Goal: Information Seeking & Learning: Learn about a topic

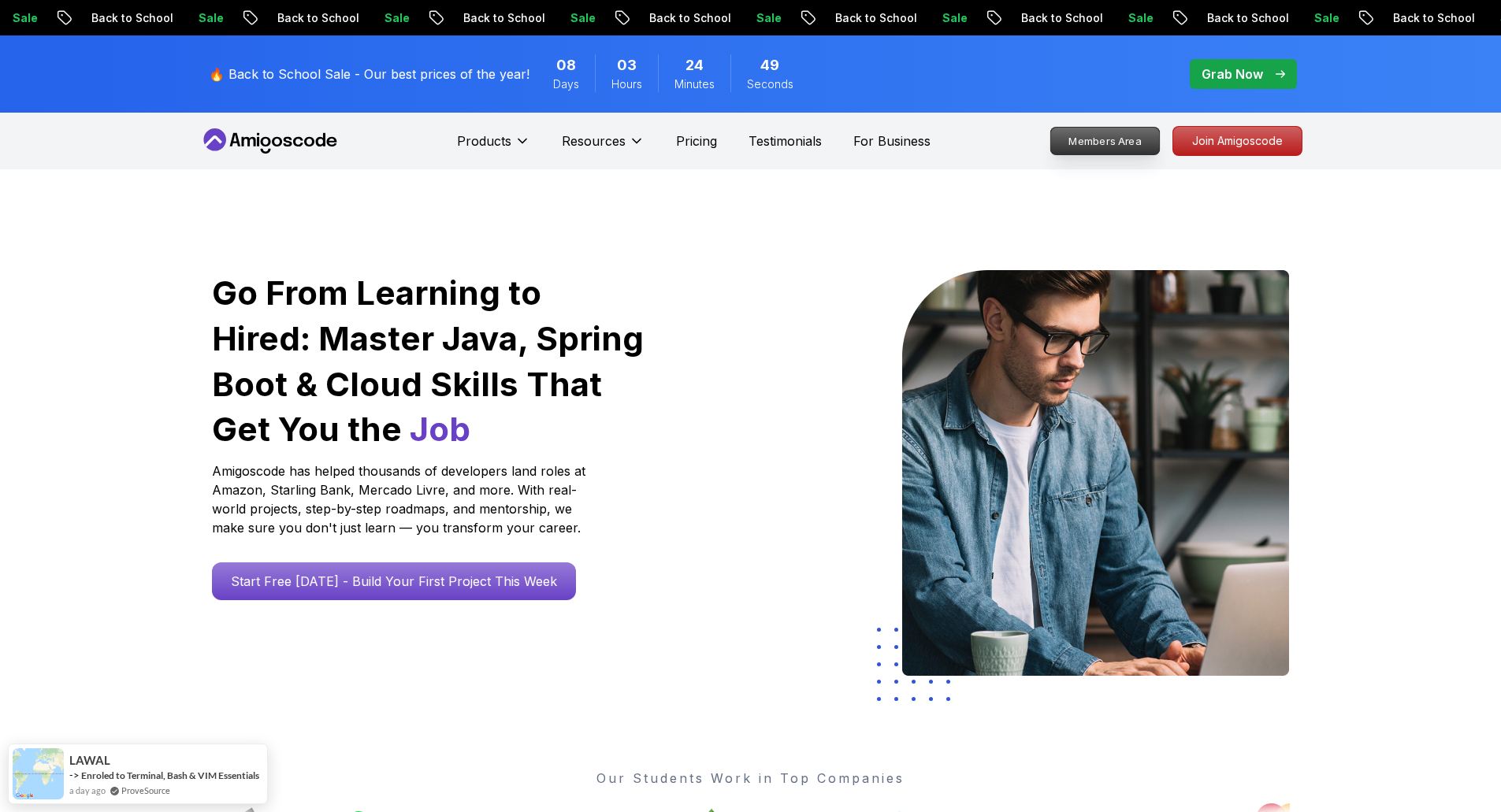
click at [1080, 140] on p "Members Area" at bounding box center [1105, 141] width 109 height 27
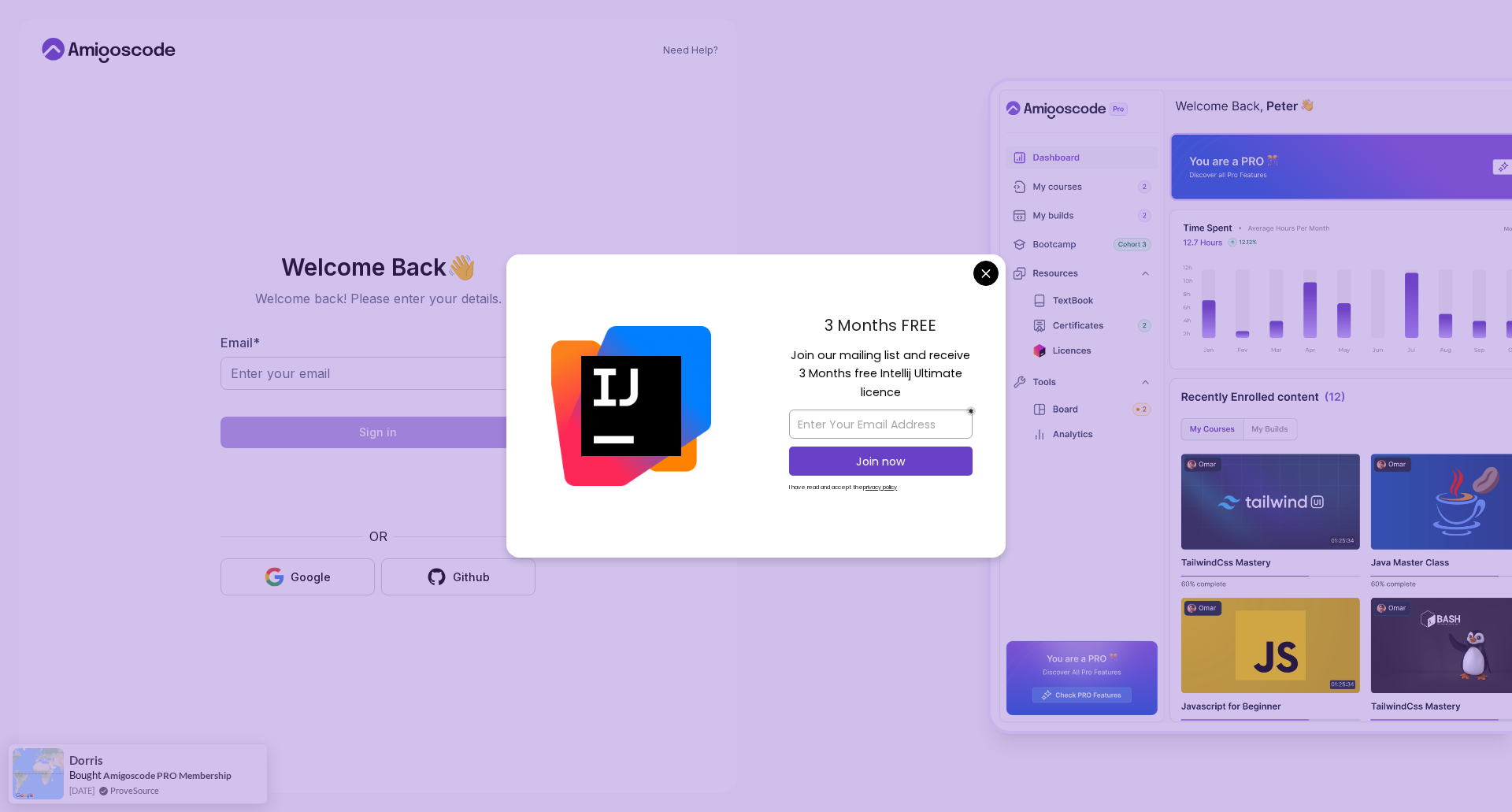
click at [986, 282] on body "Need Help? Welcome Back 👋 Welcome back! Please enter your details. Email * Sign…" at bounding box center [756, 406] width 1512 height 812
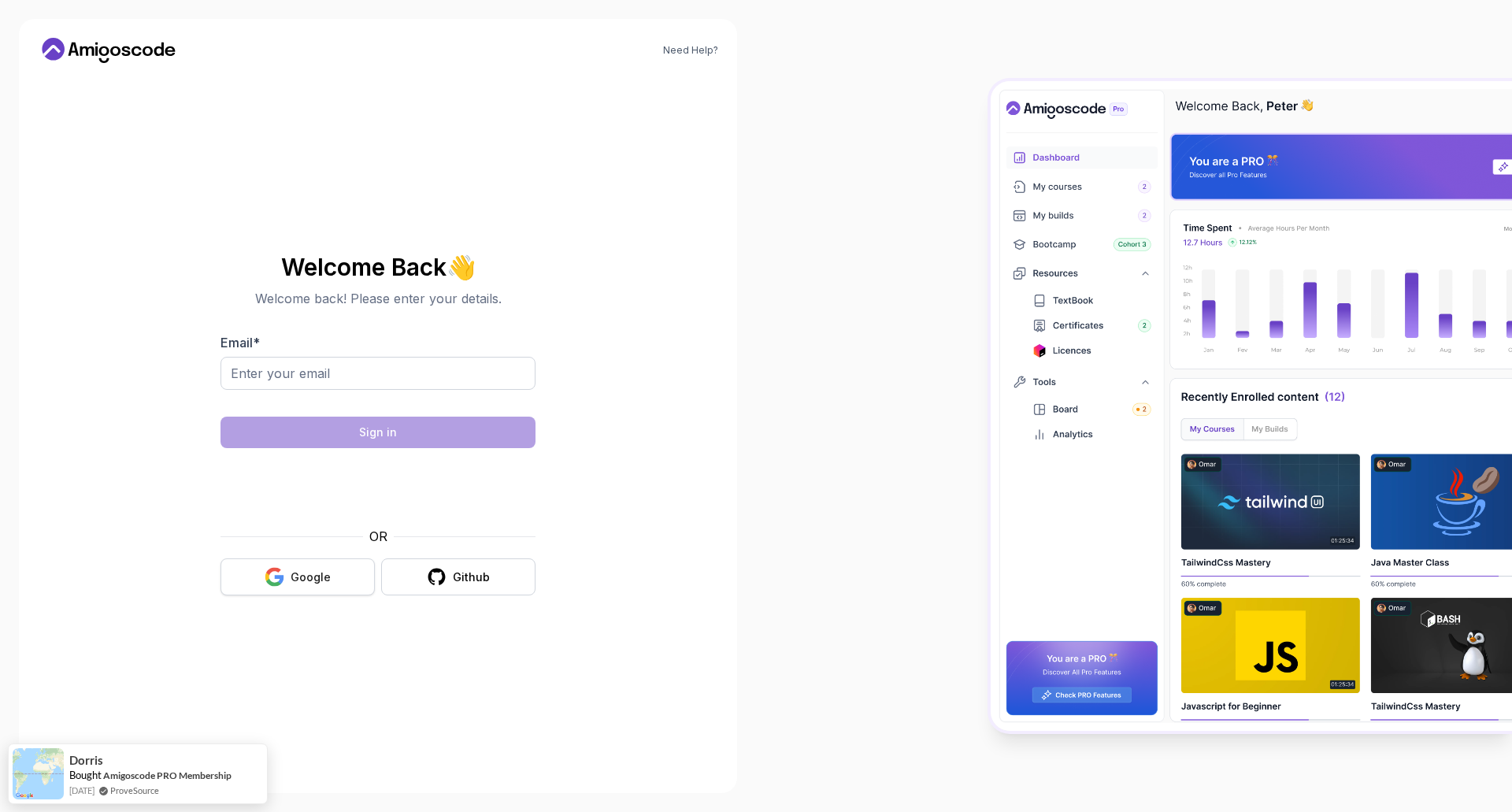
click at [327, 581] on div "Google" at bounding box center [311, 577] width 40 height 16
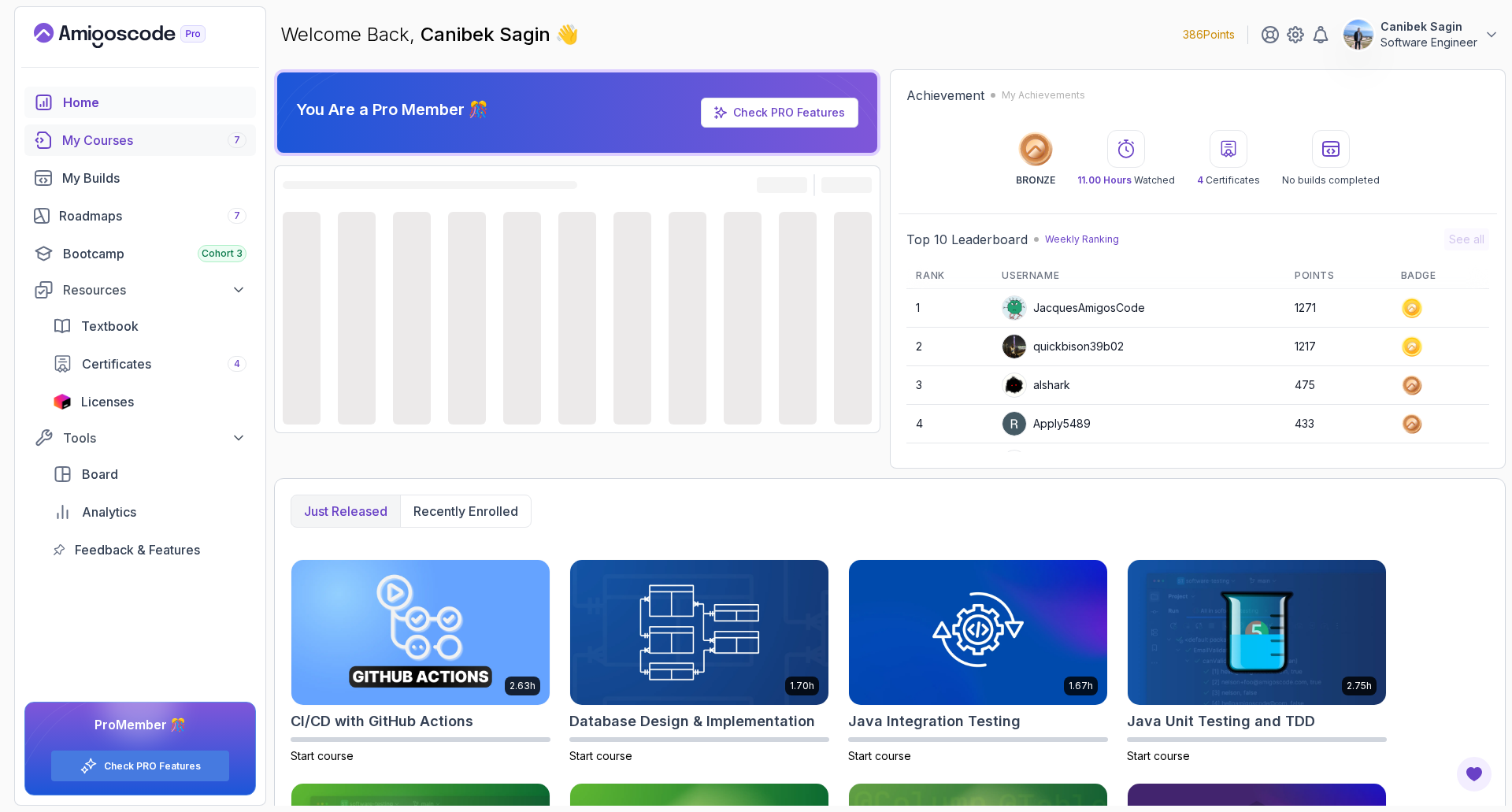
click at [110, 140] on div "My Courses 7" at bounding box center [154, 140] width 184 height 19
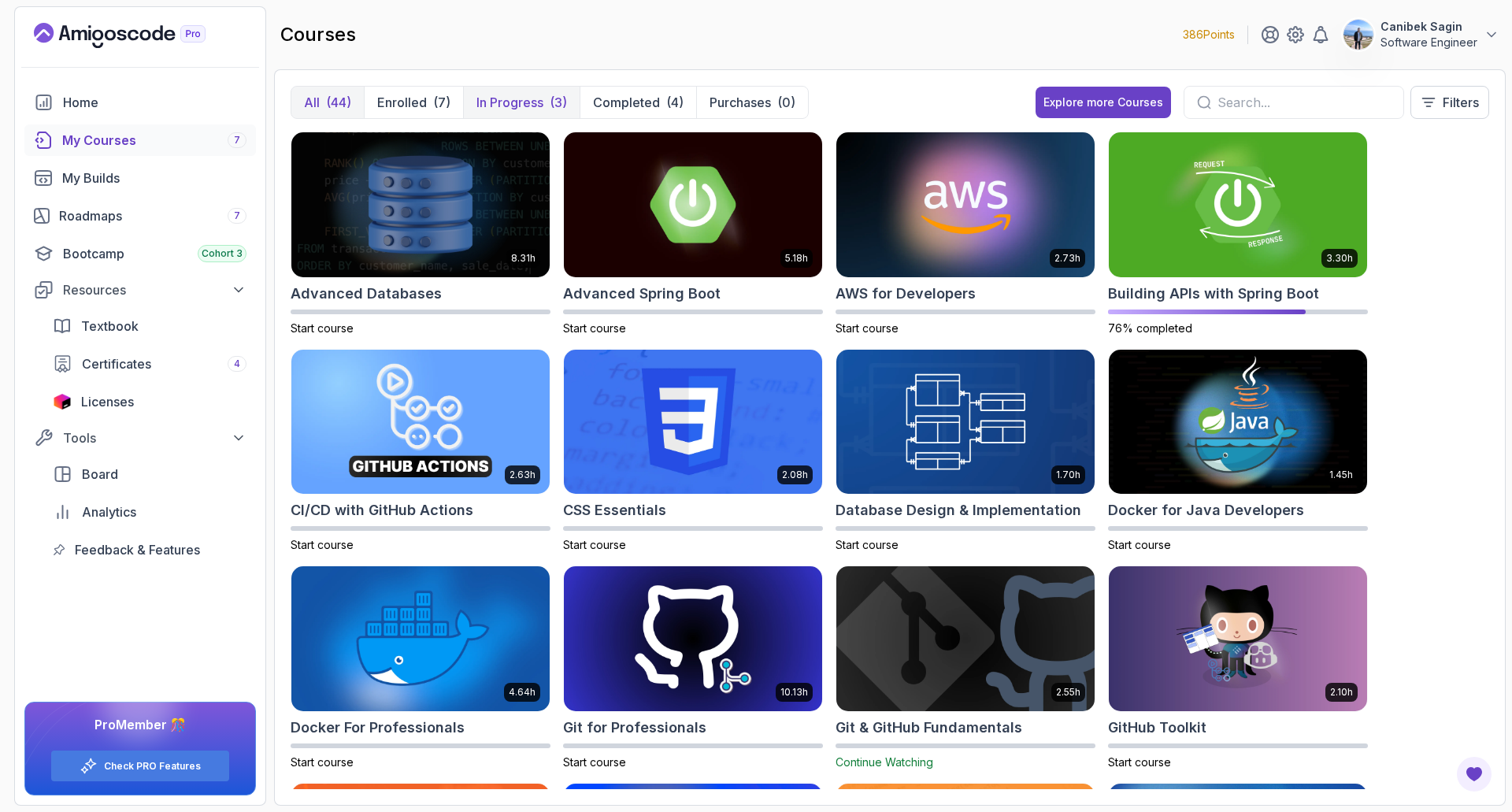
click at [527, 98] on p "In Progress" at bounding box center [510, 102] width 67 height 19
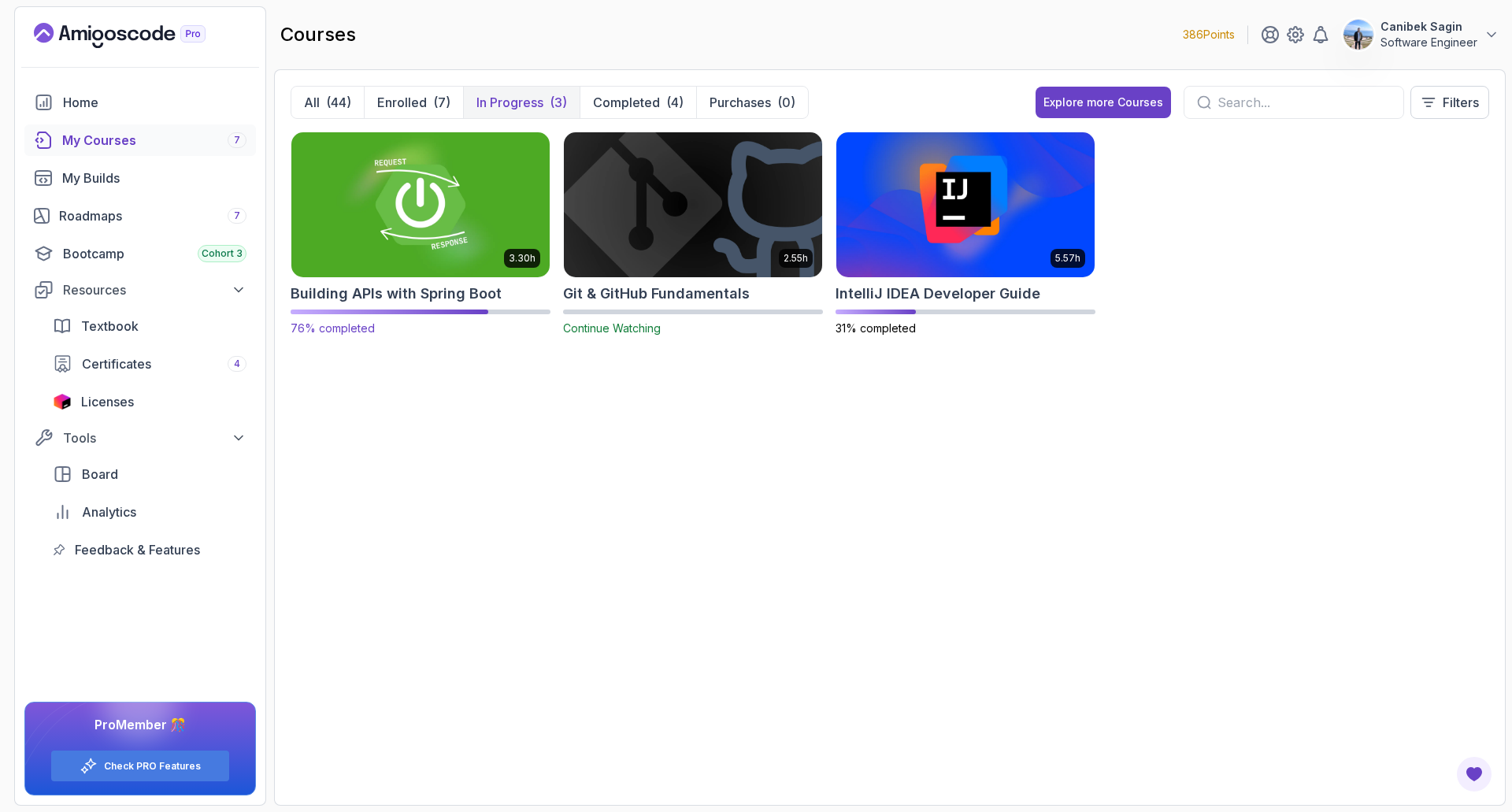
click at [437, 296] on h2 "Building APIs with Spring Boot" at bounding box center [396, 294] width 211 height 22
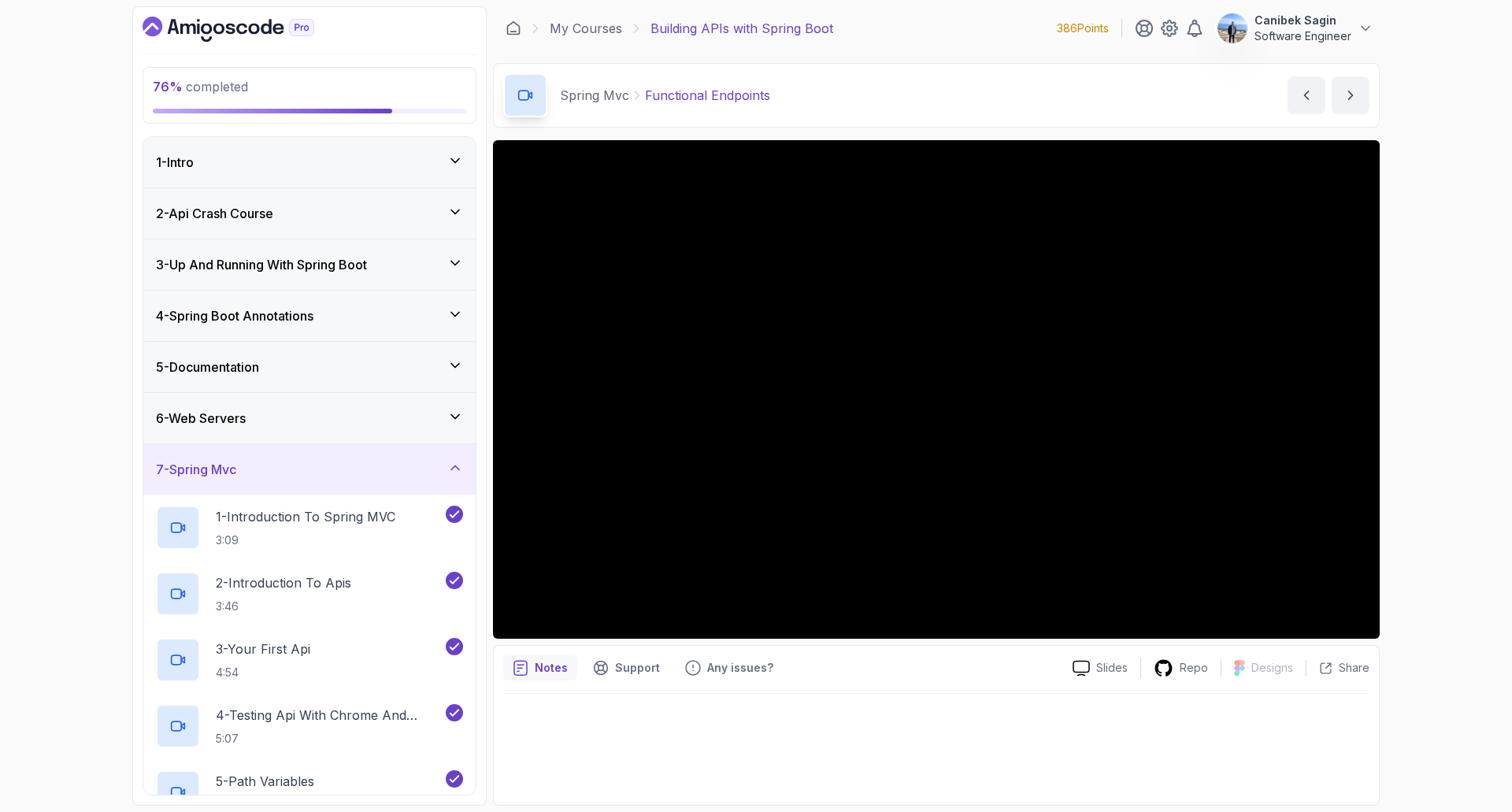
click at [406, 471] on div "7 - Spring Mvc" at bounding box center [309, 469] width 307 height 19
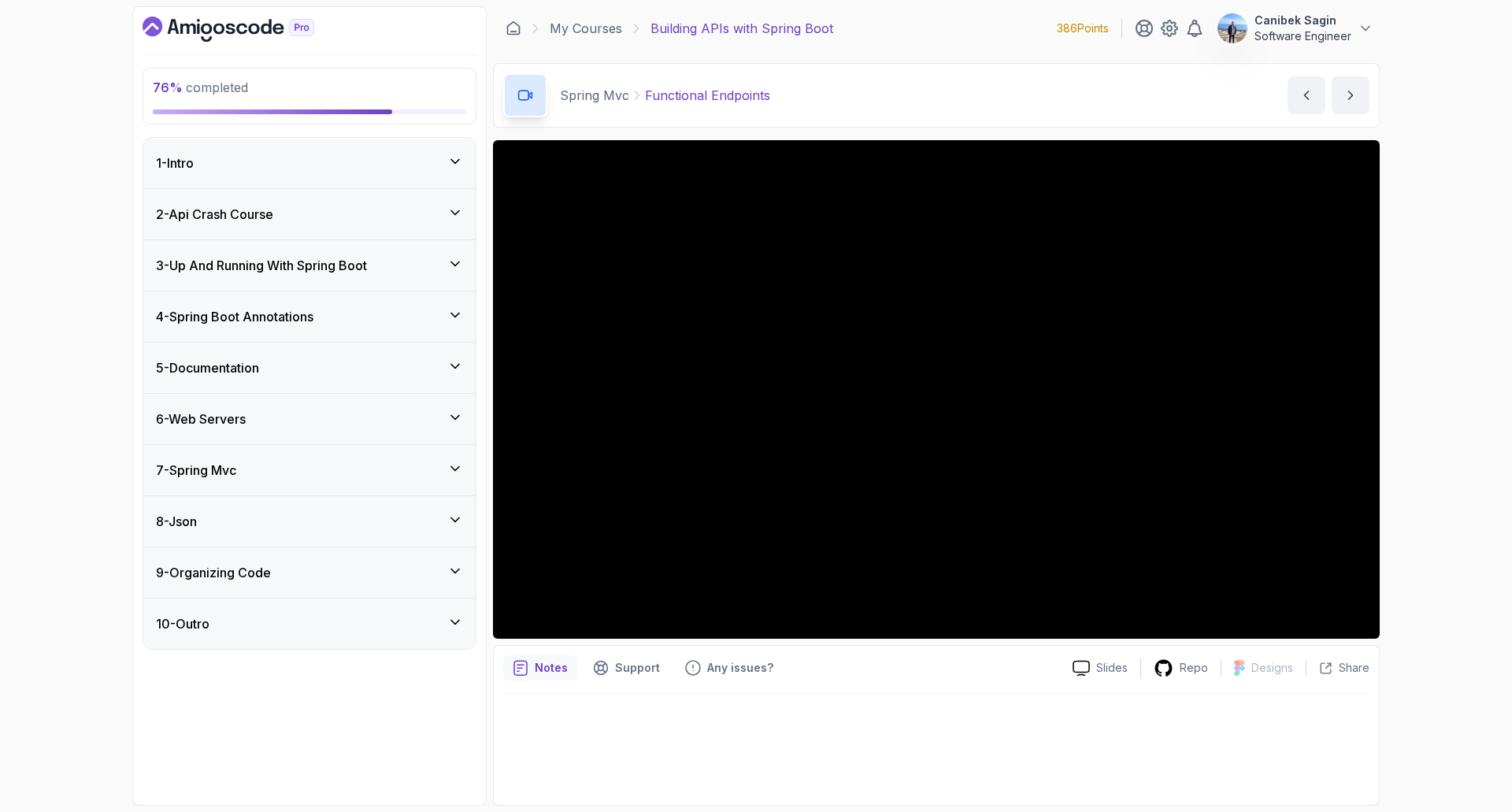
click at [342, 527] on div "8 - Json" at bounding box center [309, 522] width 307 height 19
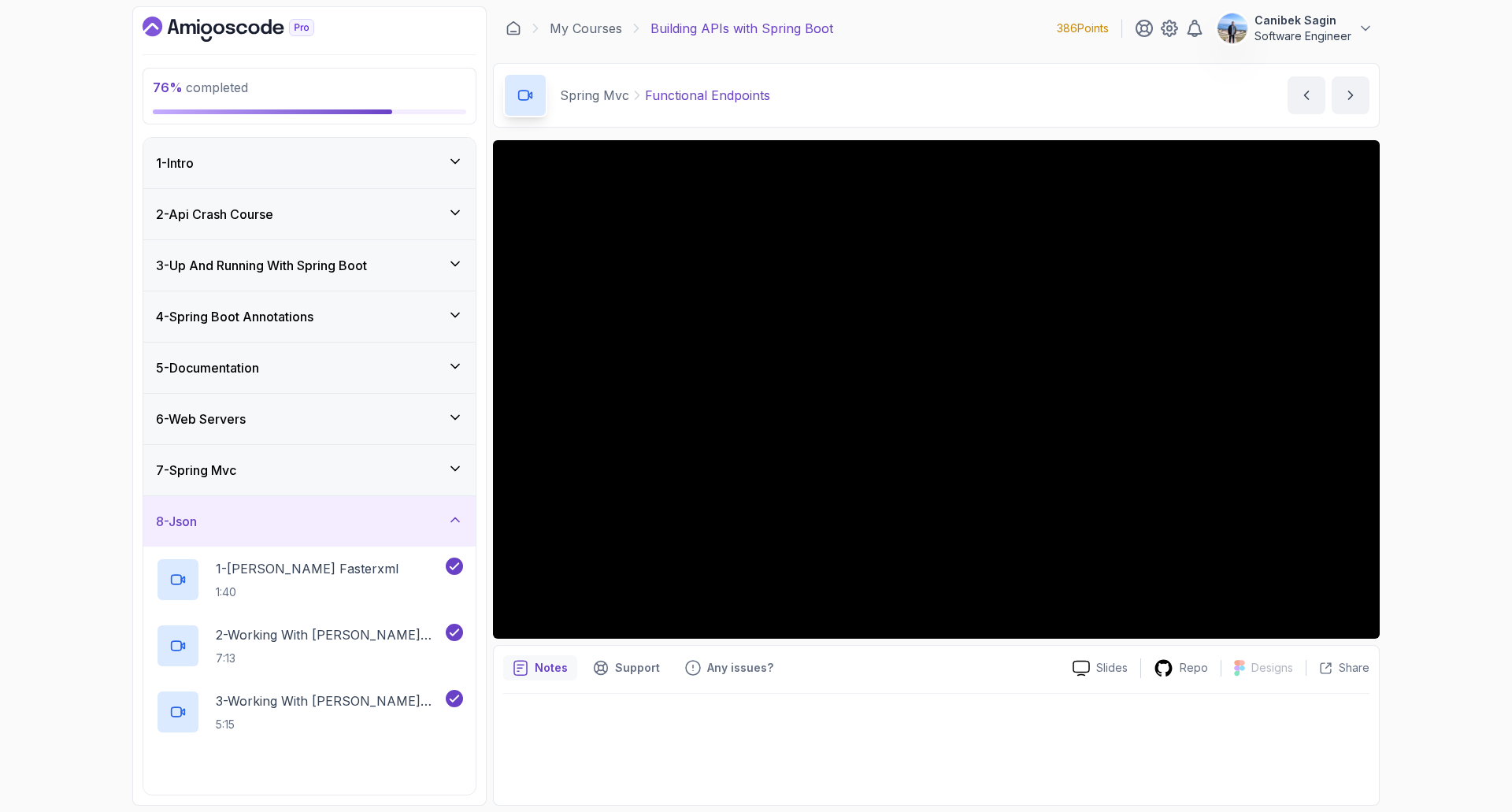
scroll to position [185, 0]
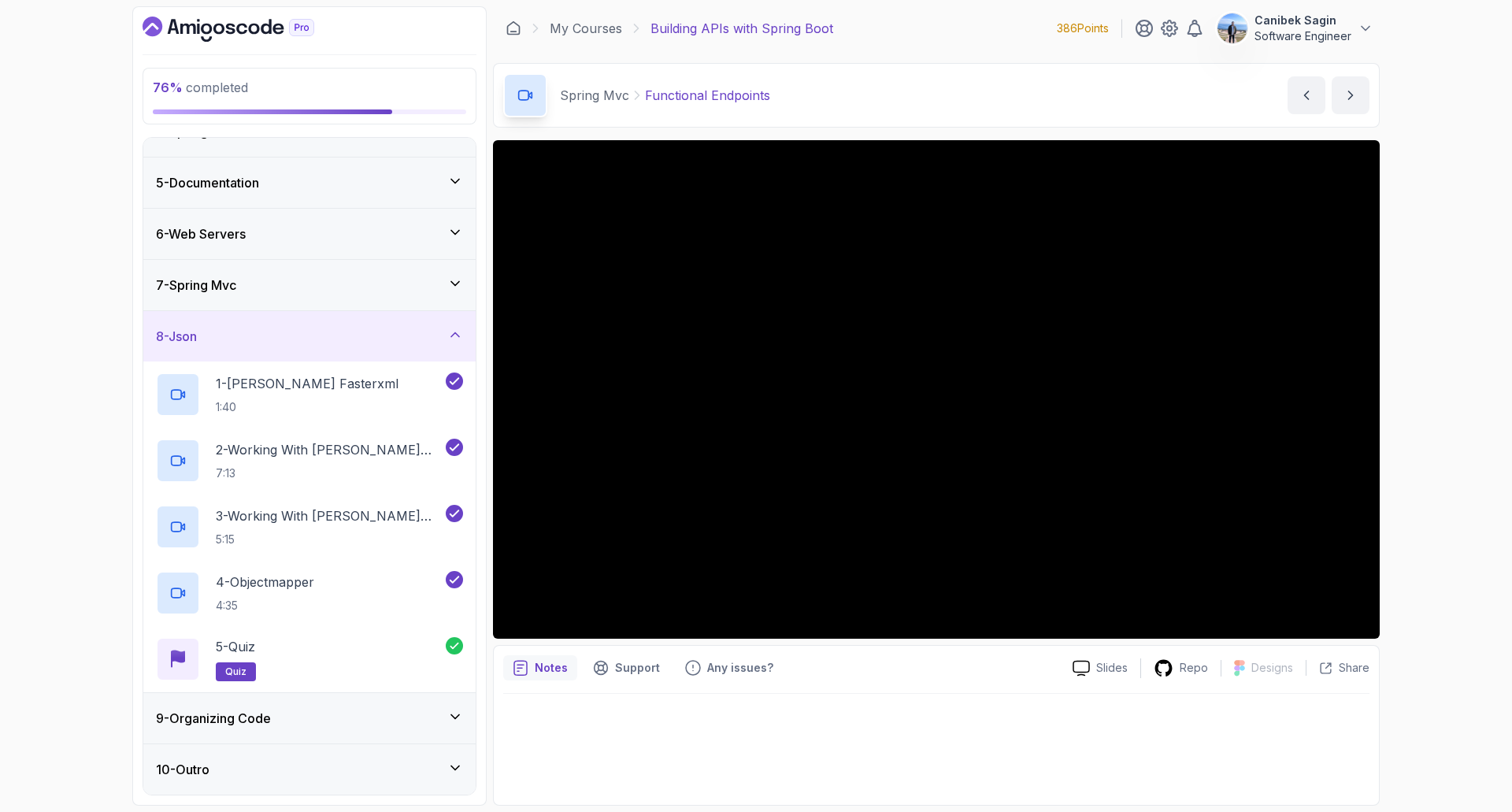
click at [351, 344] on div "8 - Json" at bounding box center [309, 336] width 307 height 19
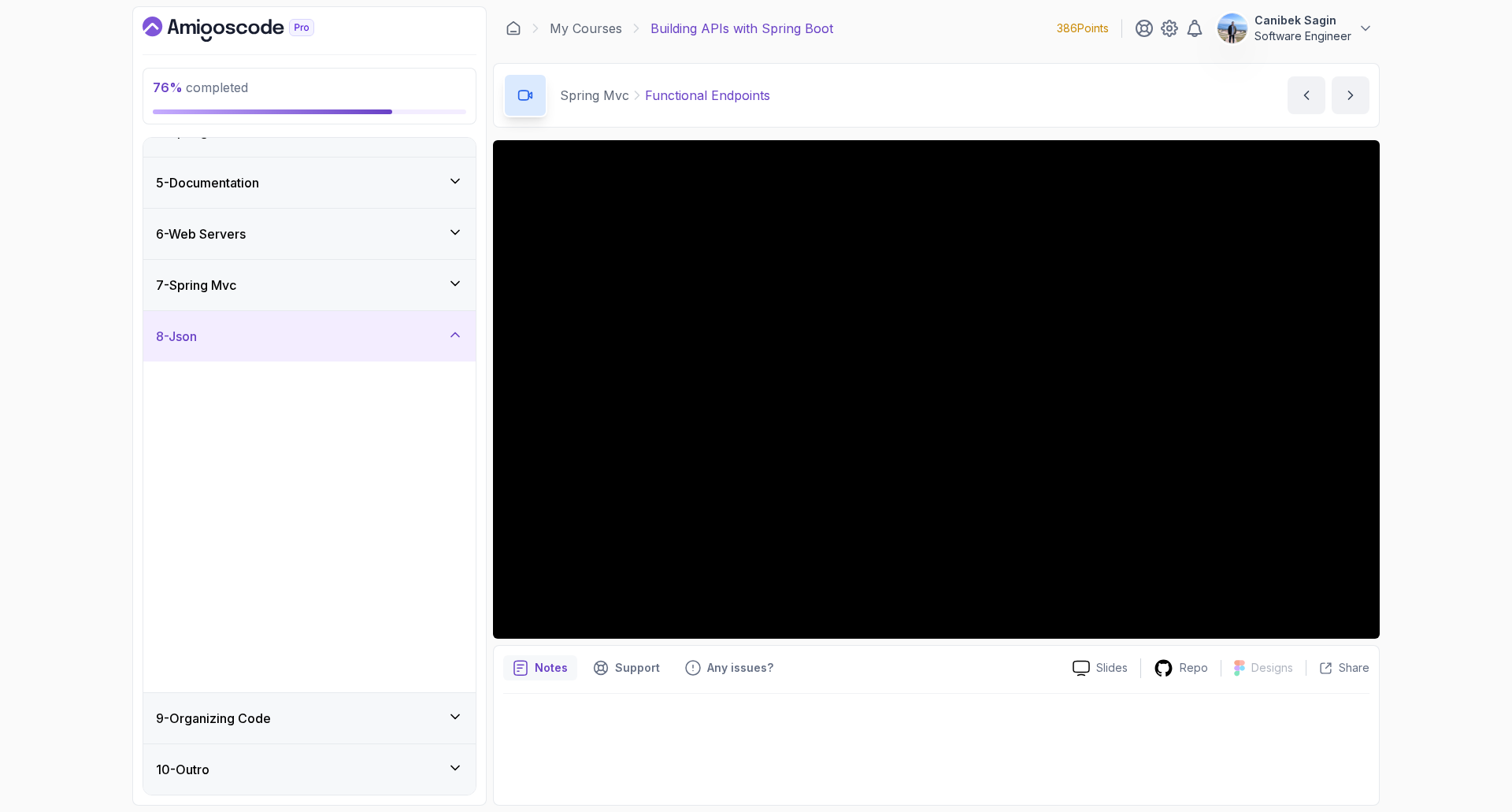
scroll to position [0, 0]
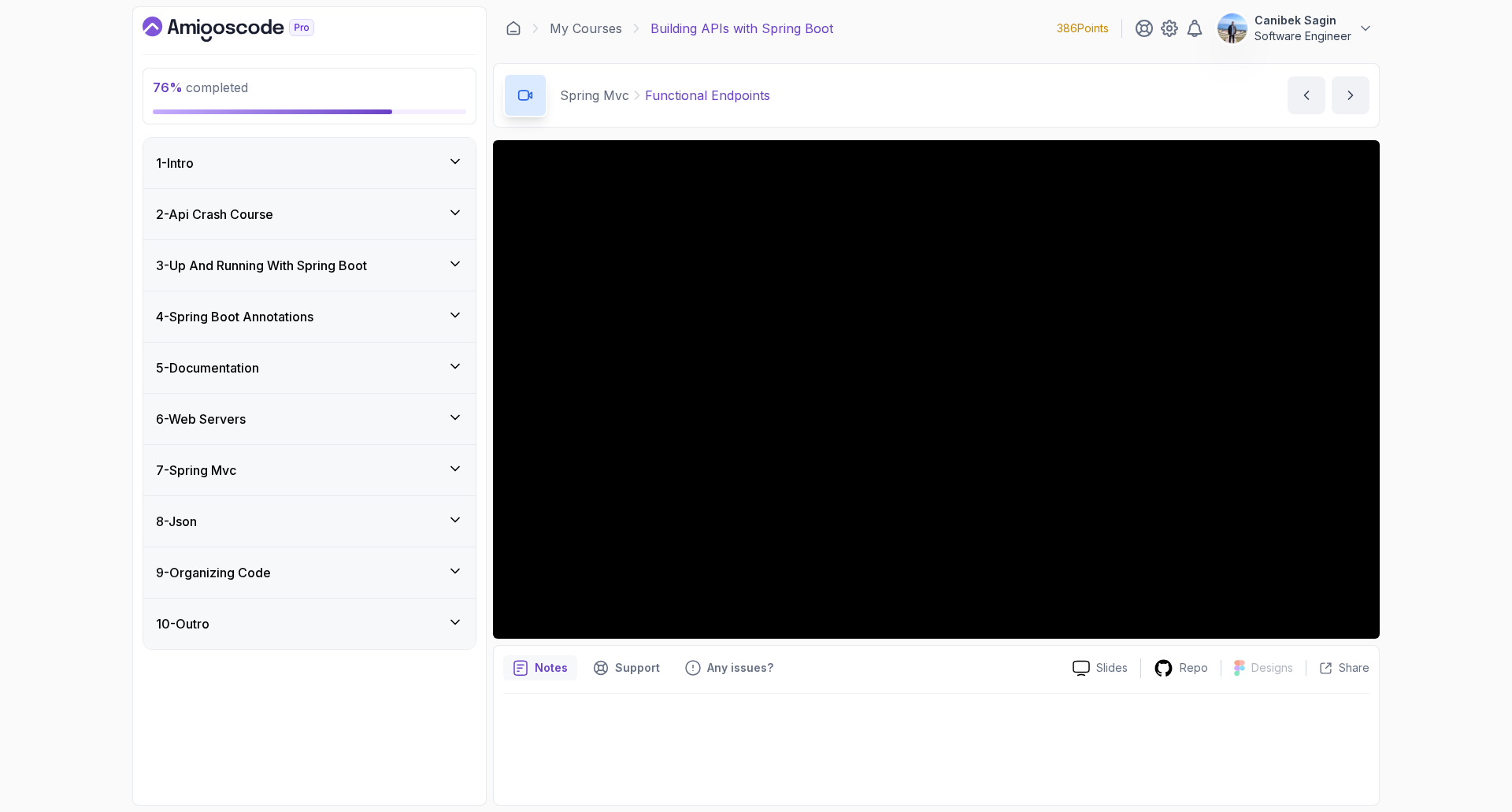
click at [357, 565] on div "9 - Organizing Code" at bounding box center [309, 573] width 307 height 19
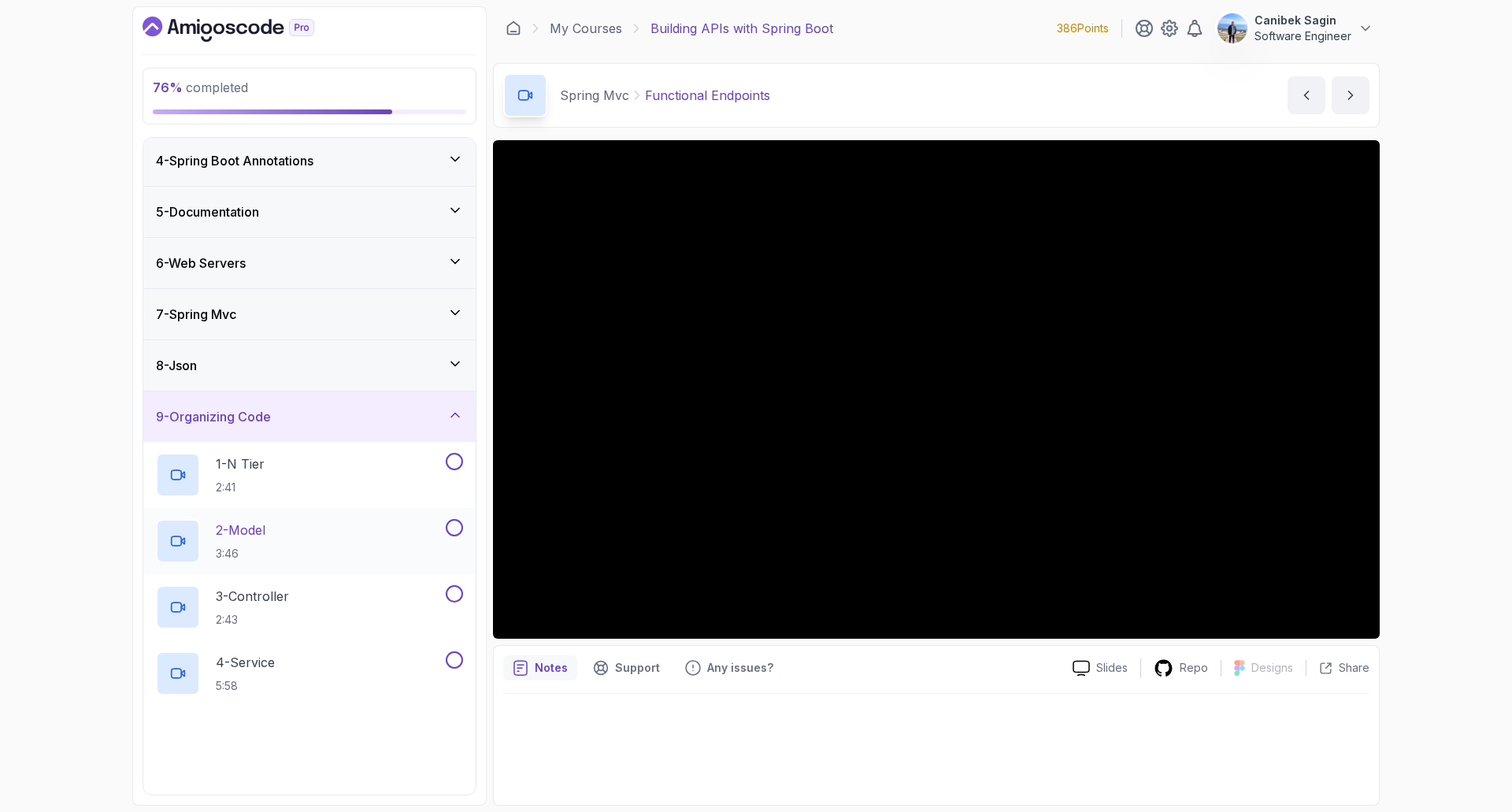
scroll to position [157, 0]
click at [343, 460] on div "1 - N Tier 2:41" at bounding box center [299, 473] width 286 height 44
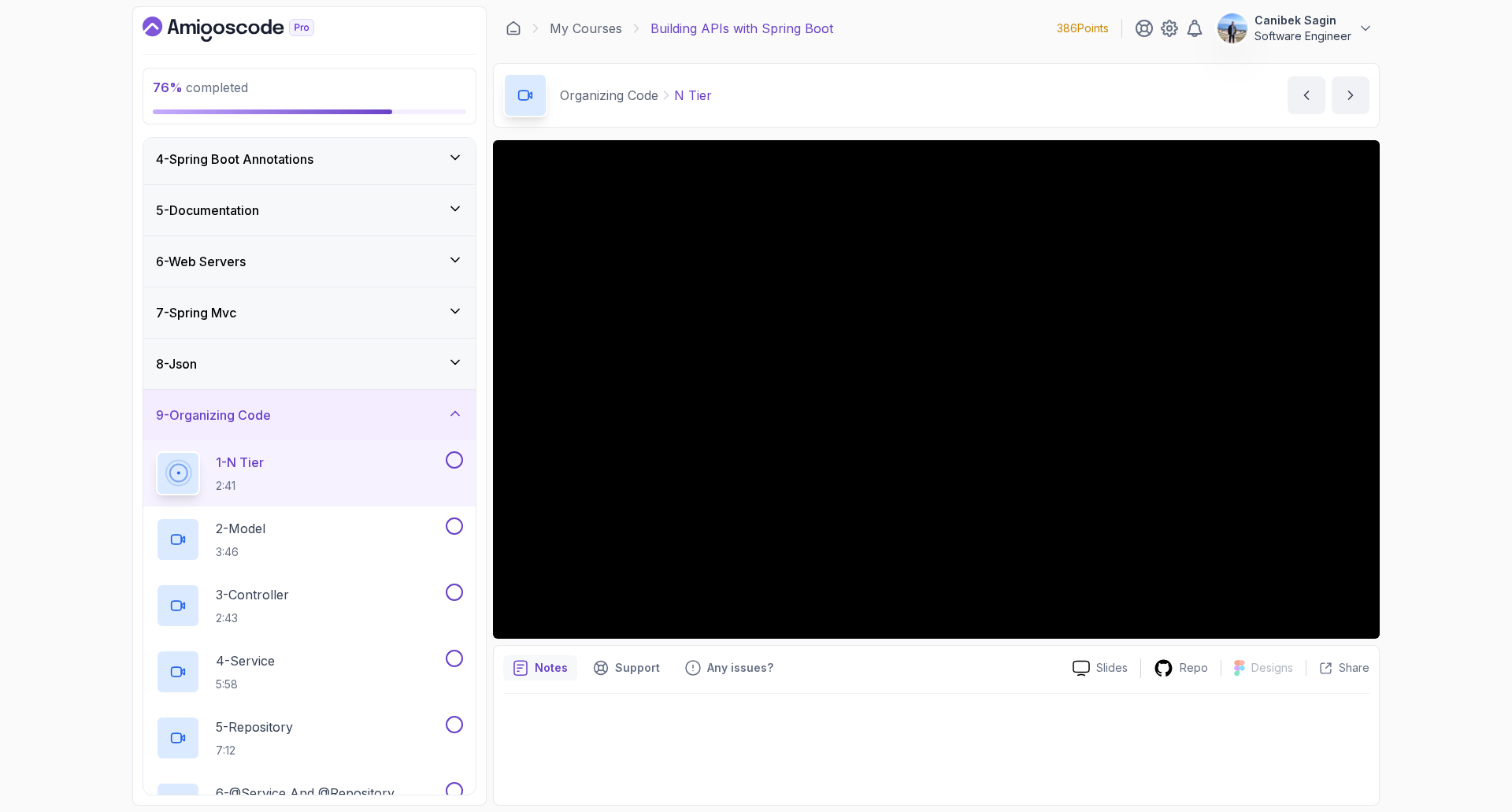
click at [333, 413] on div "9 - Organizing Code" at bounding box center [309, 415] width 307 height 19
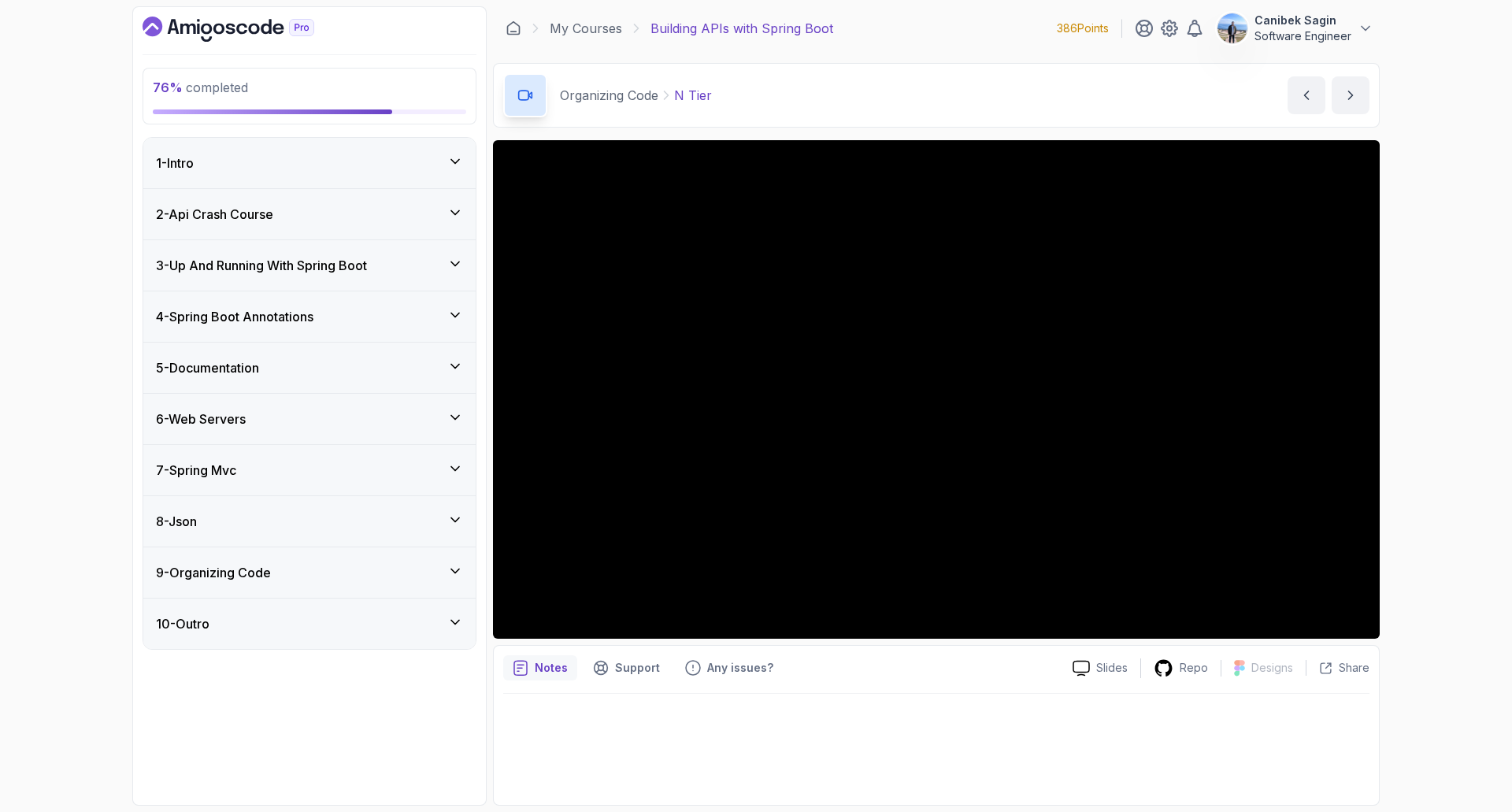
click at [244, 630] on div "10 - Outro" at bounding box center [309, 624] width 307 height 19
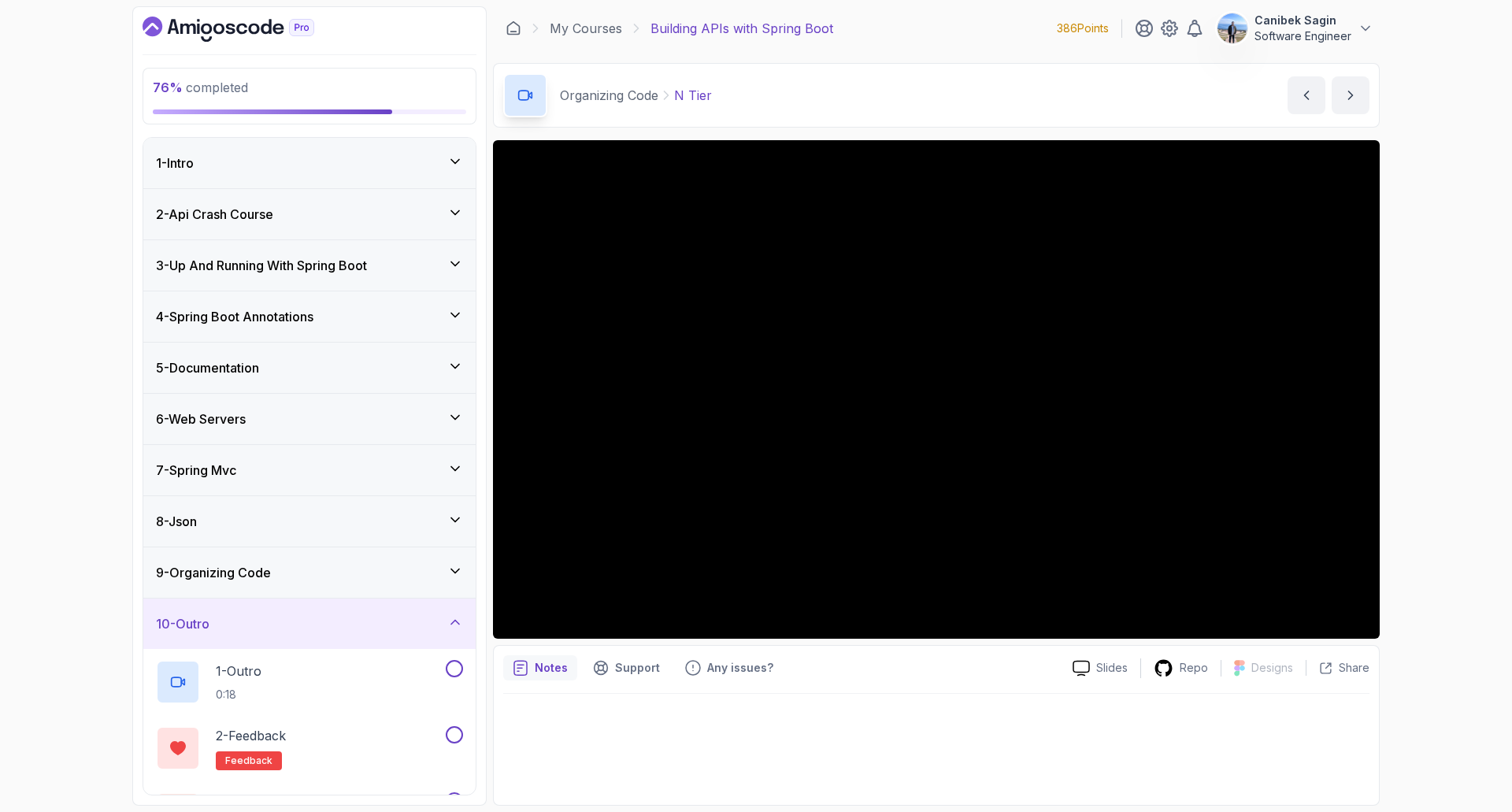
click at [244, 630] on div "10 - Outro" at bounding box center [309, 624] width 307 height 19
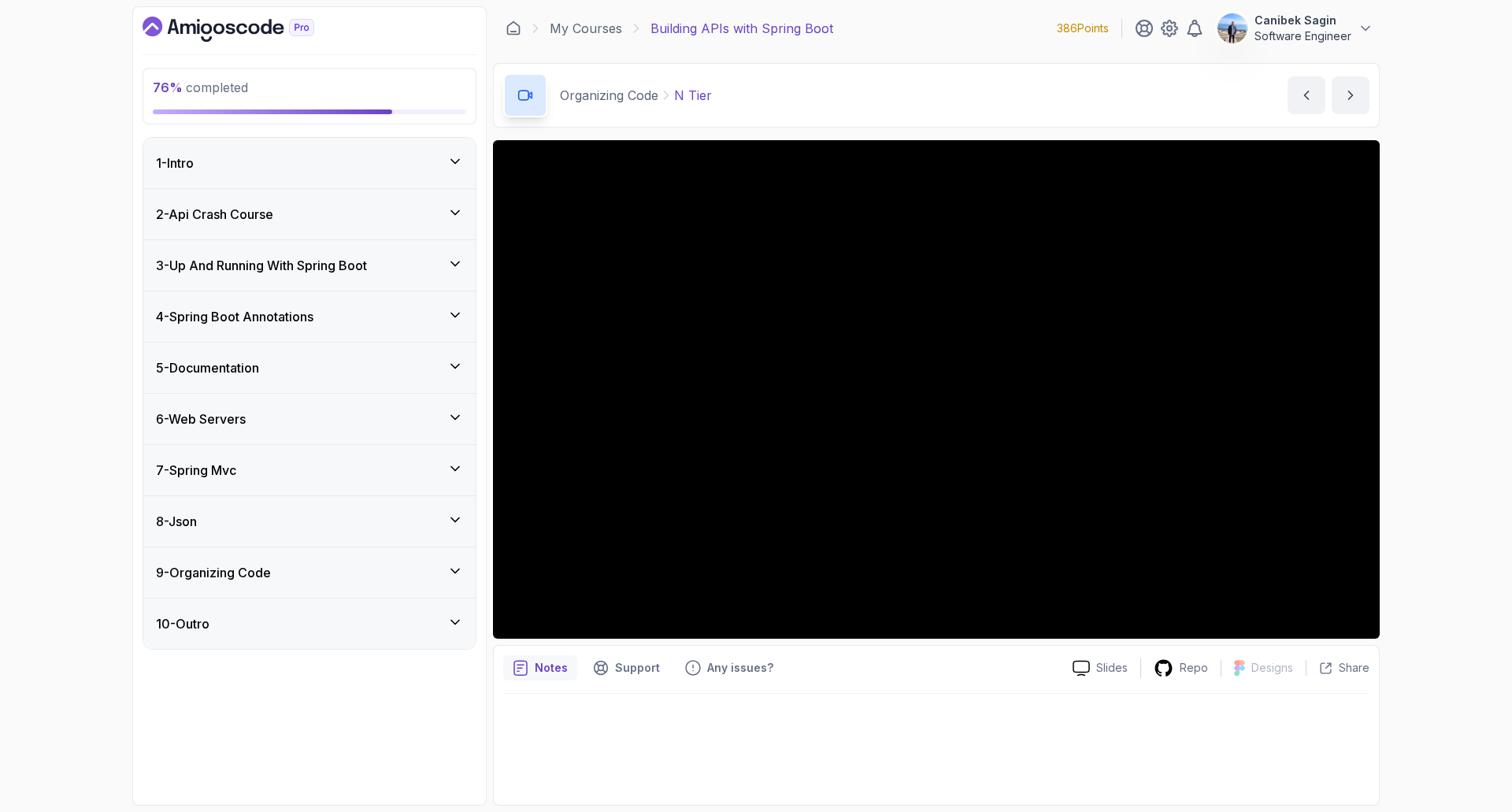
click at [330, 615] on div "10 - Outro" at bounding box center [309, 624] width 307 height 19
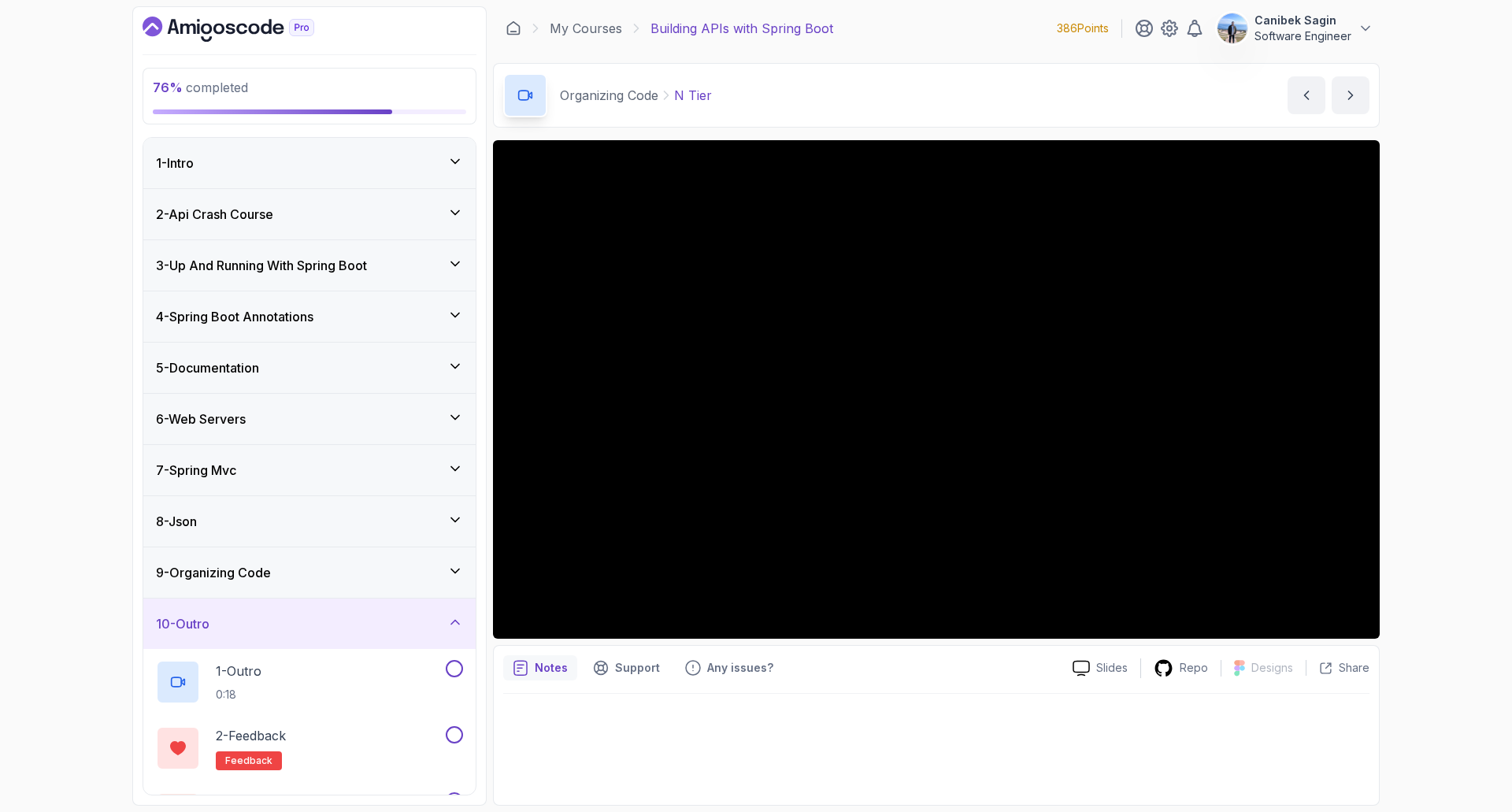
click at [334, 581] on div "9 - Organizing Code" at bounding box center [309, 573] width 307 height 19
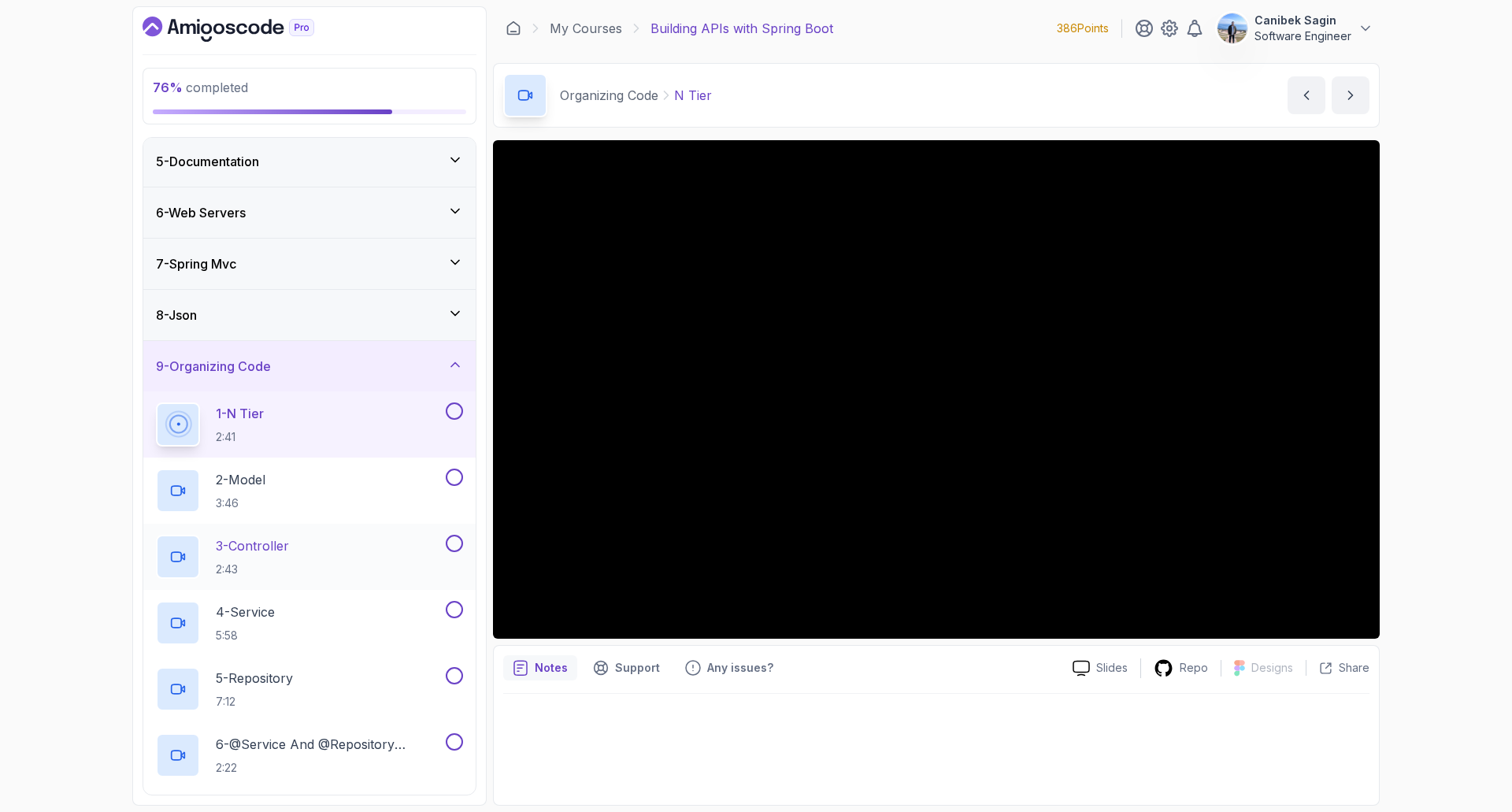
scroll to position [315, 0]
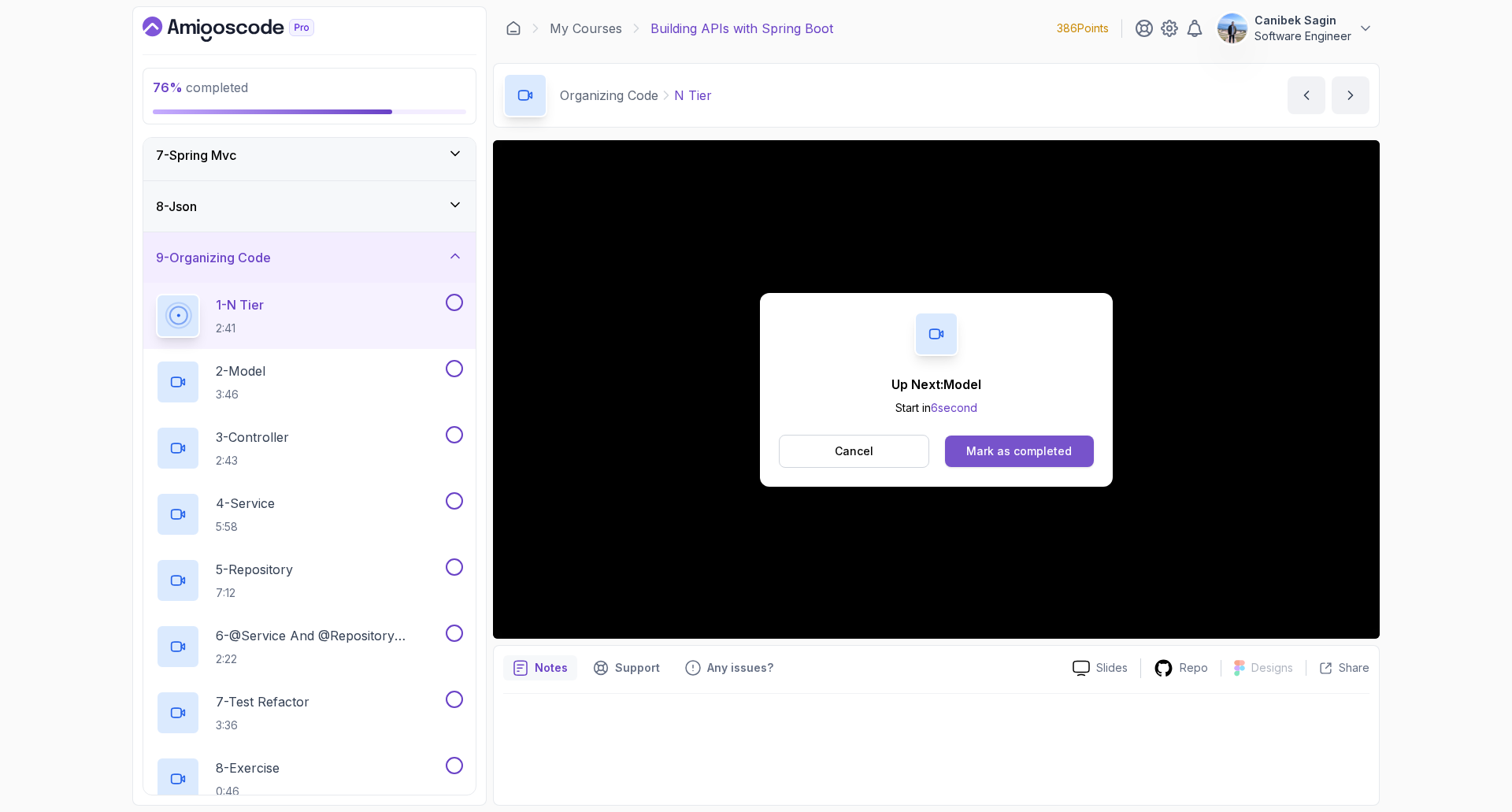
click at [1037, 444] on div "Mark as completed" at bounding box center [1019, 451] width 105 height 16
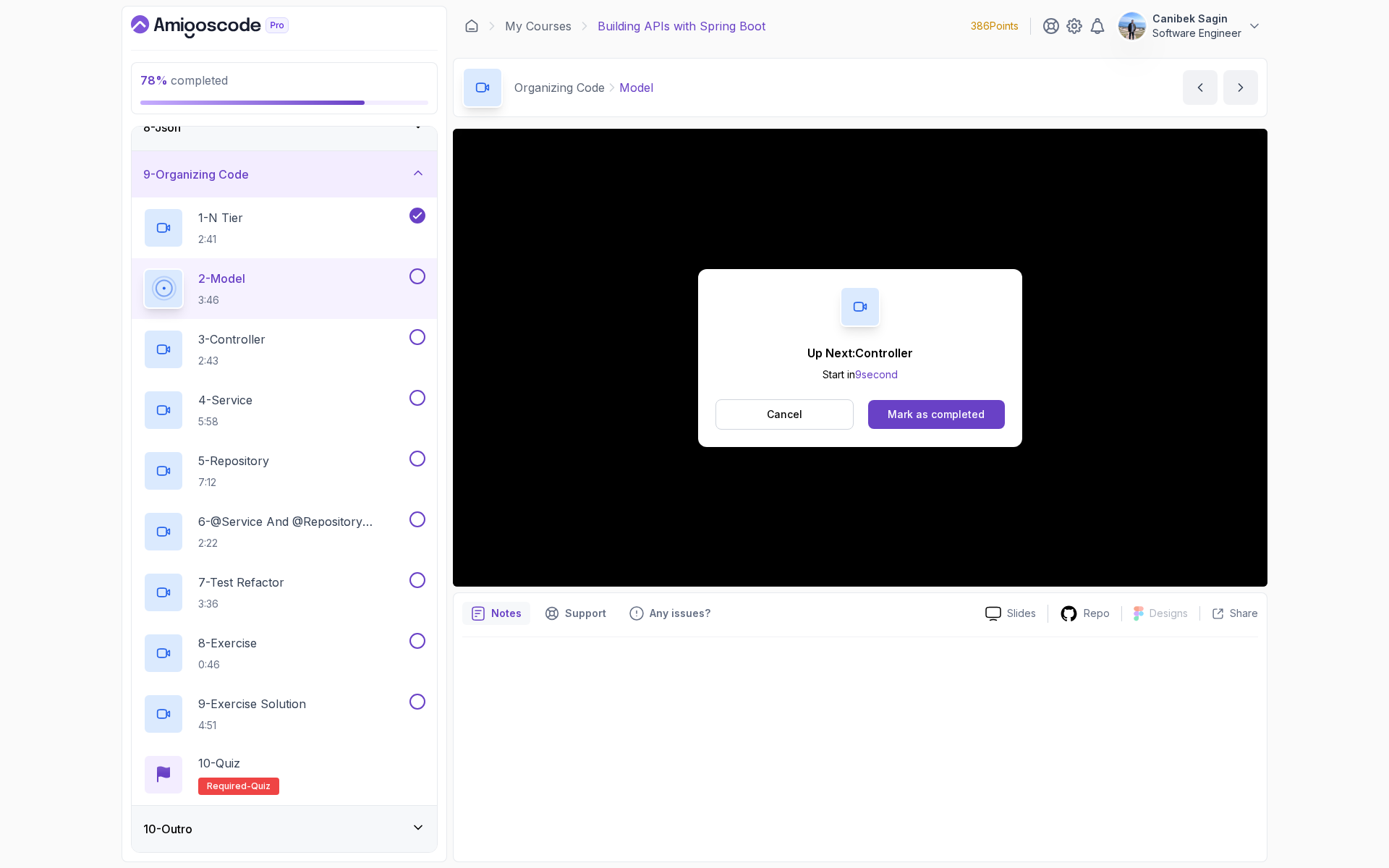
scroll to position [434, 0]
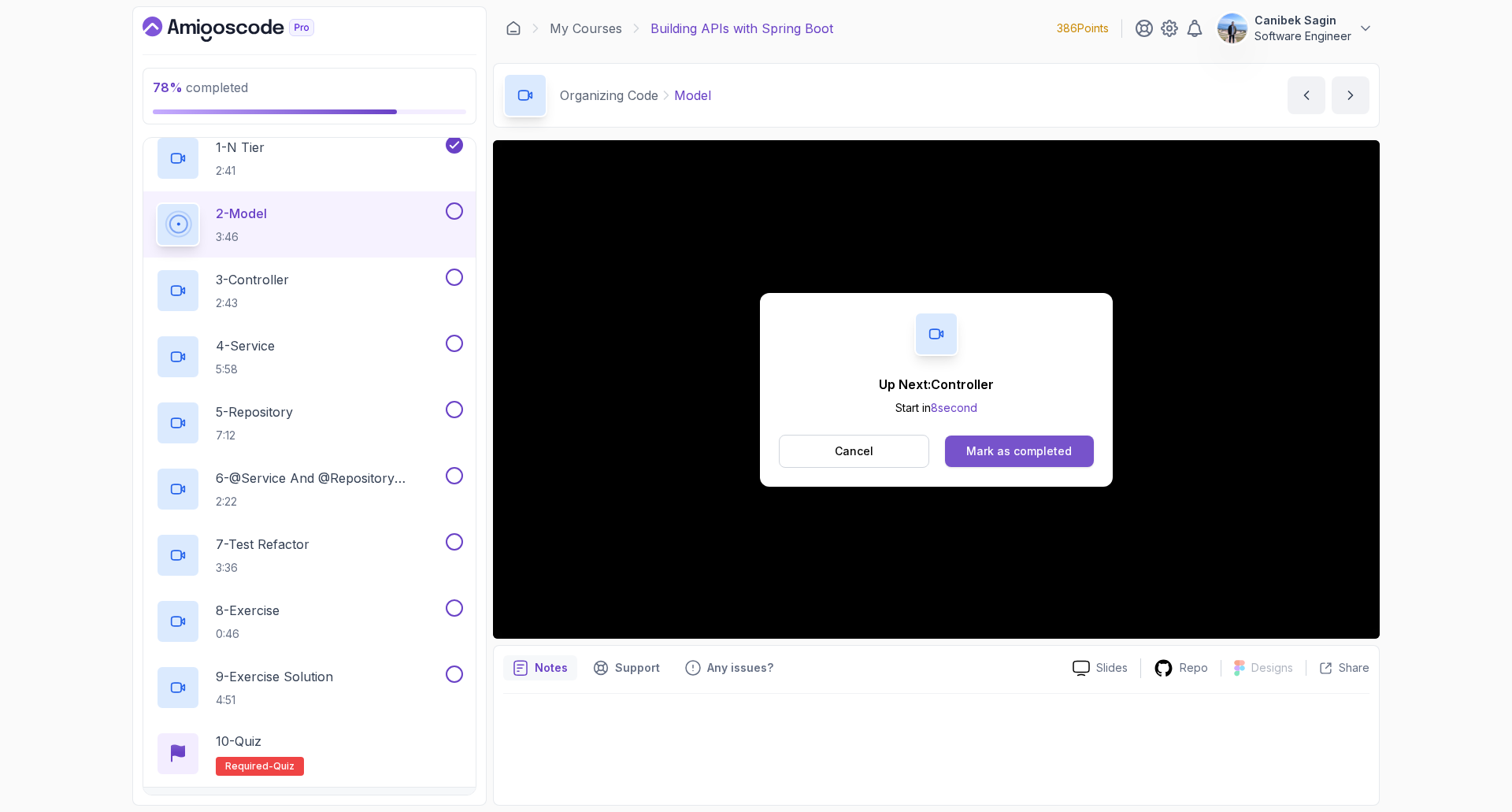
click at [1019, 454] on div "Mark as completed" at bounding box center [1019, 451] width 105 height 16
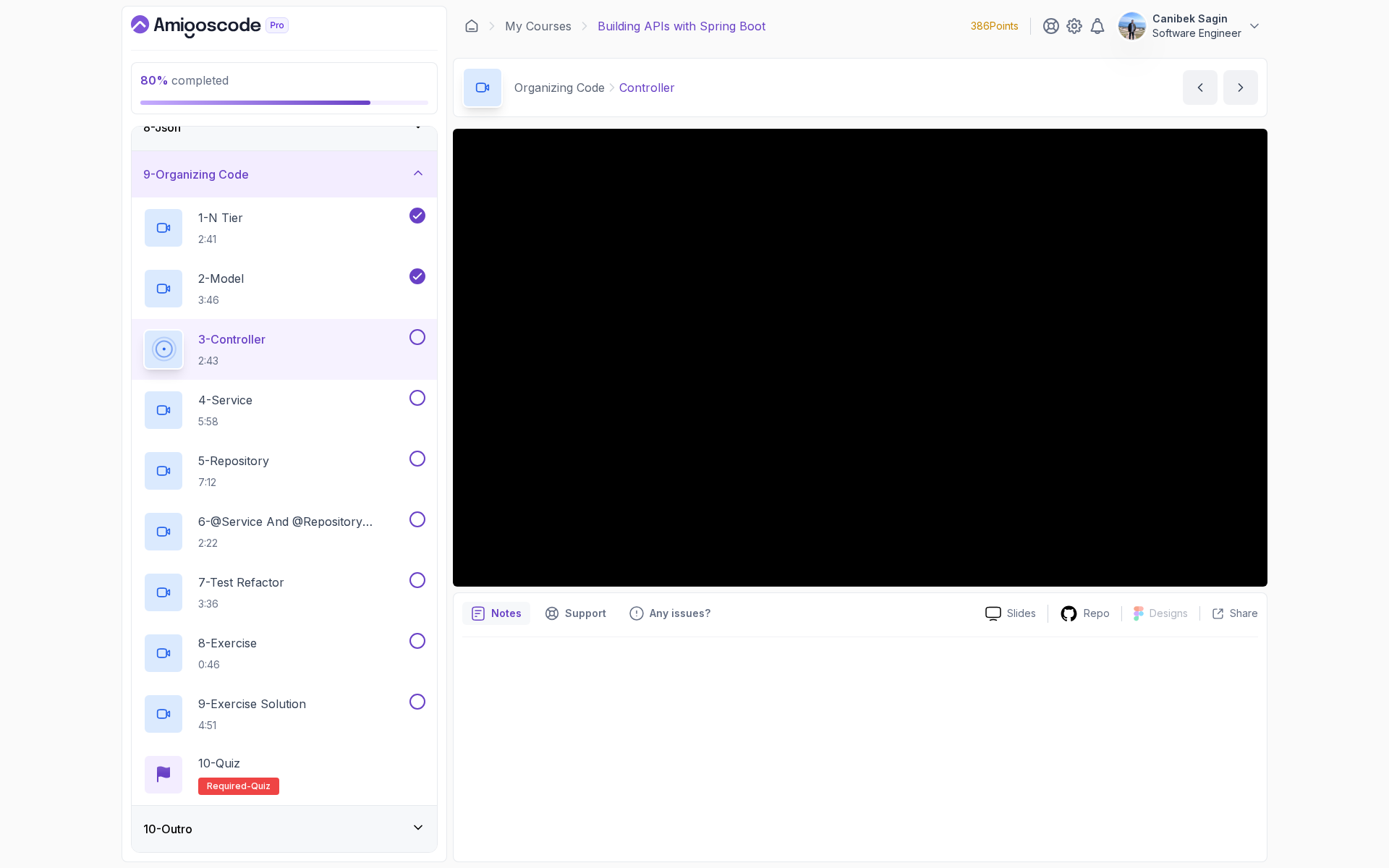
scroll to position [434, 0]
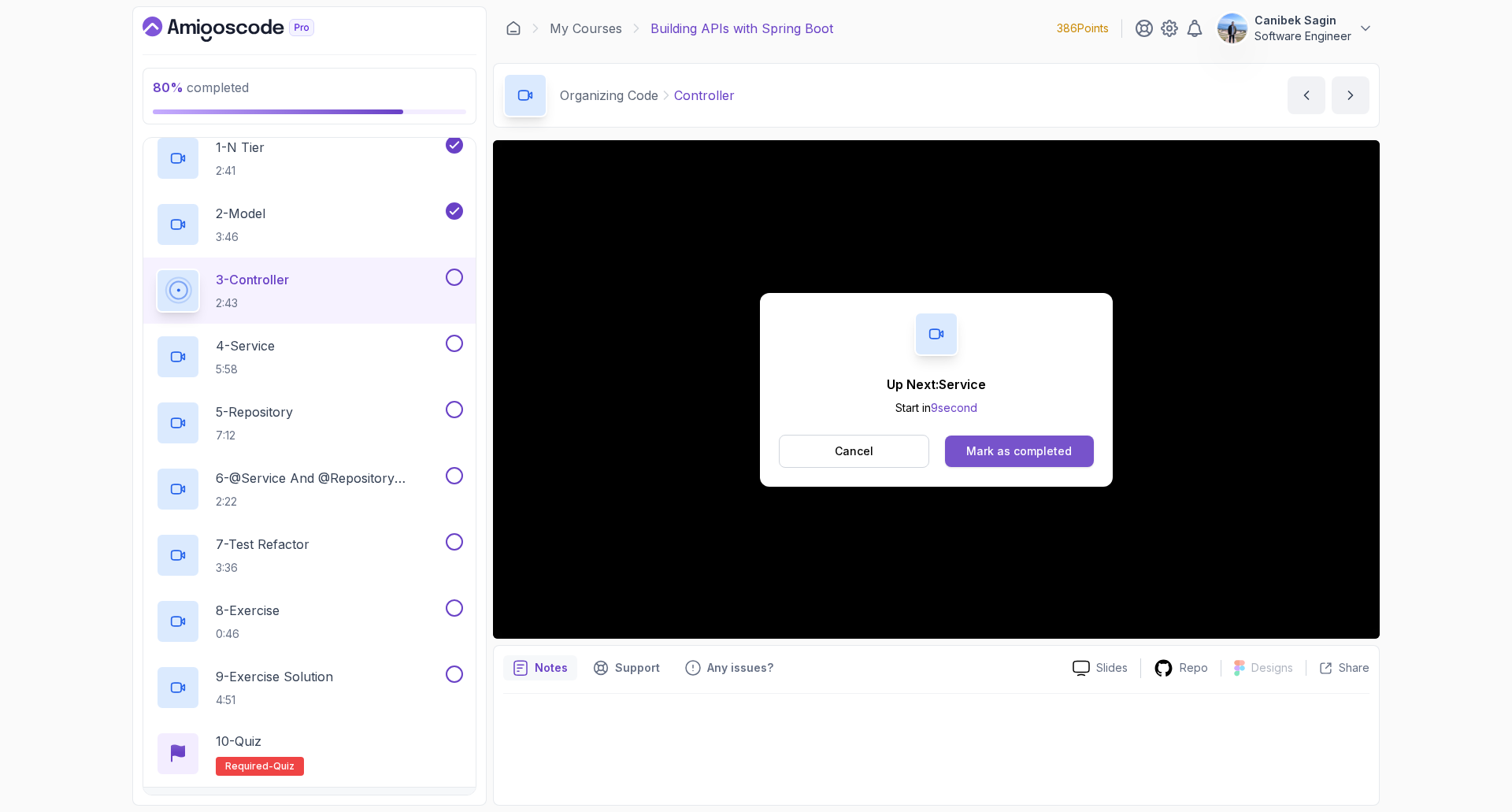
click at [998, 457] on div "Mark as completed" at bounding box center [1019, 451] width 105 height 16
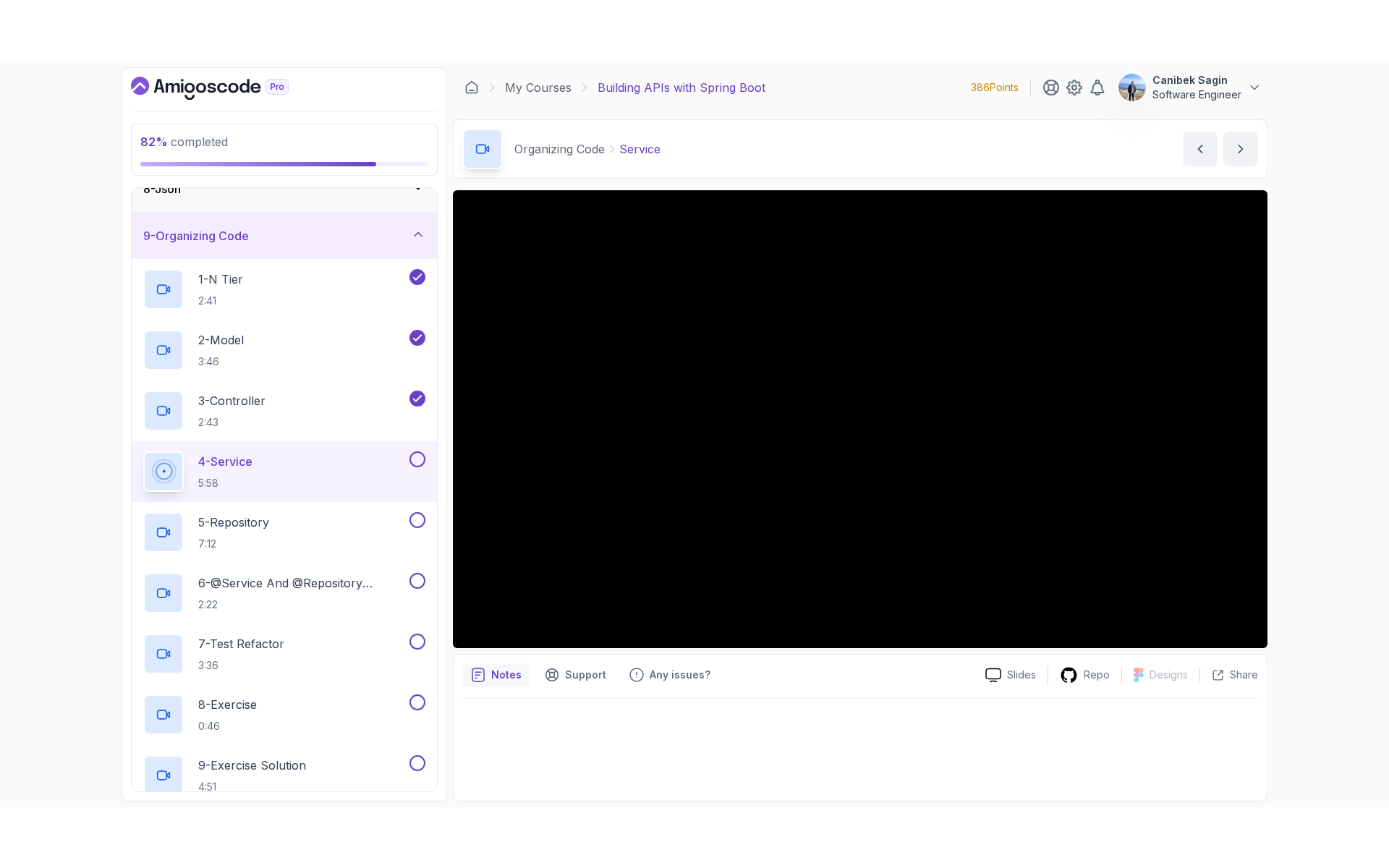
scroll to position [434, 0]
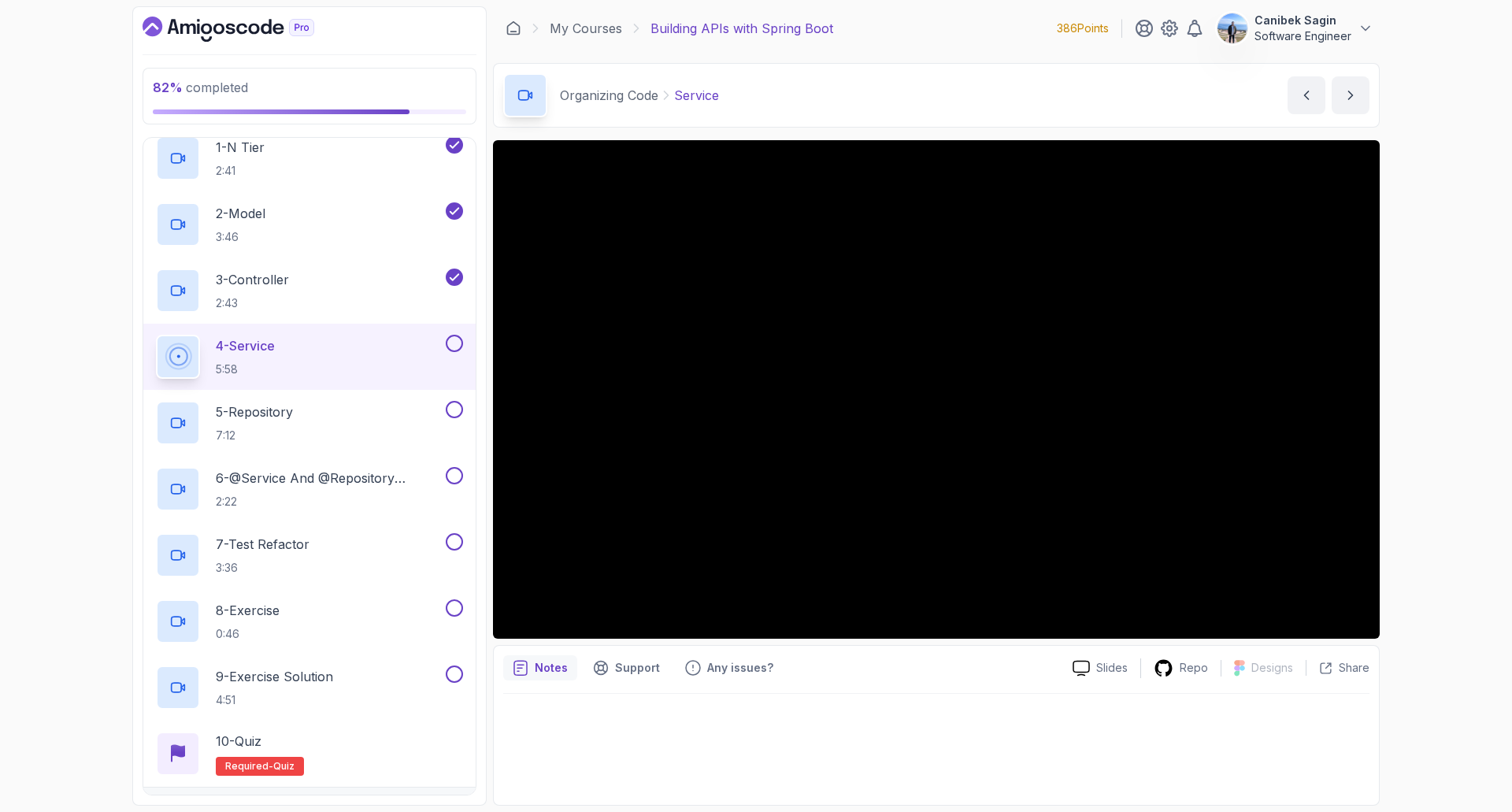
click at [1405, 664] on div "82 % completed 1 - Intro 2 - Api Crash Course 3 - Up And Running With Spring Bo…" at bounding box center [756, 406] width 1512 height 812
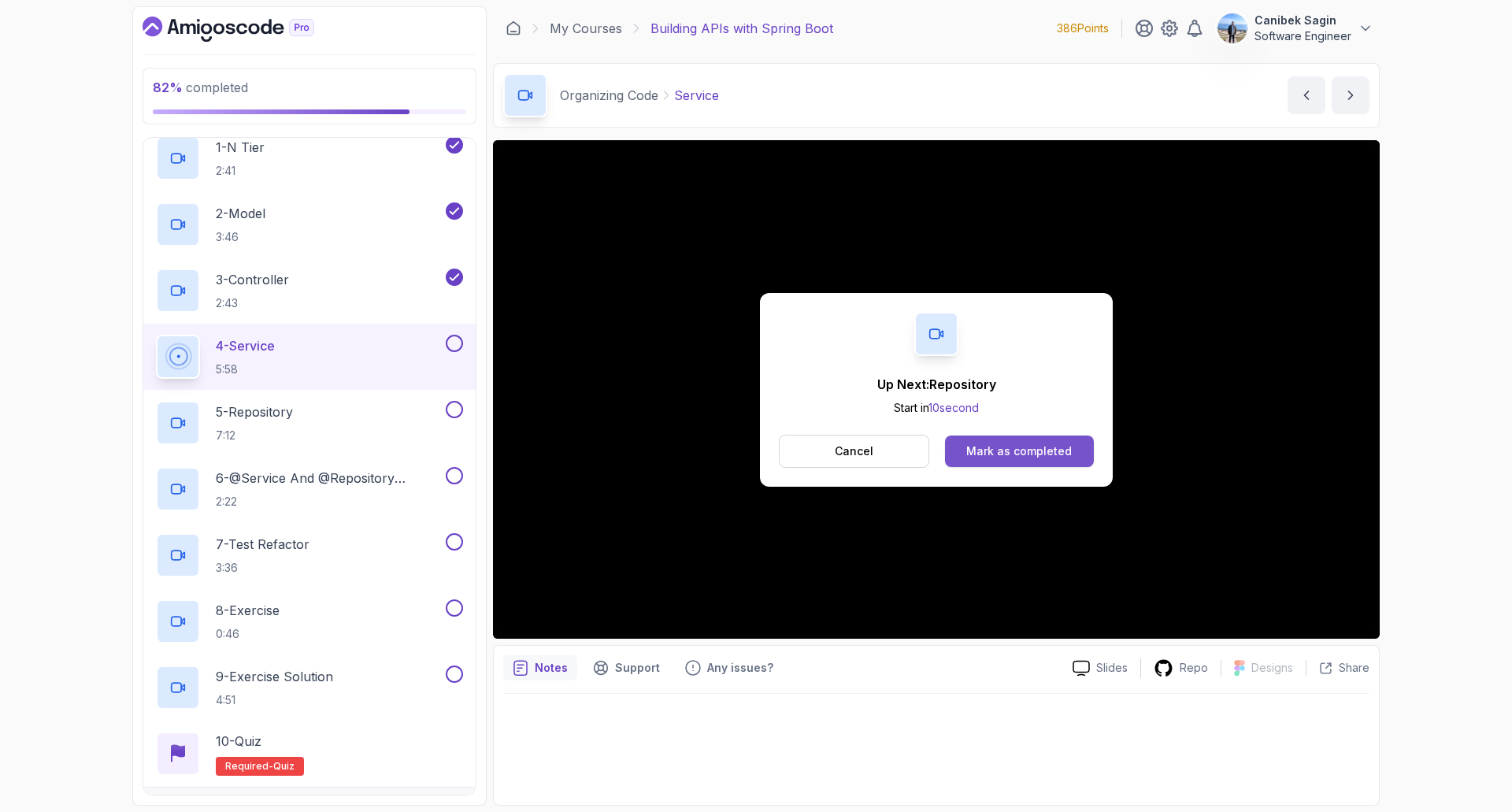
click at [992, 454] on div "Mark as completed" at bounding box center [1019, 451] width 105 height 16
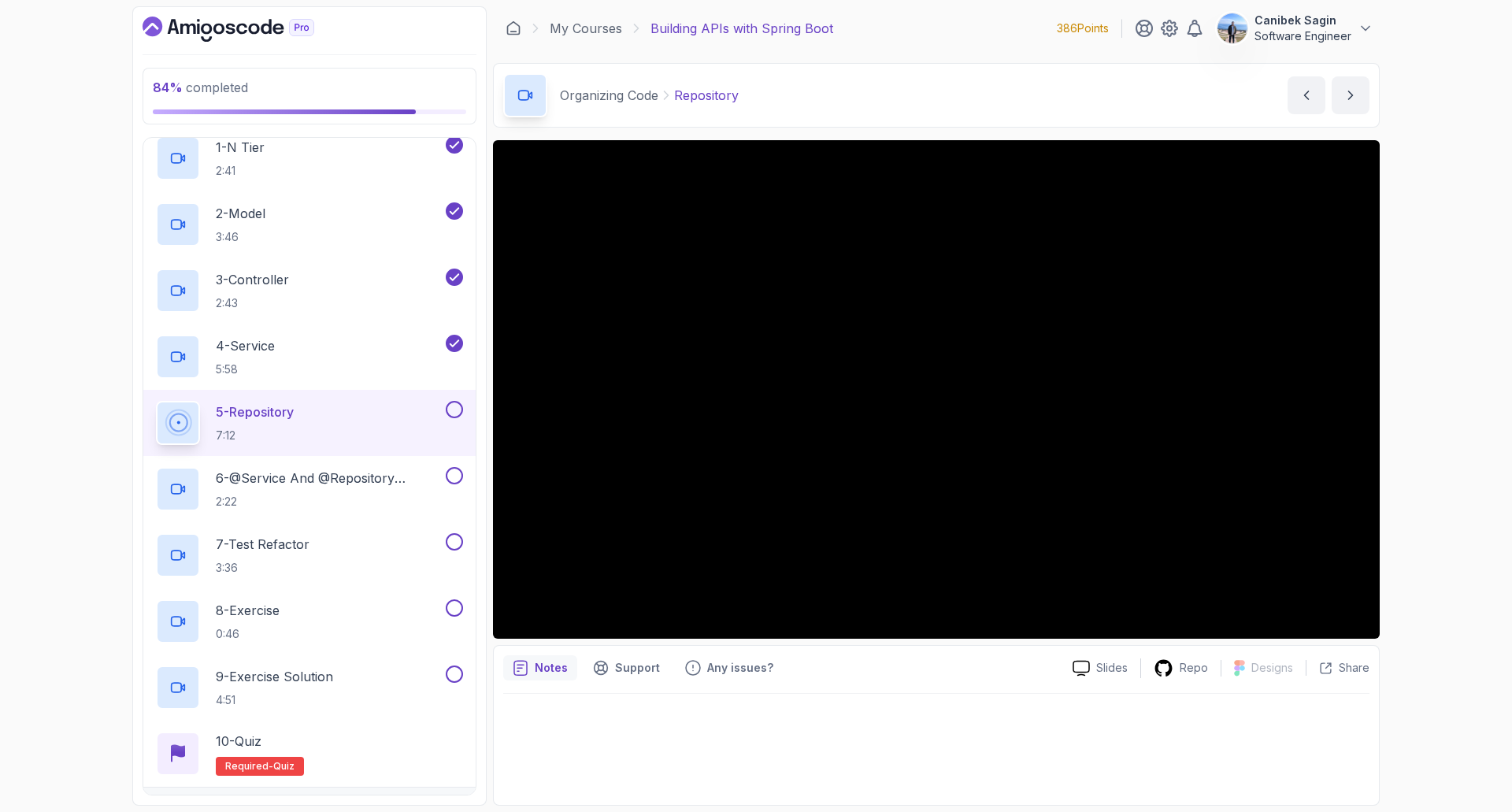
click at [946, 679] on div "Notes Support Any issues?" at bounding box center [781, 668] width 557 height 25
drag, startPoint x: 1010, startPoint y: 637, endPoint x: 992, endPoint y: 727, distance: 91.8
click at [992, 727] on div at bounding box center [936, 744] width 867 height 101
click at [443, 407] on div at bounding box center [453, 409] width 20 height 18
click at [454, 415] on button at bounding box center [455, 409] width 18 height 18
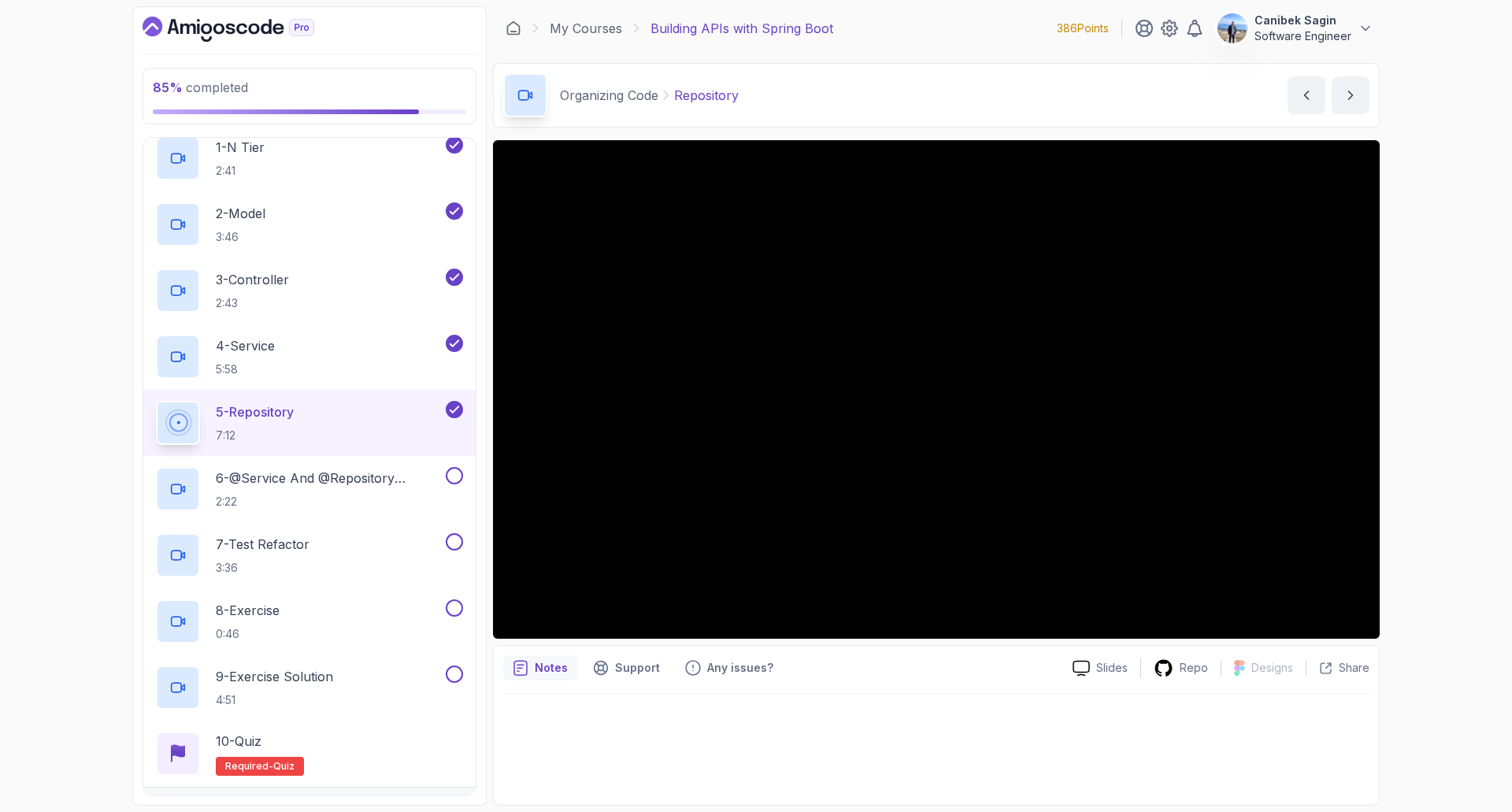
click at [454, 409] on icon at bounding box center [454, 409] width 14 height 16
click at [454, 409] on button at bounding box center [455, 409] width 18 height 18
click at [444, 468] on div at bounding box center [453, 475] width 20 height 18
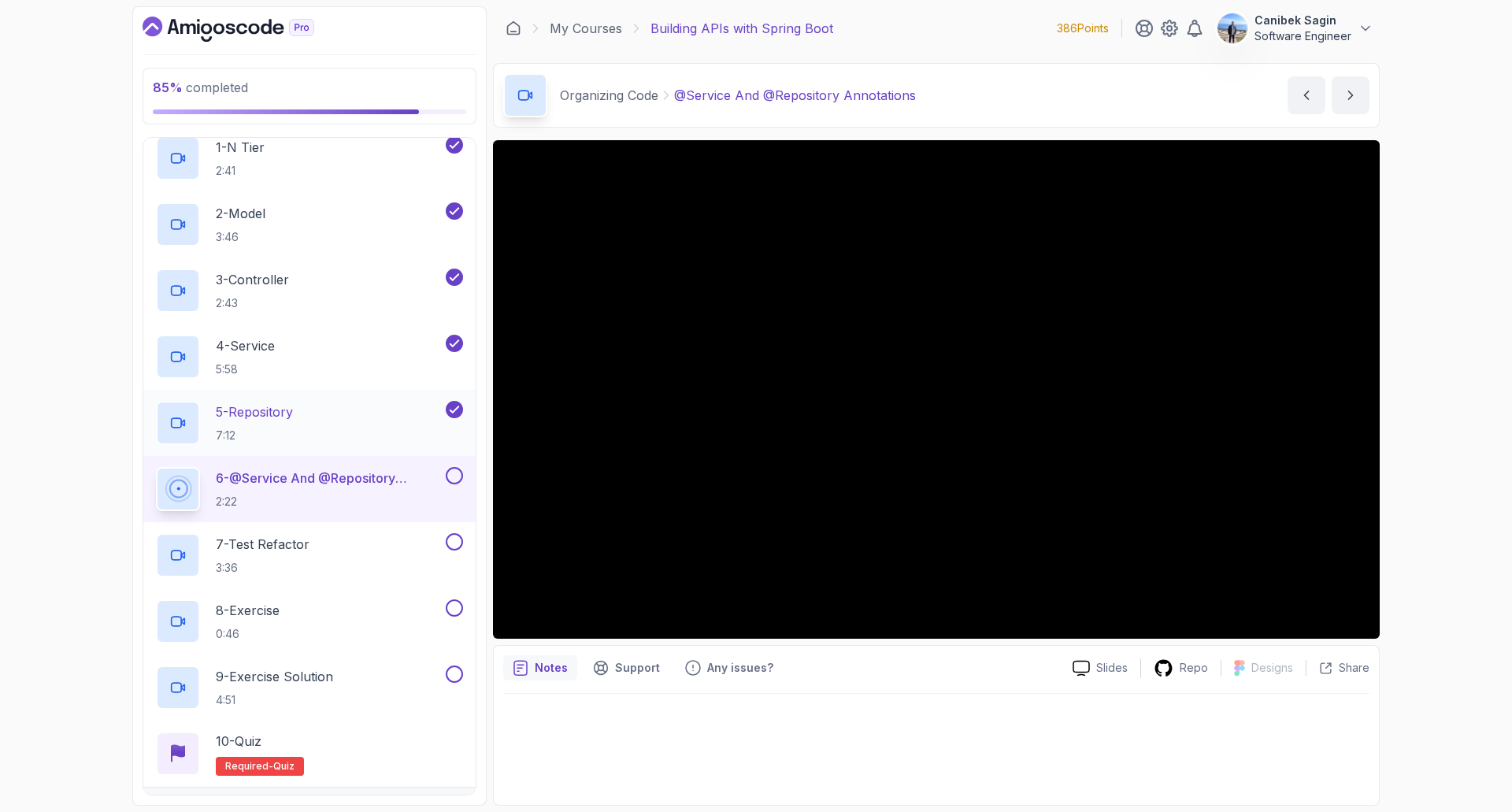
click at [453, 473] on button at bounding box center [455, 475] width 18 height 18
click at [379, 537] on div "7 - Test Refactor 3:36" at bounding box center [299, 555] width 286 height 44
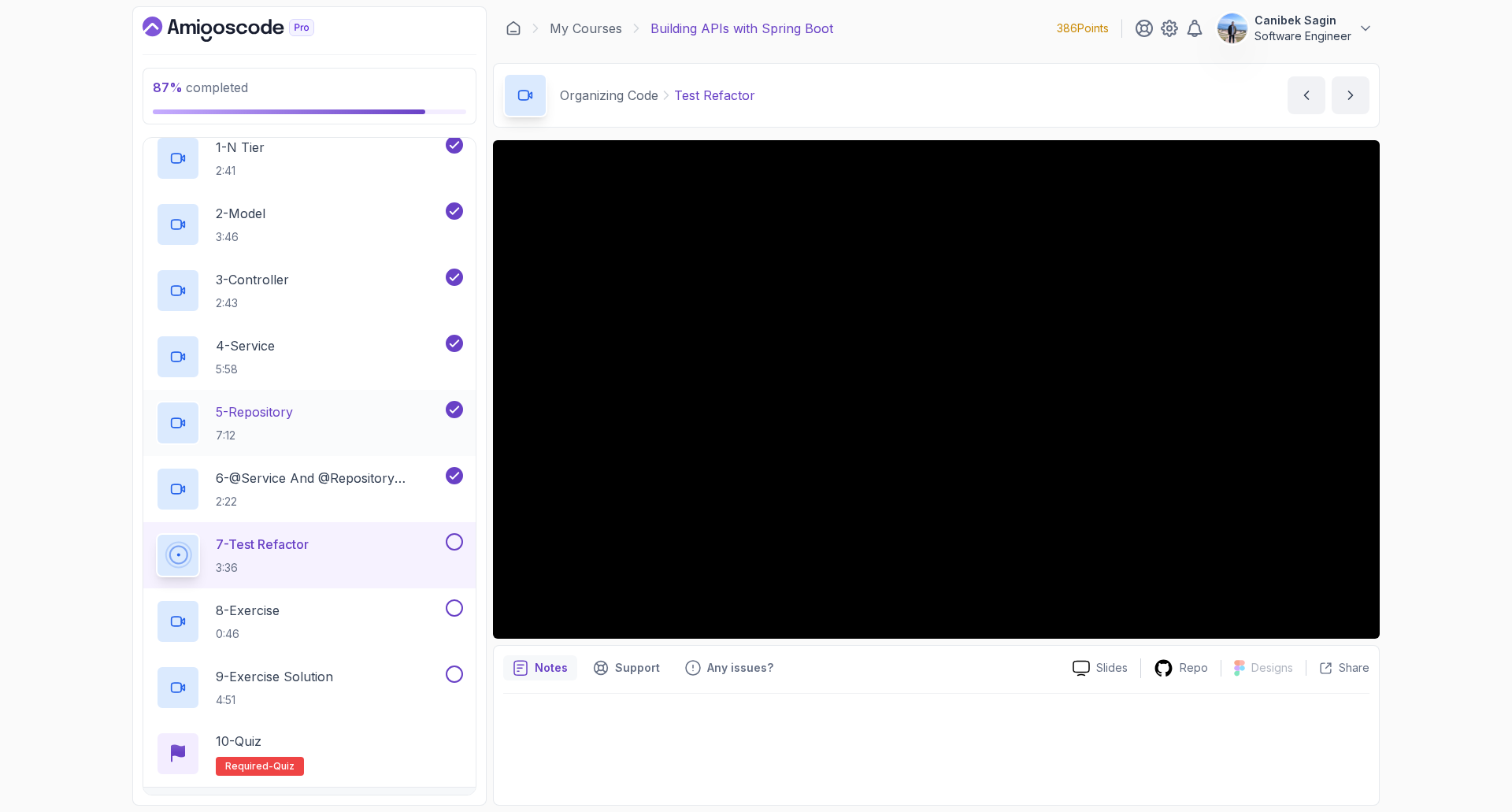
click at [459, 544] on button at bounding box center [455, 542] width 18 height 18
click at [461, 619] on button "8 - Exercise 0:46" at bounding box center [309, 621] width 307 height 44
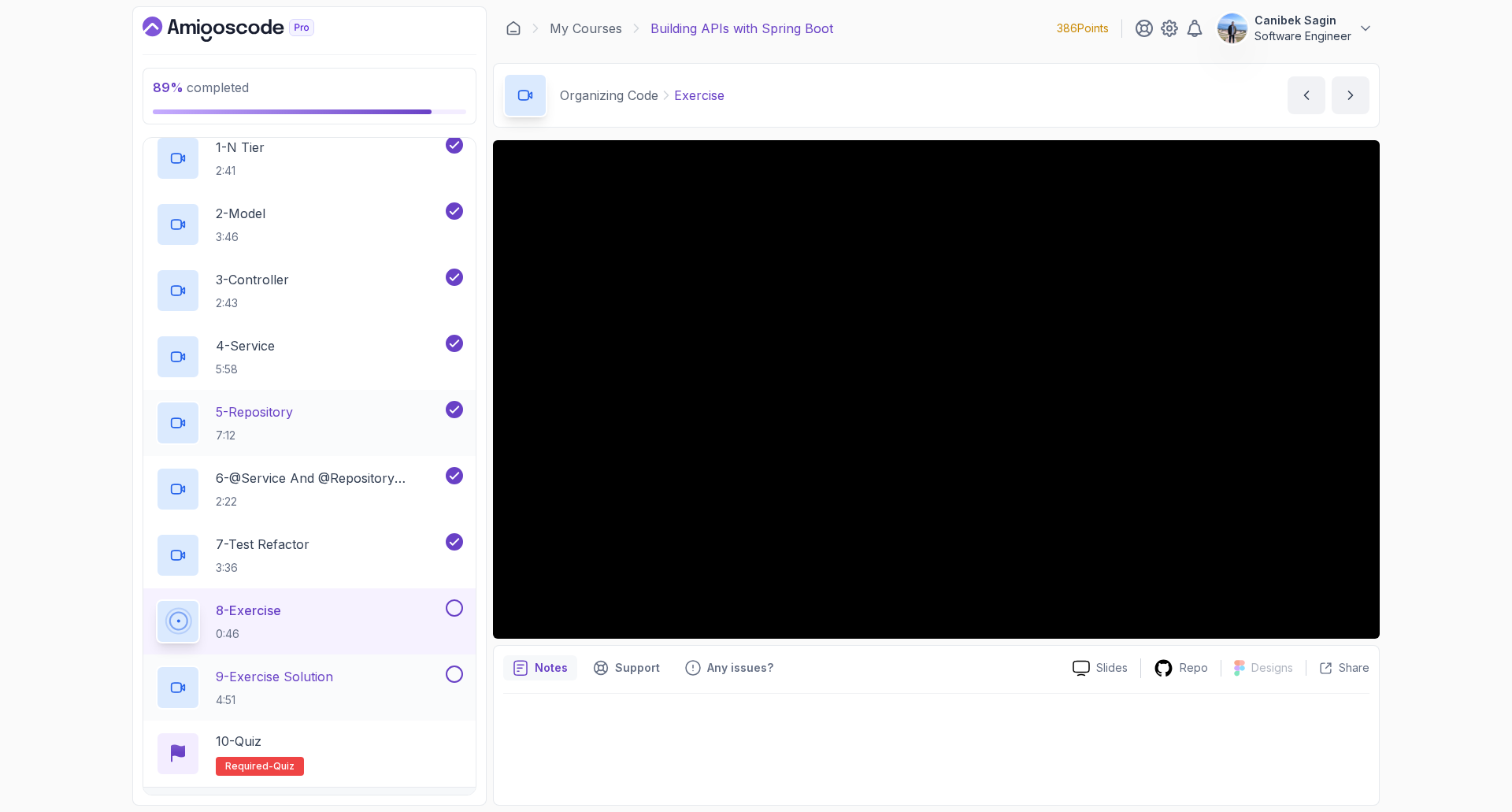
scroll to position [516, 0]
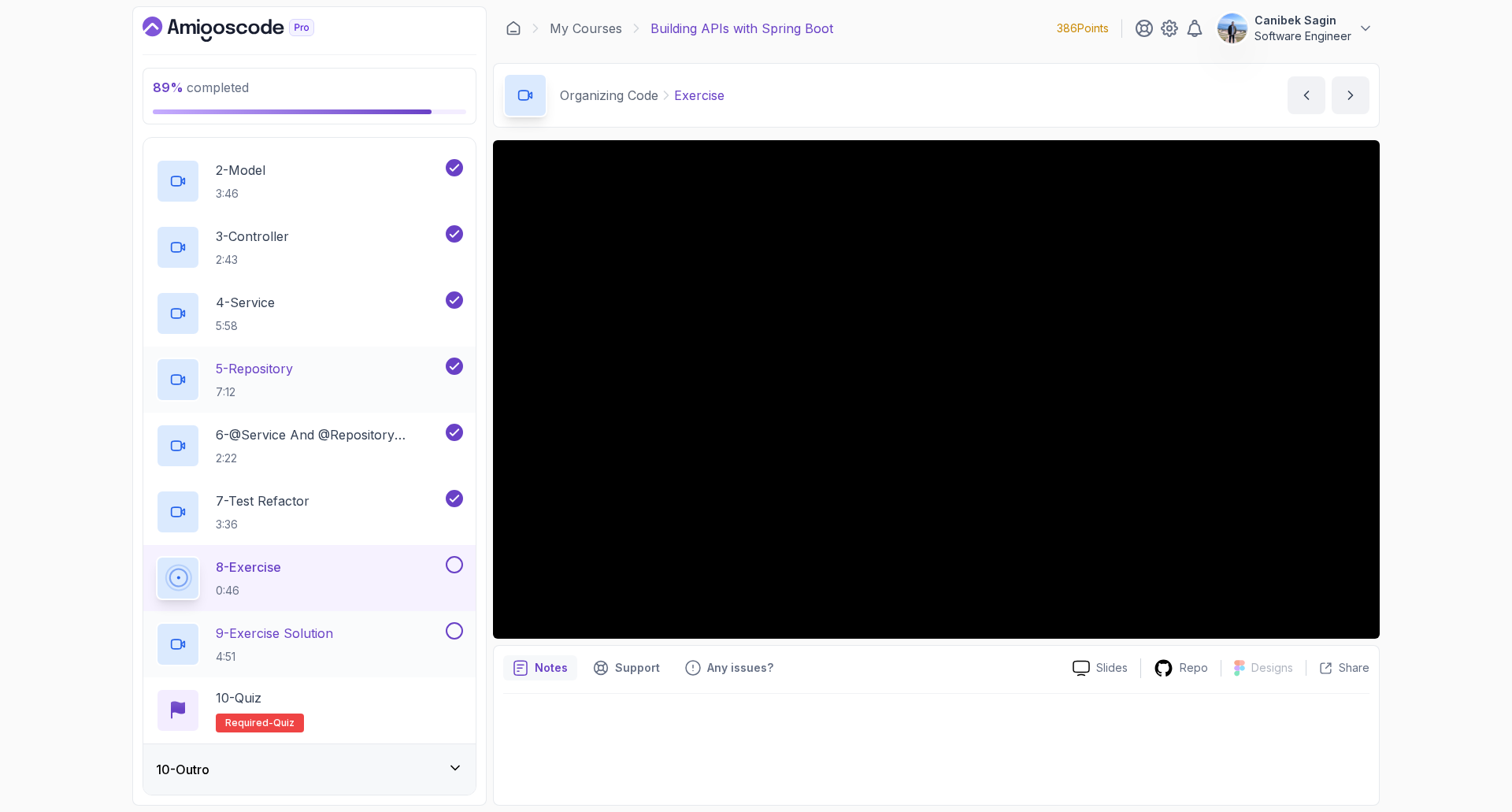
click at [375, 641] on div "9 - Exercise Solution 4:51" at bounding box center [299, 644] width 286 height 44
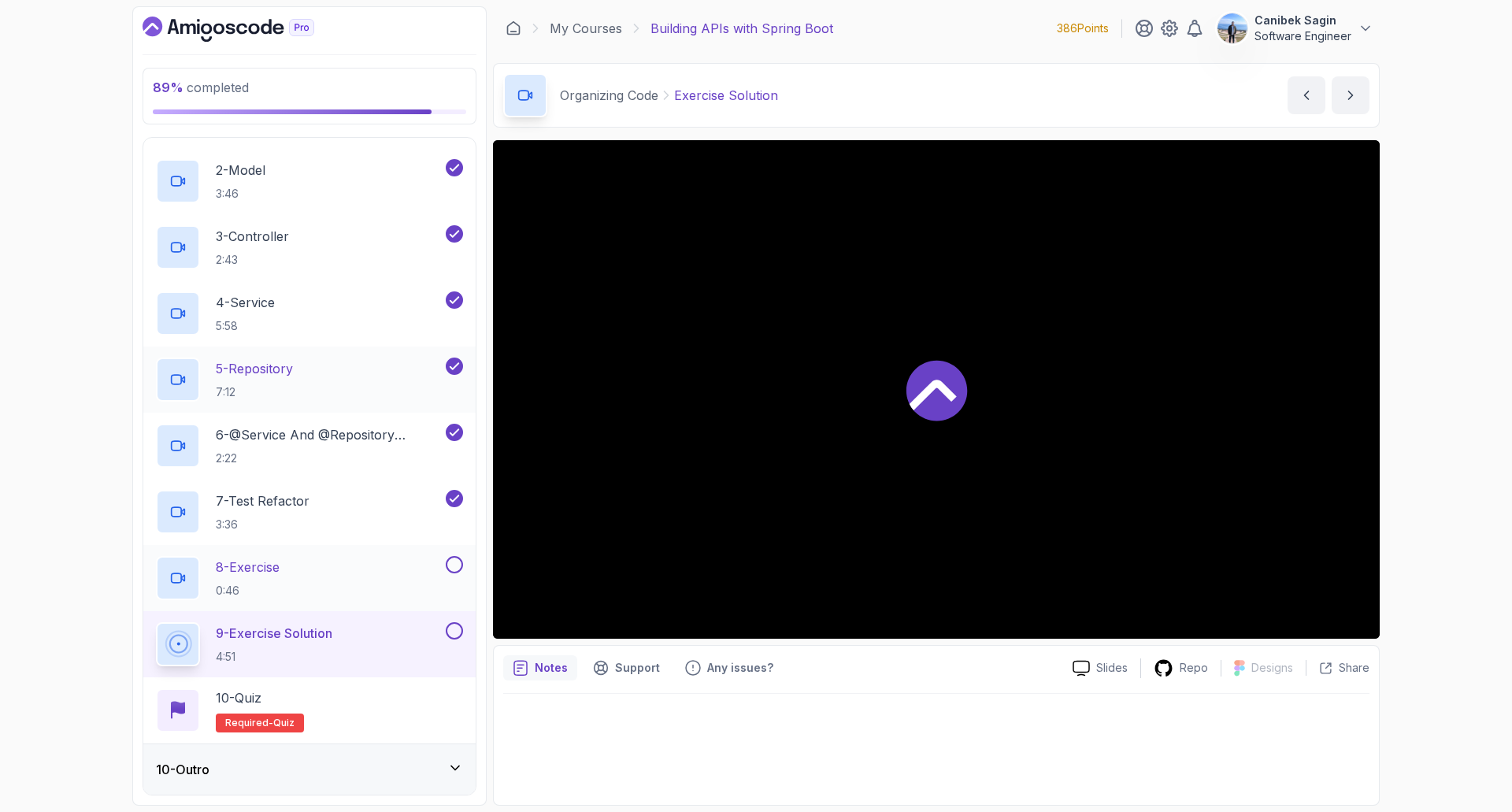
click at [470, 575] on div "8 - Exercise 0:46" at bounding box center [309, 578] width 332 height 66
click at [465, 563] on div "8 - Exercise 0:46" at bounding box center [309, 578] width 332 height 66
click at [451, 567] on button at bounding box center [455, 564] width 18 height 18
click at [459, 630] on button at bounding box center [455, 630] width 18 height 18
click at [429, 699] on div "10 - Quiz Required- quiz" at bounding box center [309, 710] width 307 height 44
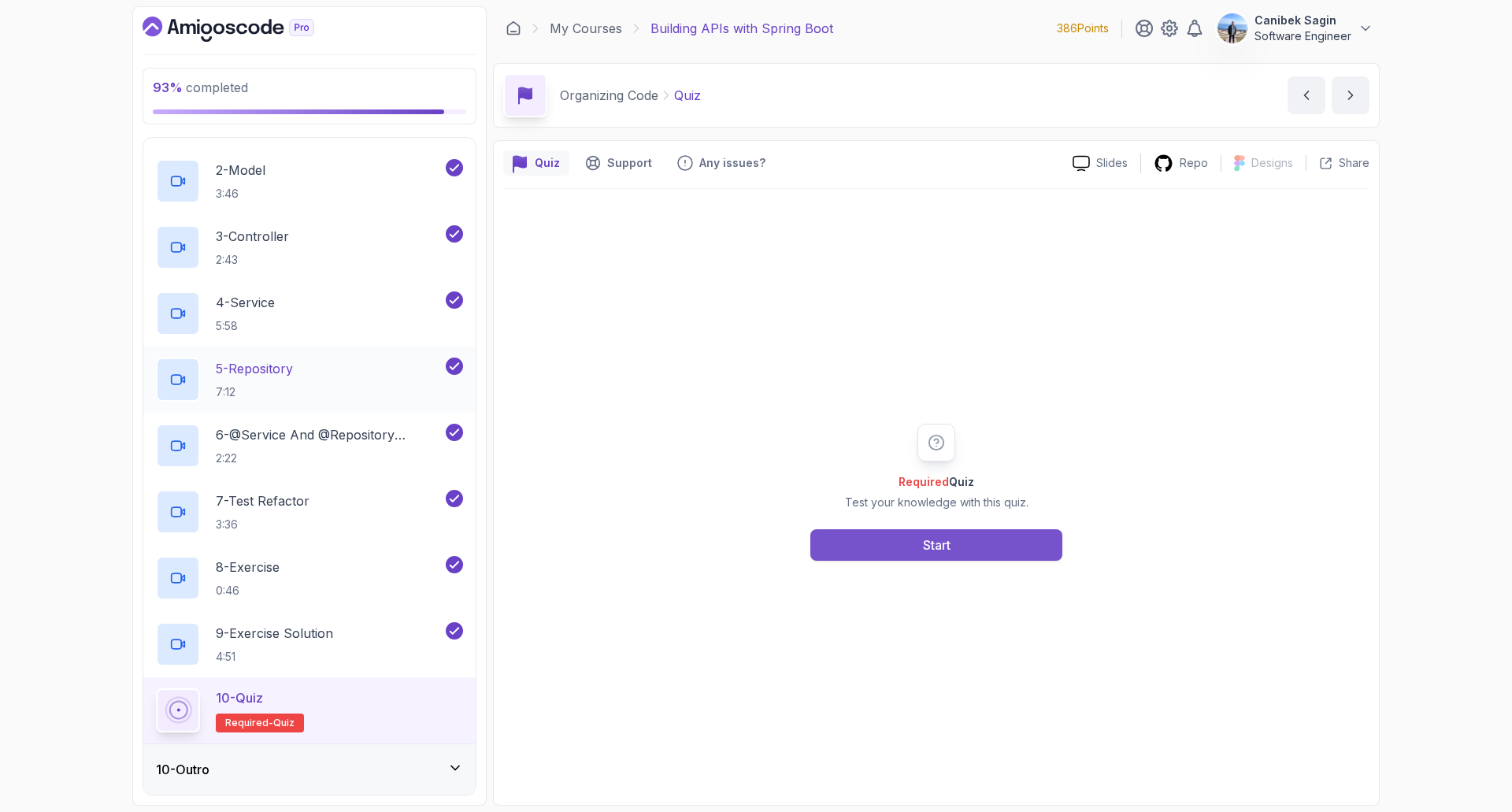
click at [949, 544] on div "Start" at bounding box center [937, 545] width 28 height 19
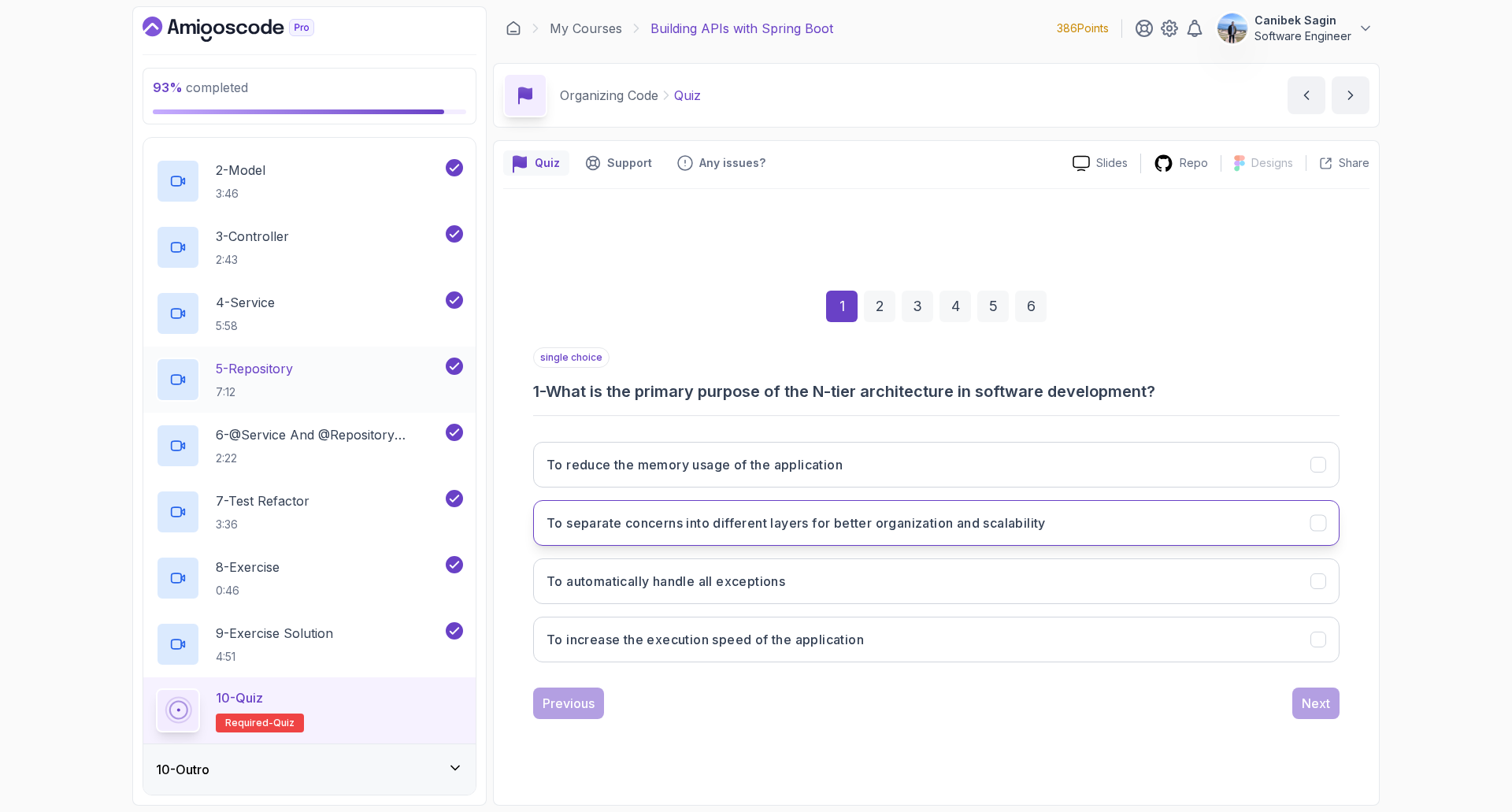
click at [904, 528] on h3 "To separate concerns into different layers for better organization and scalabil…" at bounding box center [796, 522] width 500 height 19
click at [1325, 696] on div "Next" at bounding box center [1316, 703] width 28 height 19
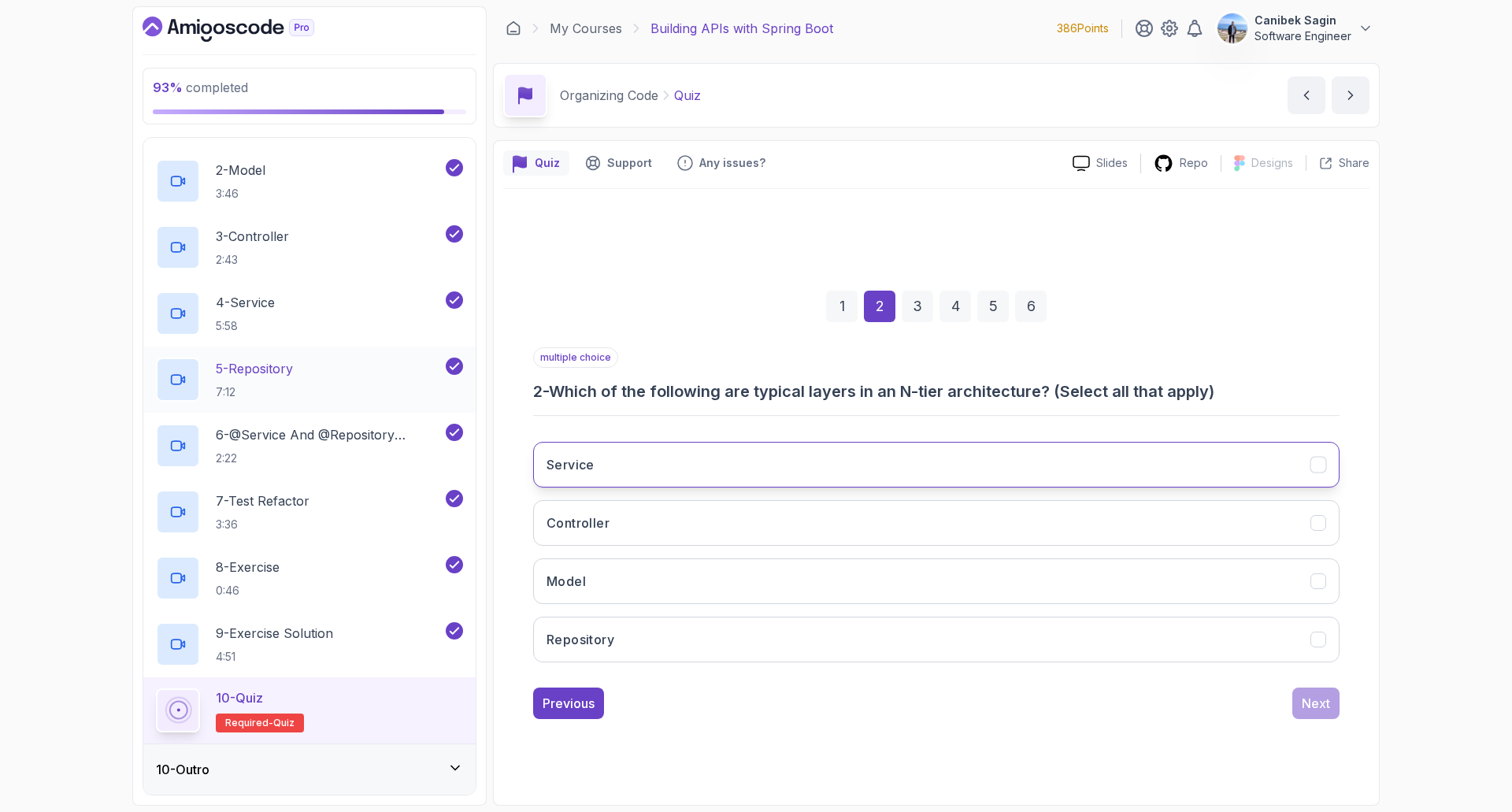
click at [666, 452] on button "Service" at bounding box center [936, 465] width 806 height 46
click at [656, 510] on button "Controller" at bounding box center [936, 522] width 806 height 46
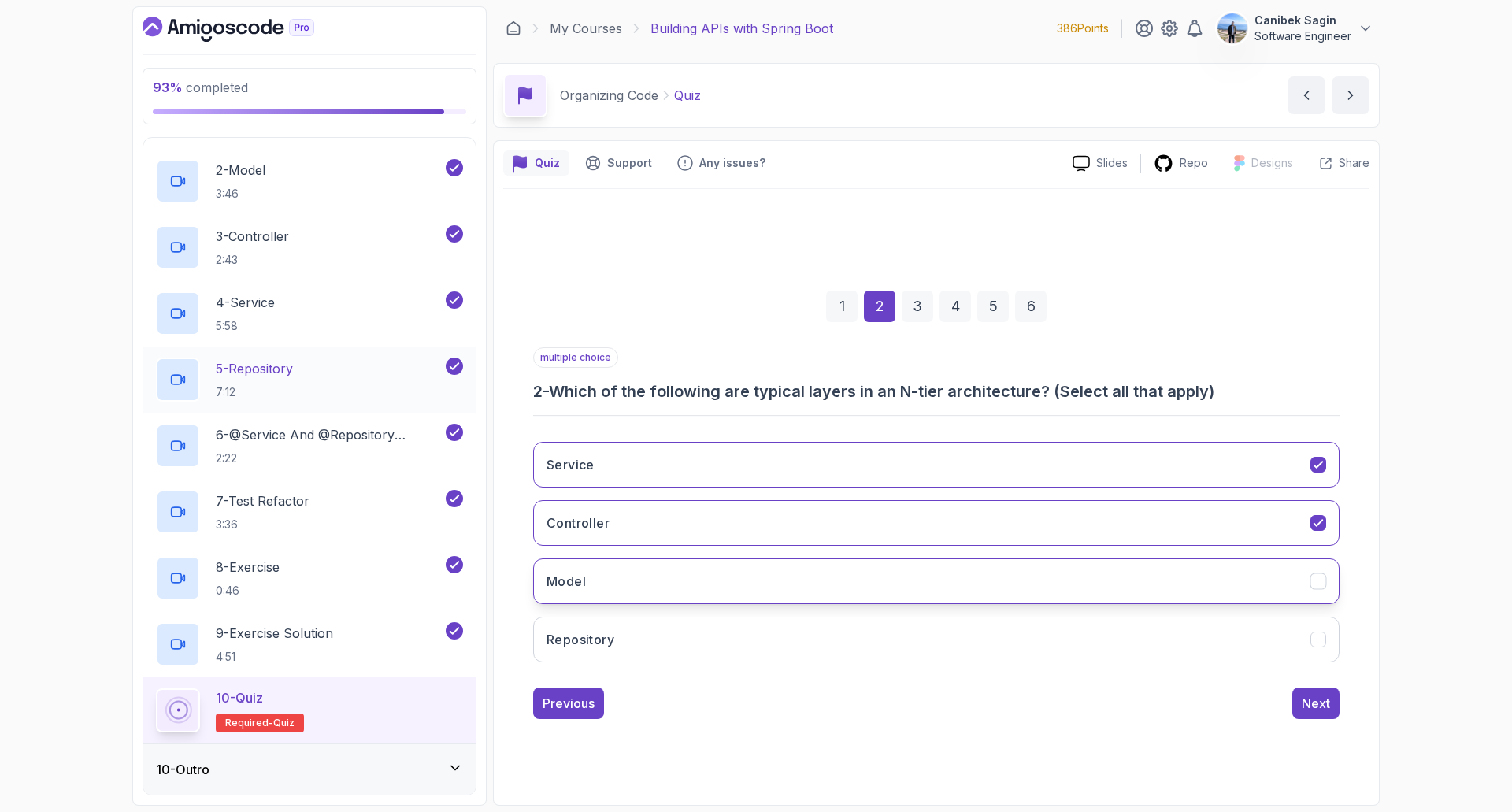
click at [662, 588] on button "Model" at bounding box center [936, 581] width 806 height 46
click at [672, 630] on button "Repository" at bounding box center [936, 640] width 806 height 46
click at [1207, 580] on button "Model" at bounding box center [936, 581] width 806 height 46
click at [1327, 701] on div "Next" at bounding box center [1316, 703] width 28 height 19
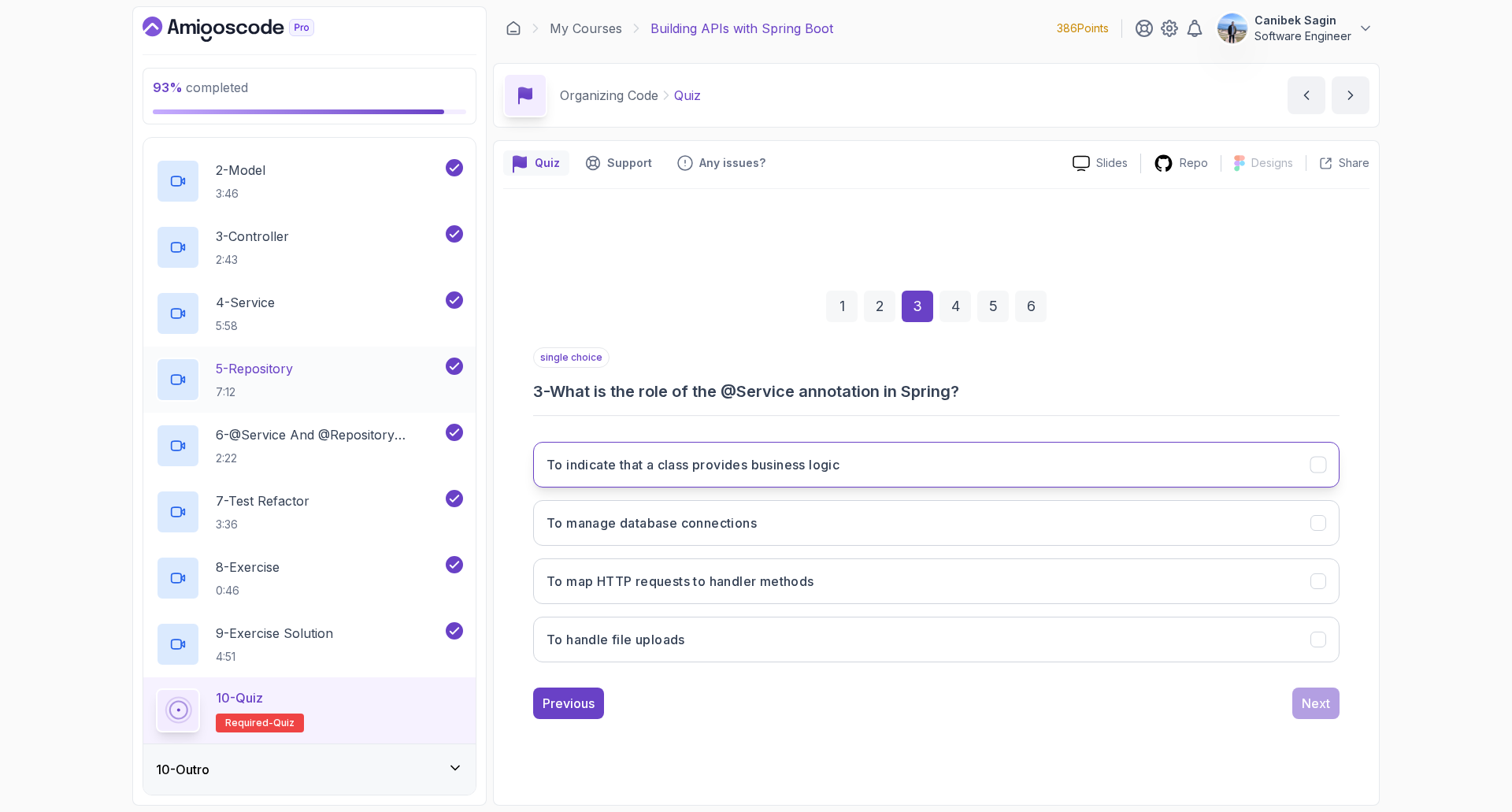
click at [791, 469] on h3 "To indicate that a class provides business logic" at bounding box center [693, 465] width 293 height 19
click at [1313, 705] on div "Next" at bounding box center [1316, 703] width 28 height 19
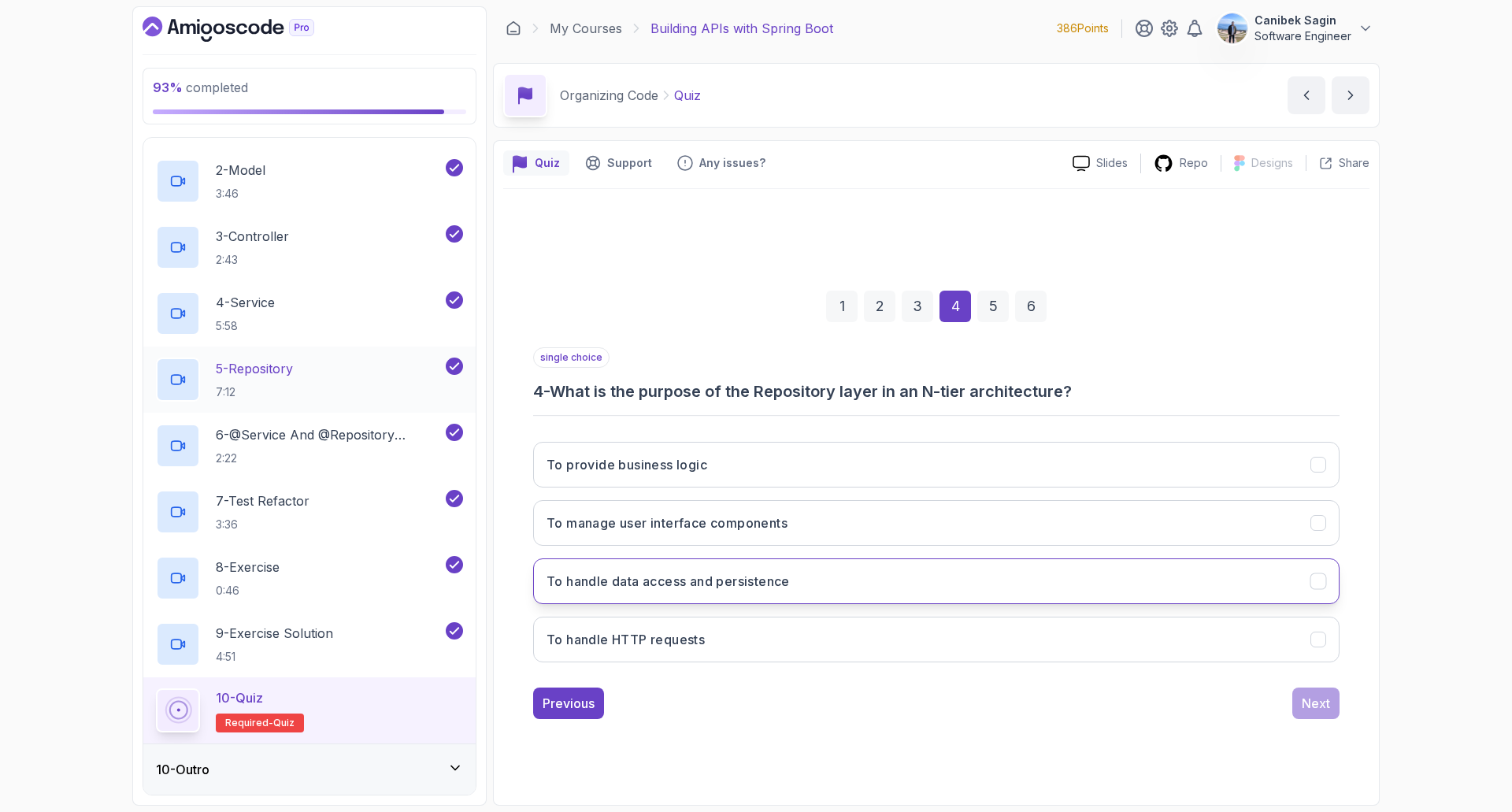
click at [739, 583] on h3 "To handle data access and persistence" at bounding box center [668, 581] width 244 height 19
click at [1316, 707] on div "Next" at bounding box center [1316, 703] width 28 height 19
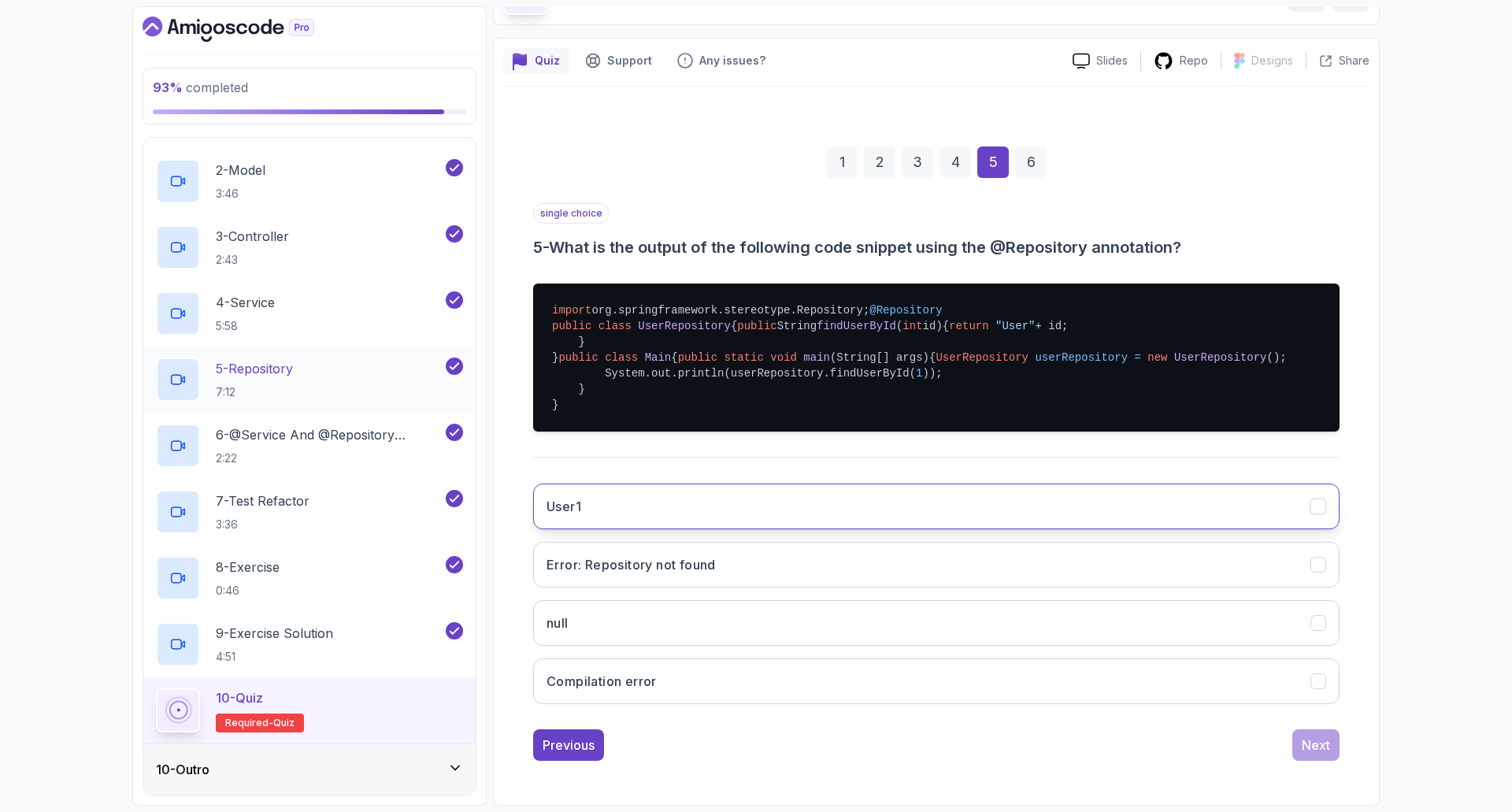
scroll to position [229, 0]
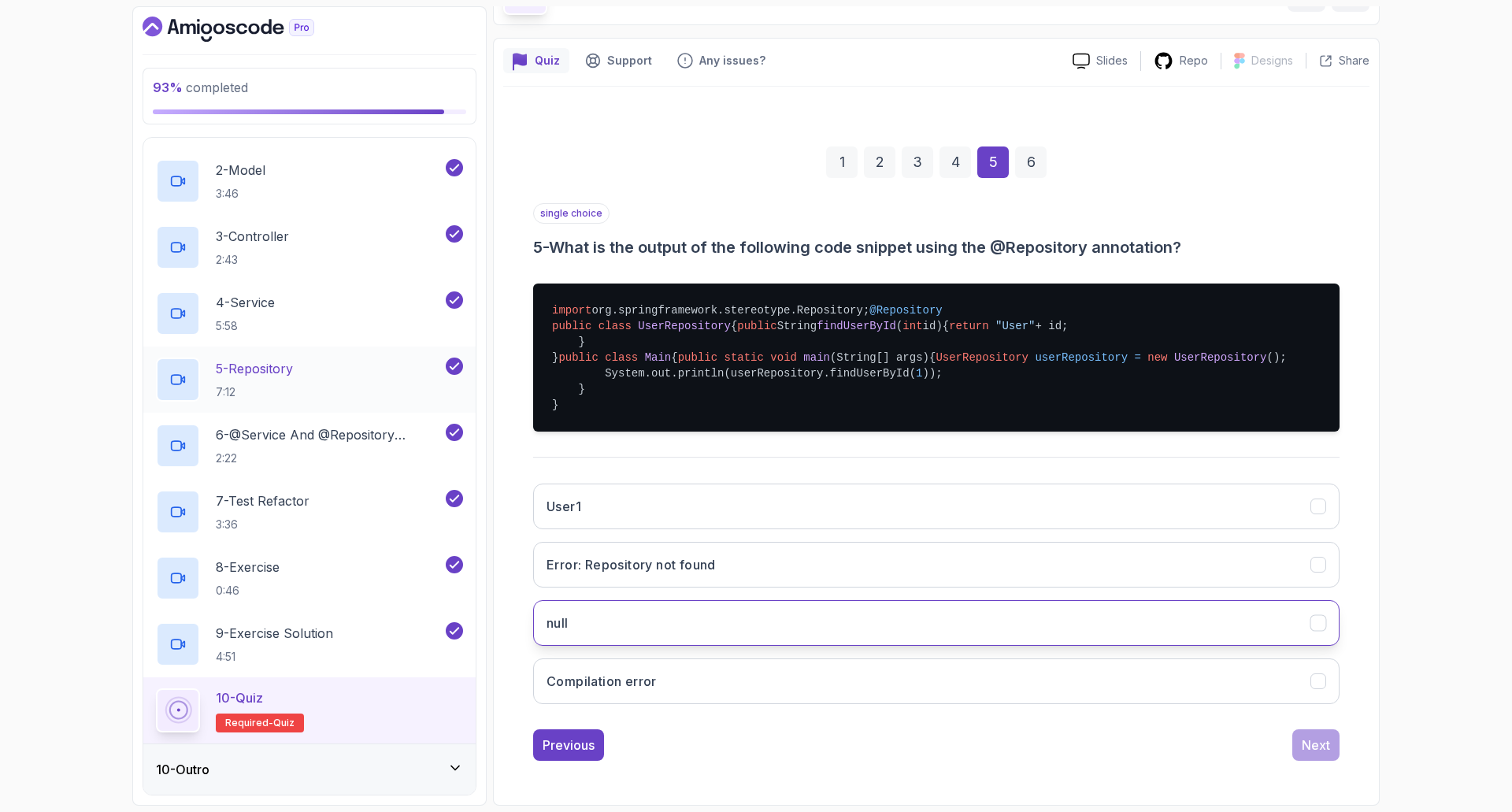
click at [653, 614] on button "null" at bounding box center [936, 623] width 806 height 46
click at [1313, 748] on div "Next" at bounding box center [1316, 745] width 28 height 19
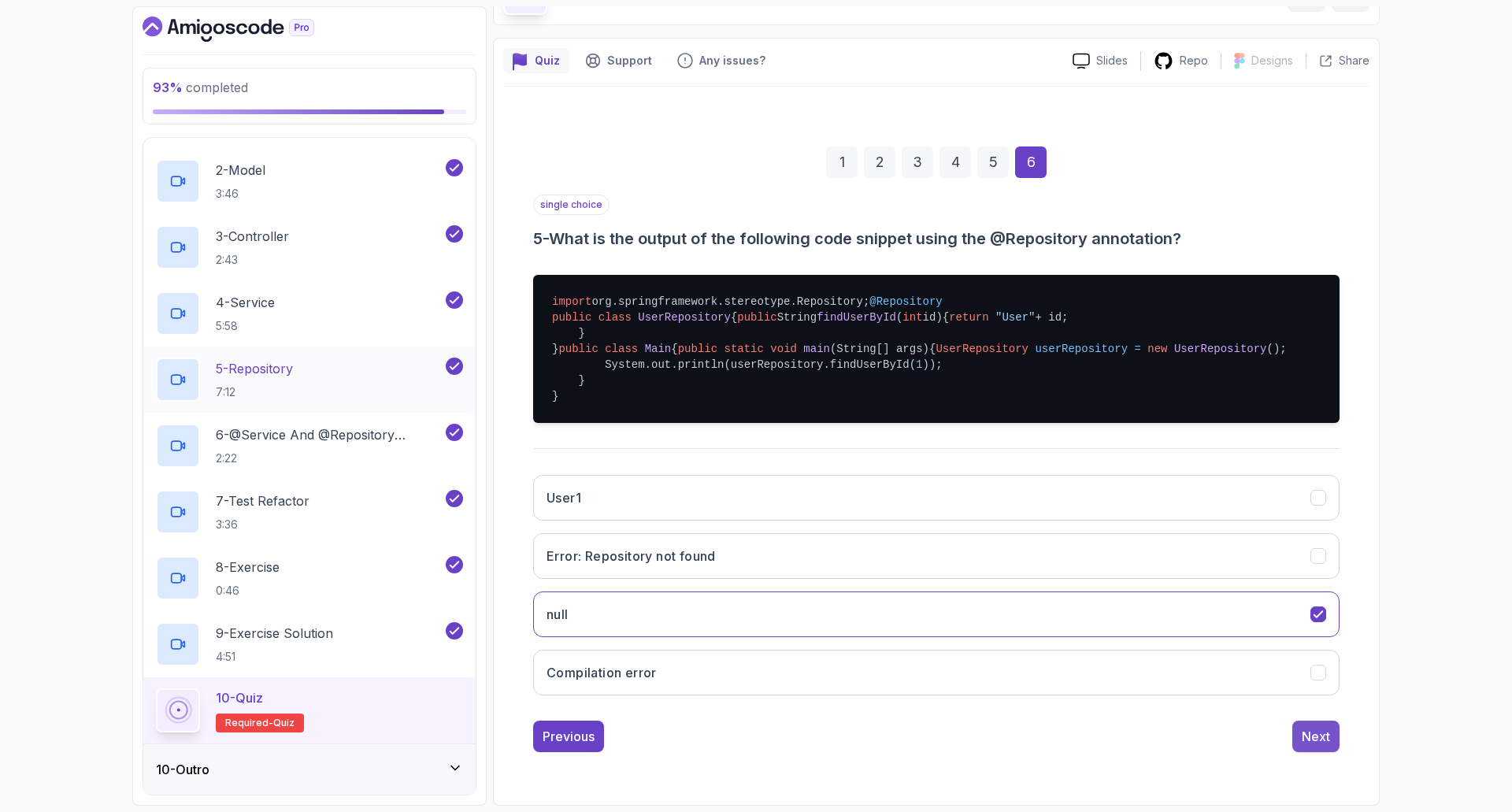
scroll to position [0, 0]
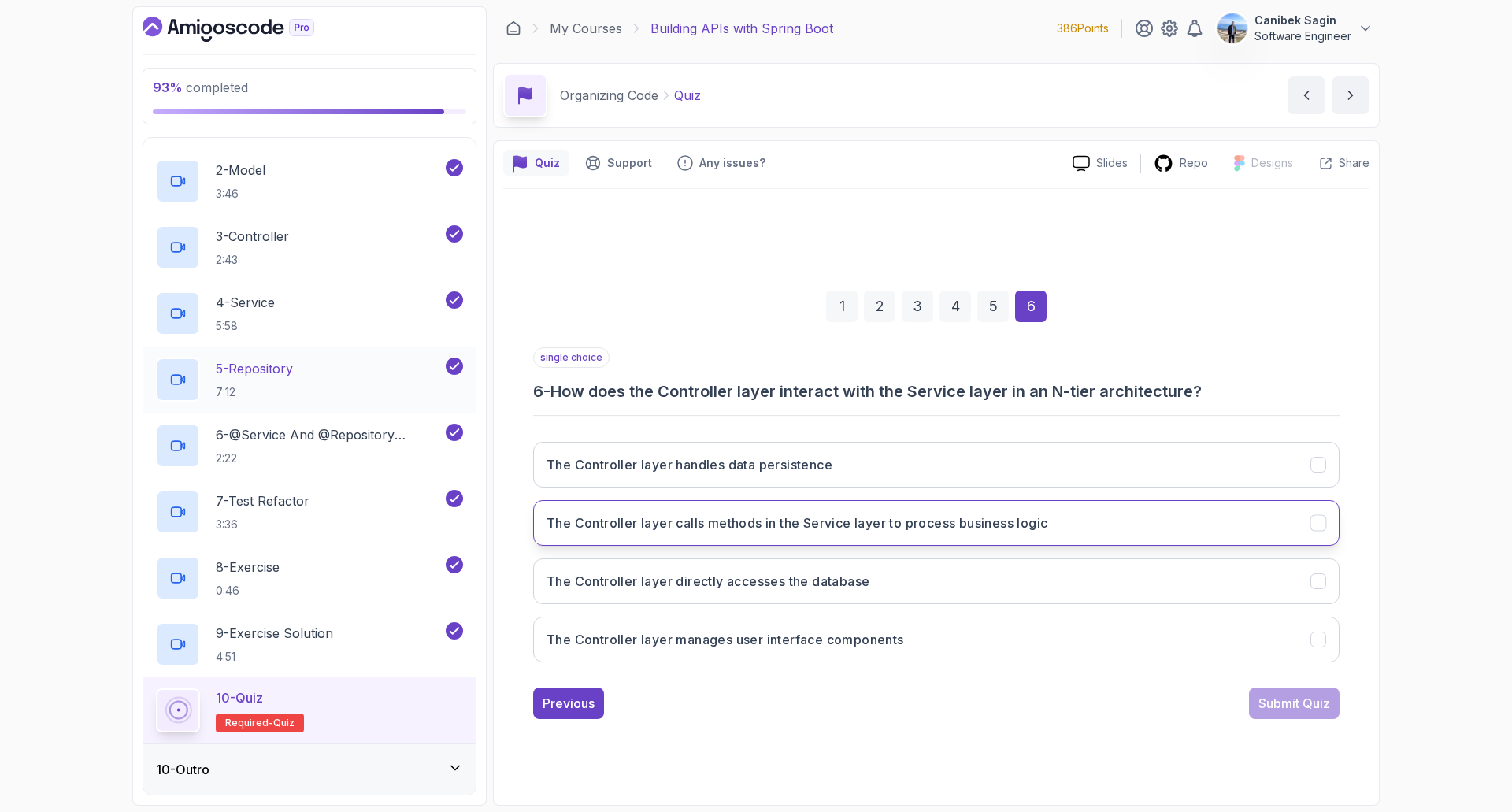
click at [812, 538] on button "The Controller layer calls methods in the Service layer to process business log…" at bounding box center [936, 522] width 806 height 46
click at [1319, 702] on div "Submit Quiz" at bounding box center [1294, 703] width 72 height 19
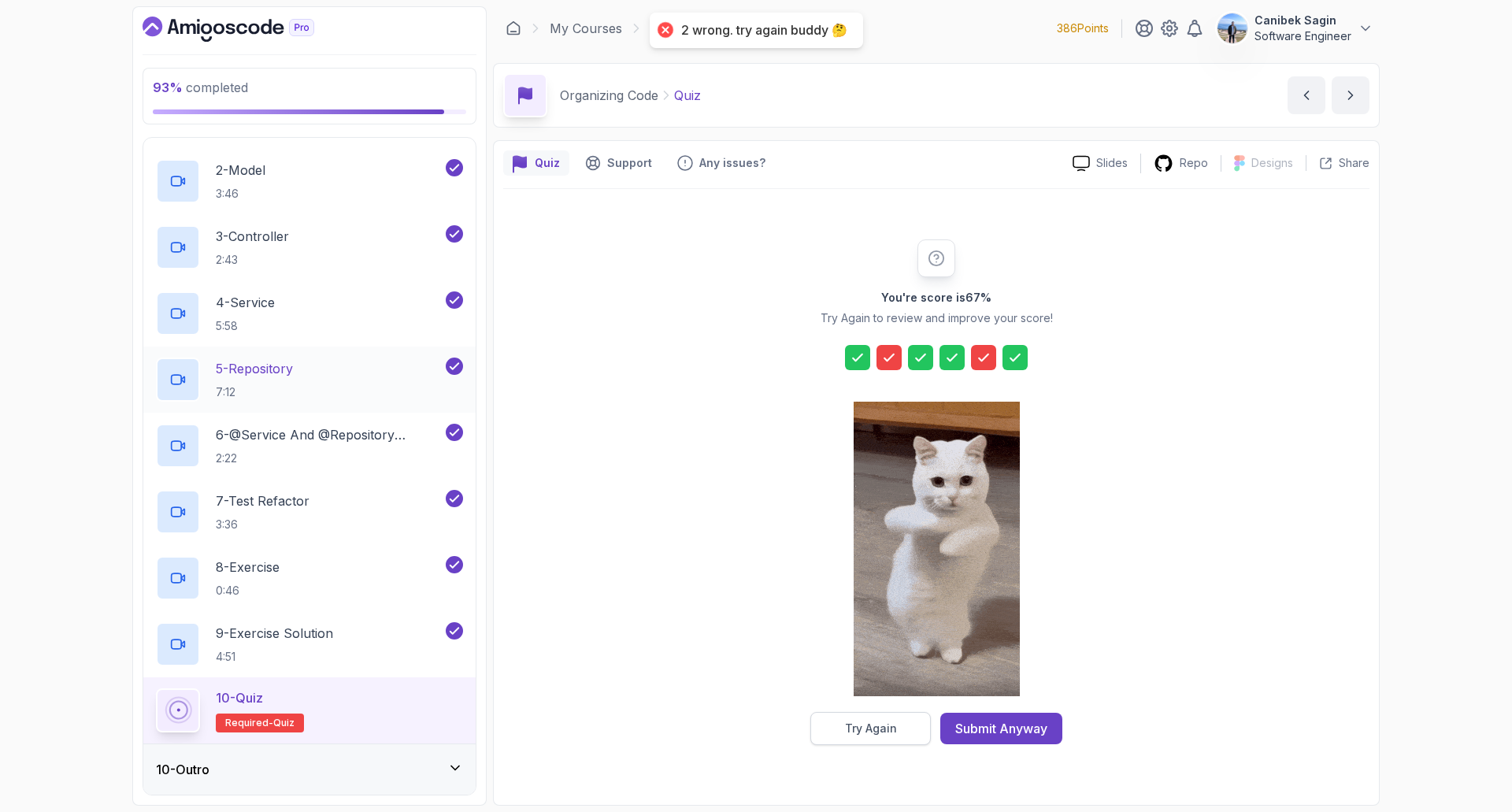
click at [877, 722] on div "Try Again" at bounding box center [872, 728] width 52 height 16
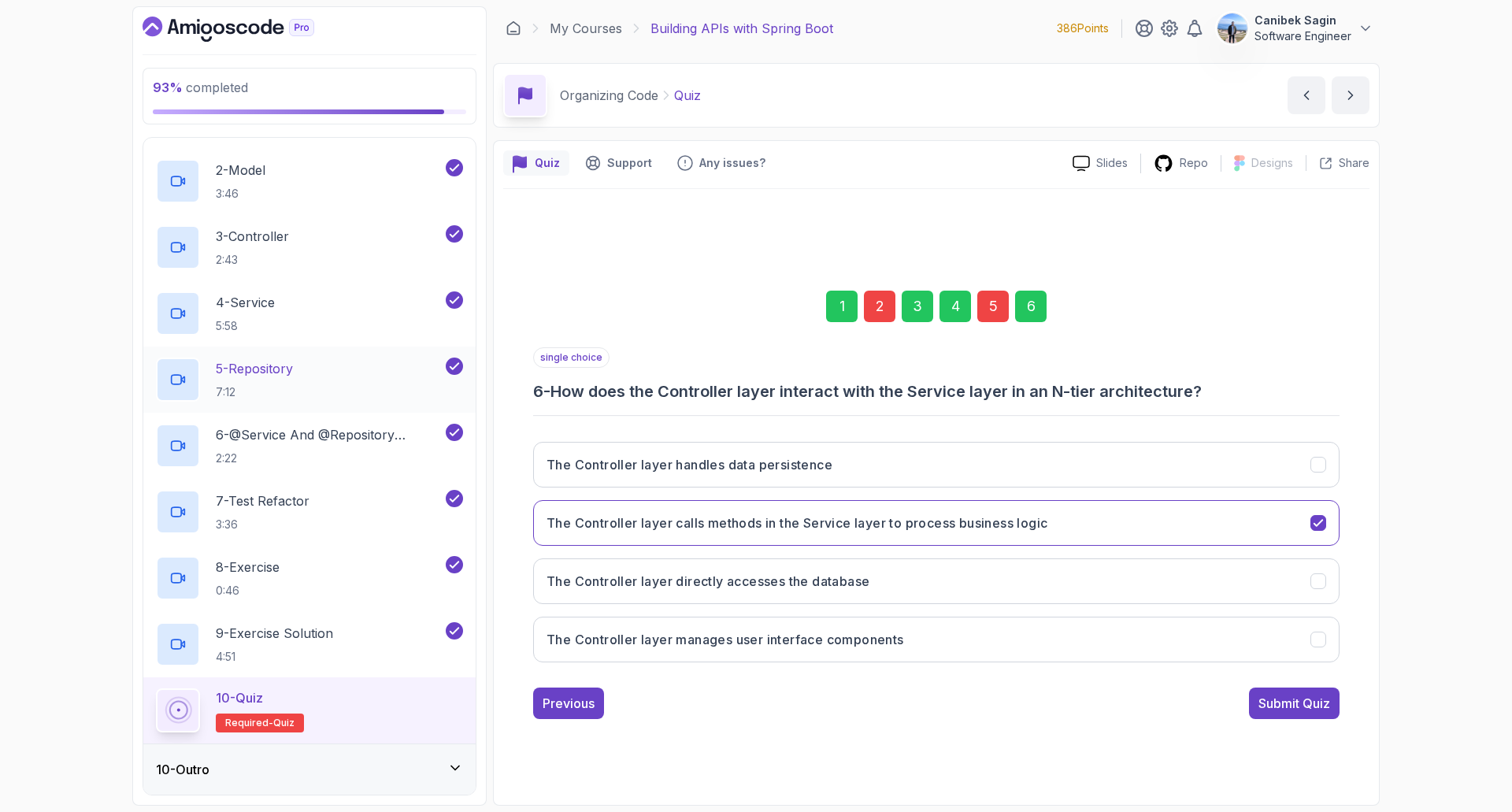
click at [872, 314] on div "2" at bounding box center [880, 306] width 32 height 32
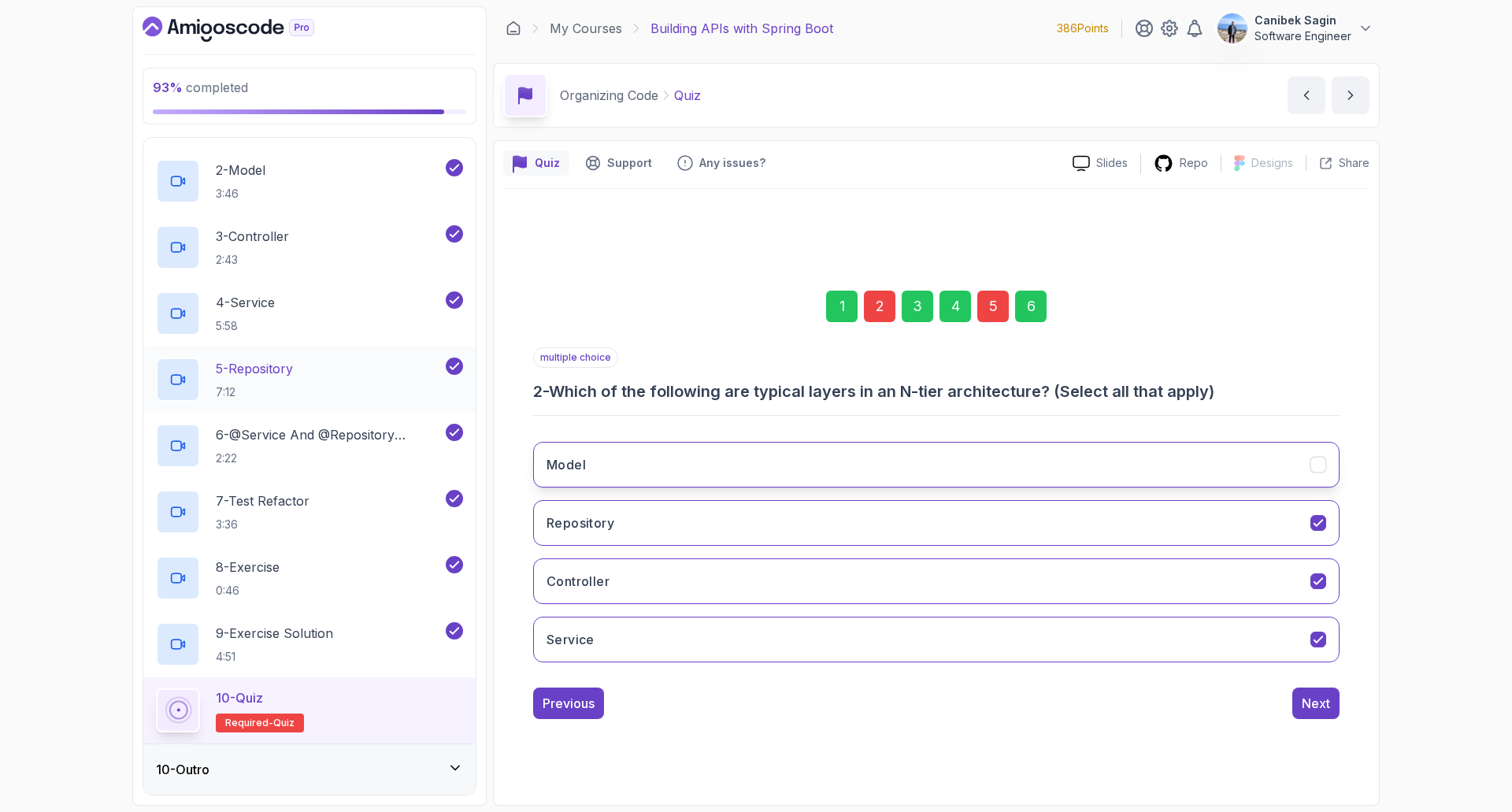
click at [1179, 470] on button "Model" at bounding box center [936, 465] width 806 height 46
click at [1328, 709] on div "Next" at bounding box center [1316, 703] width 28 height 19
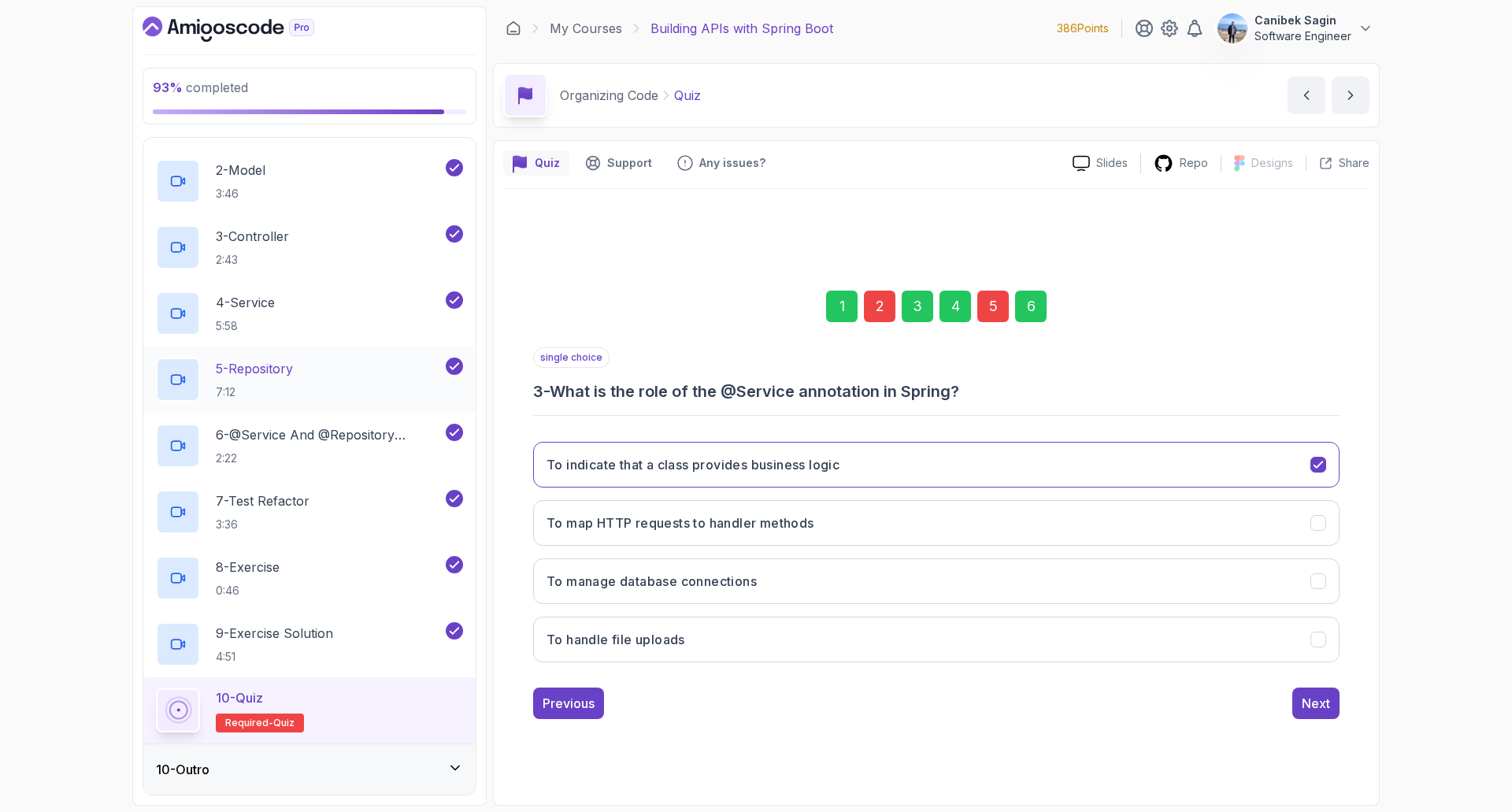
click at [994, 305] on div "5" at bounding box center [994, 306] width 32 height 32
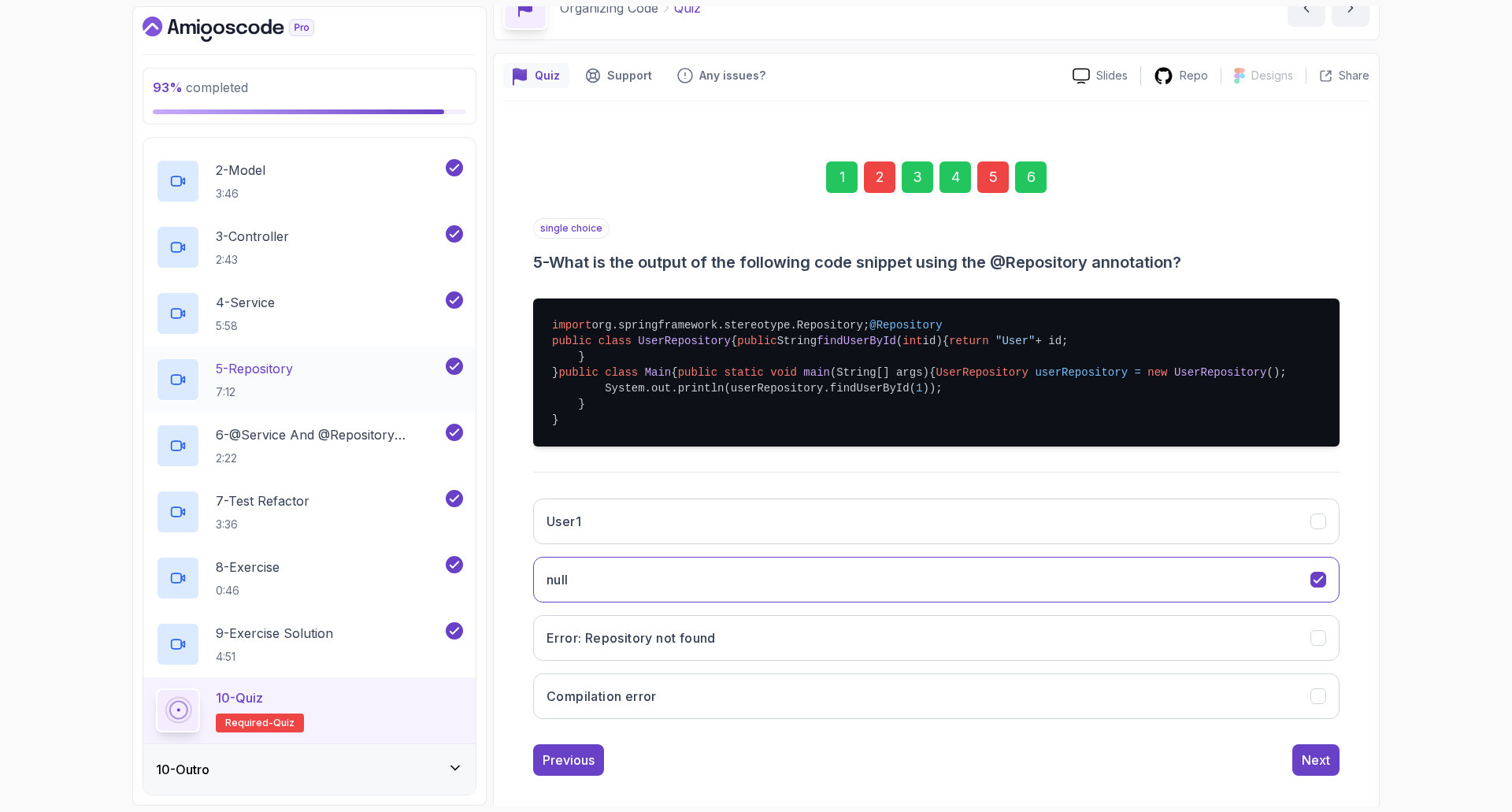
scroll to position [229, 0]
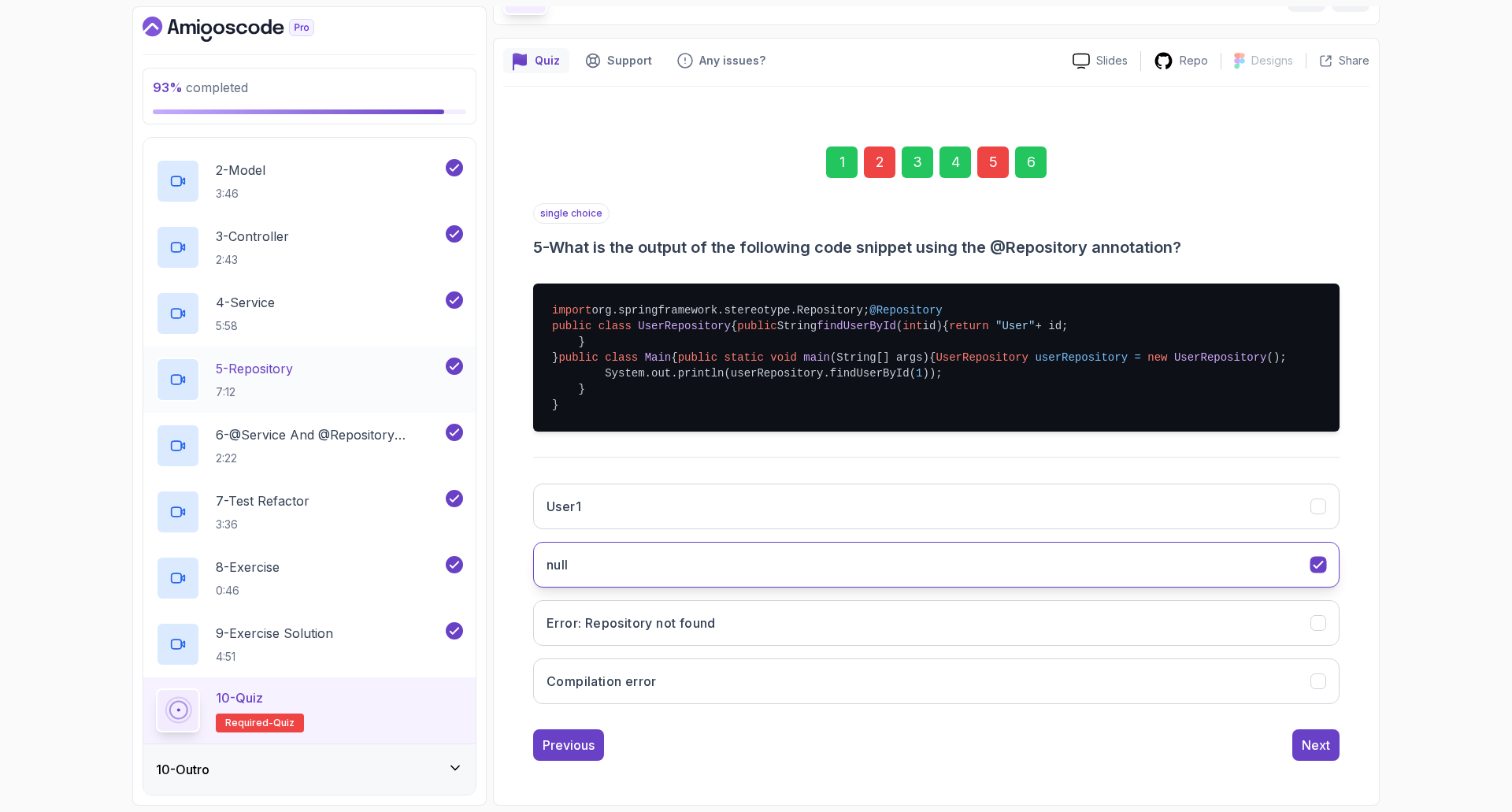
click at [1075, 557] on button "null" at bounding box center [936, 564] width 806 height 46
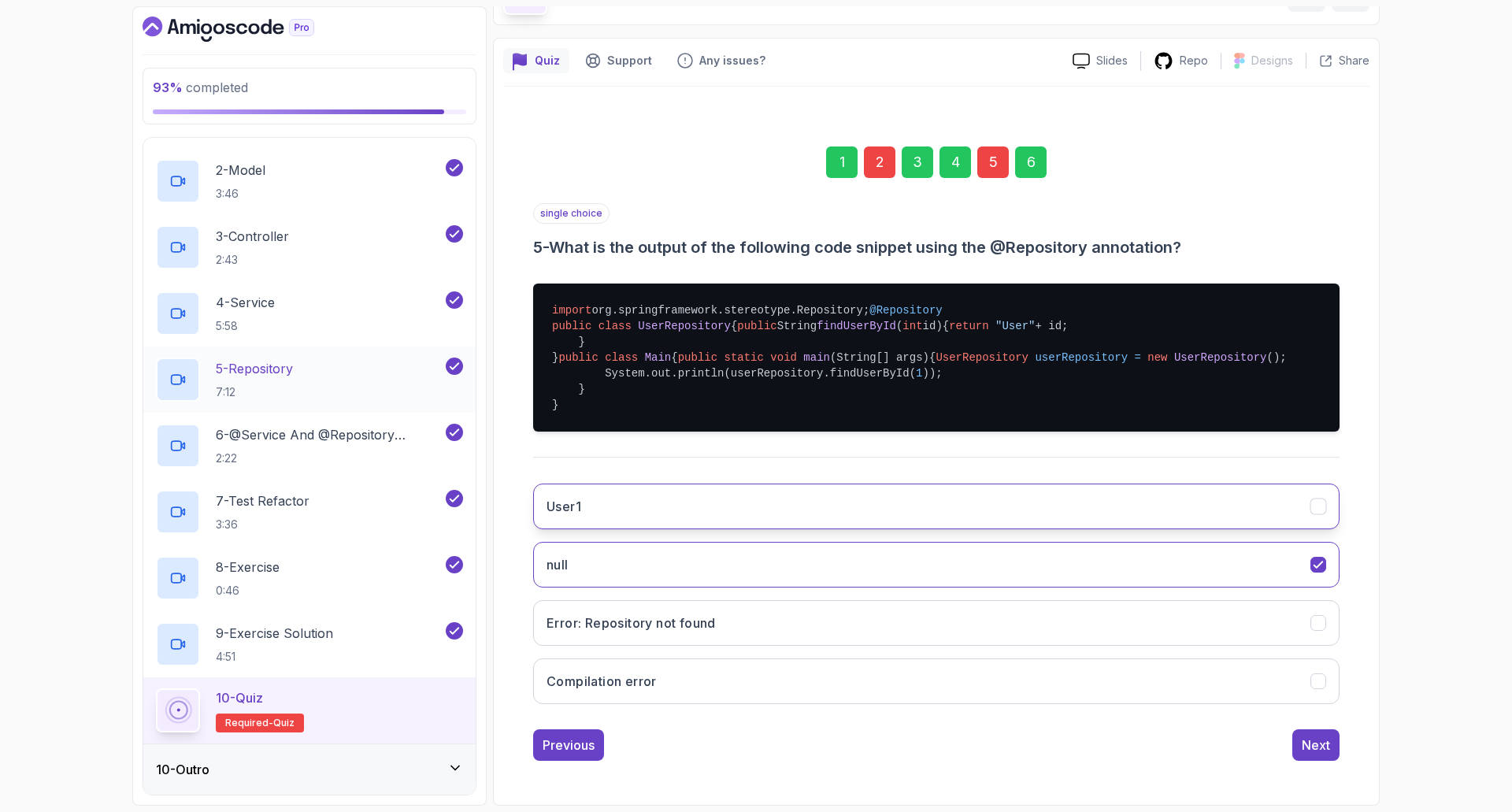
click at [779, 505] on button "User1" at bounding box center [936, 506] width 806 height 46
click at [1311, 745] on div "Next" at bounding box center [1316, 745] width 28 height 19
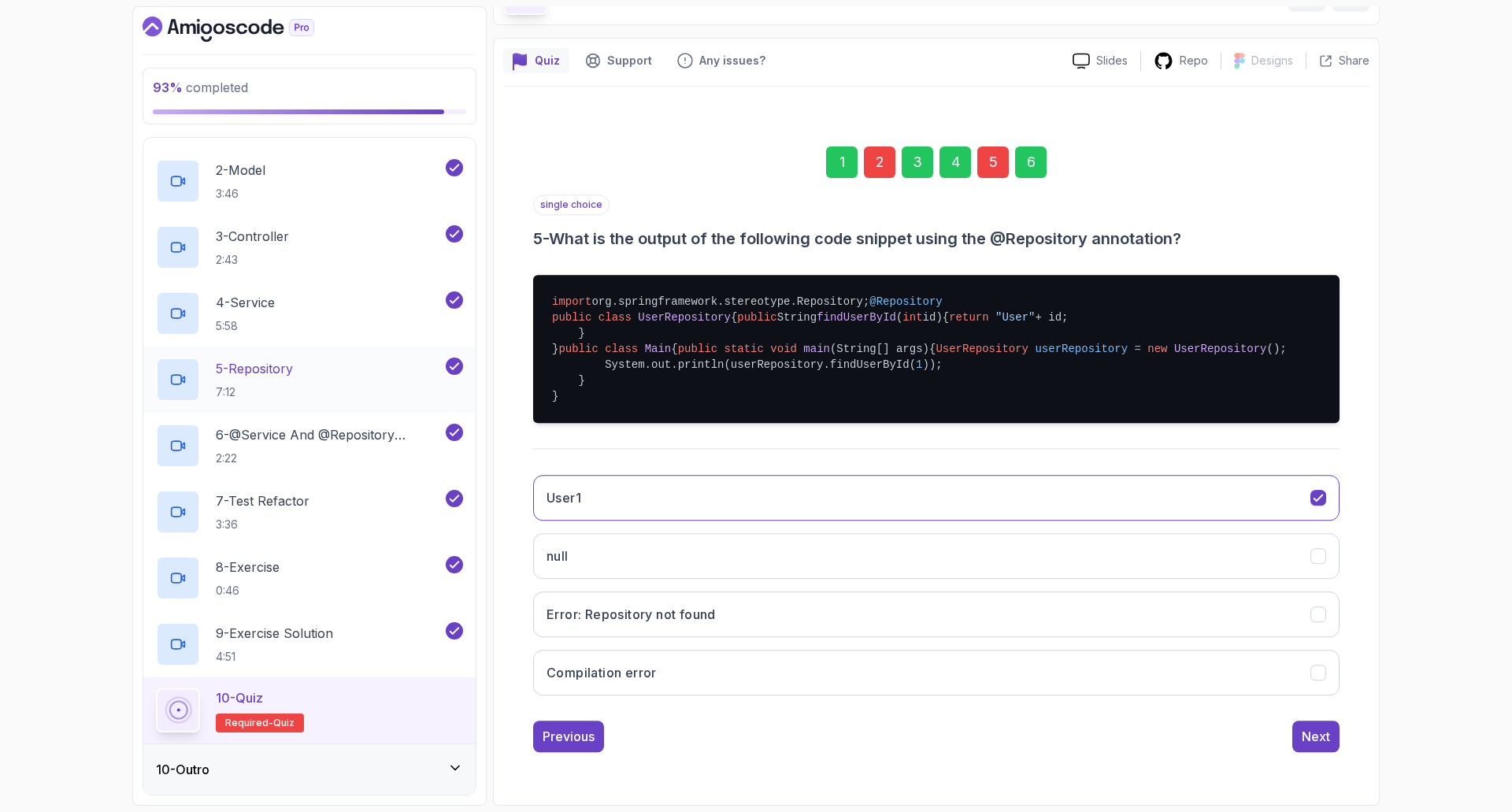
scroll to position [0, 0]
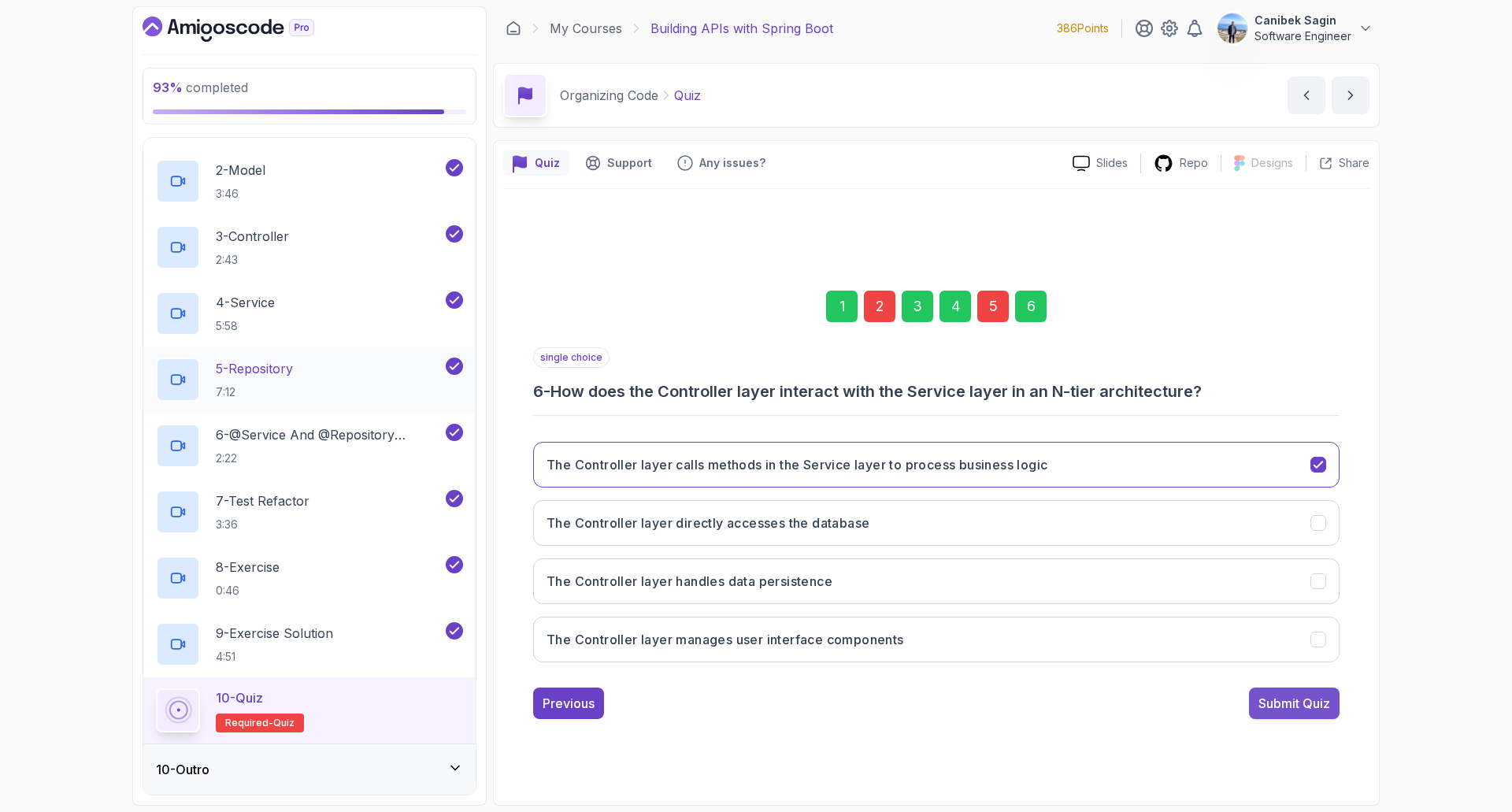
click at [1288, 706] on div "Submit Quiz" at bounding box center [1294, 703] width 72 height 19
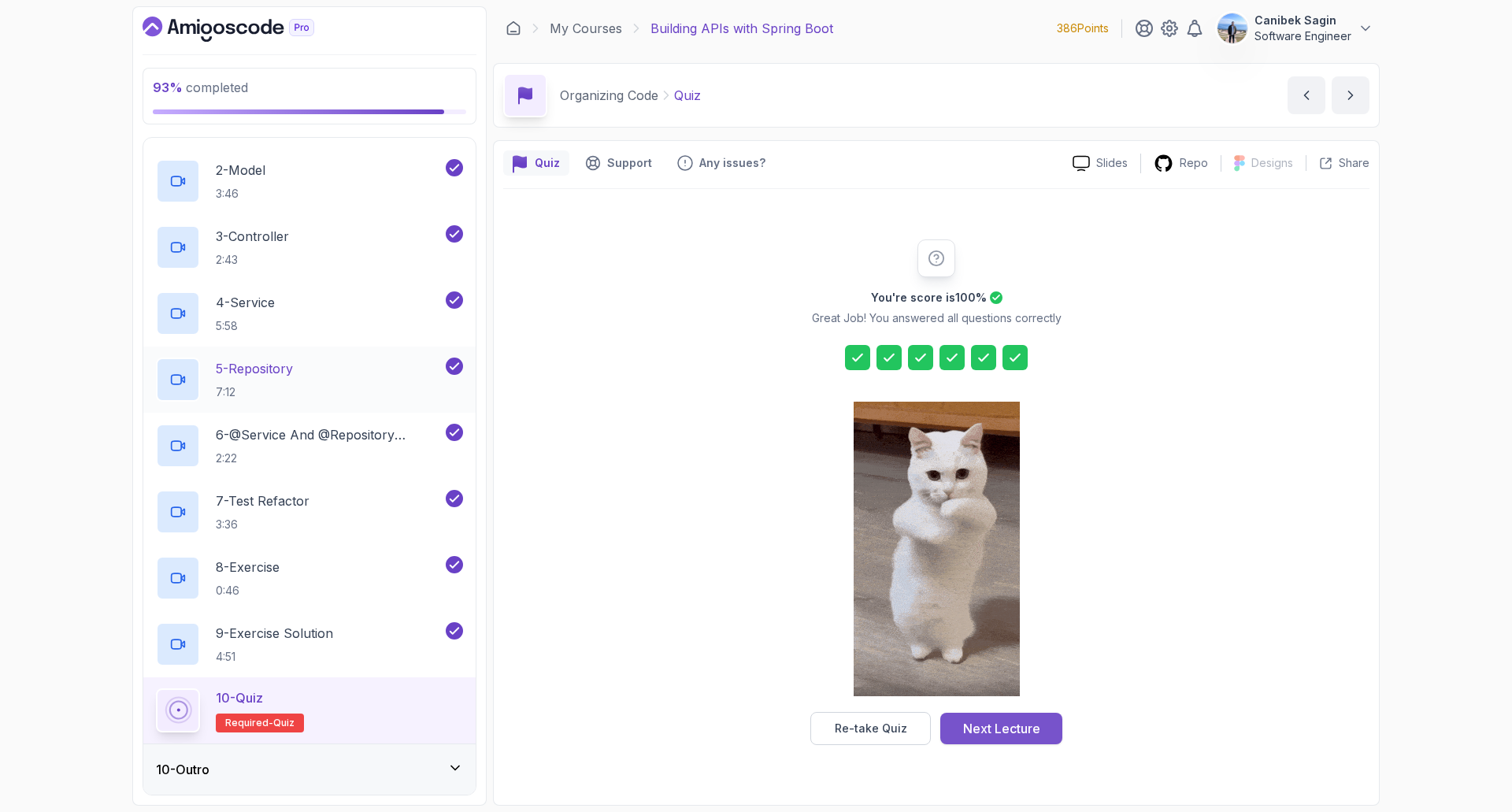
click at [1038, 726] on div "Next Lecture" at bounding box center [1002, 728] width 77 height 19
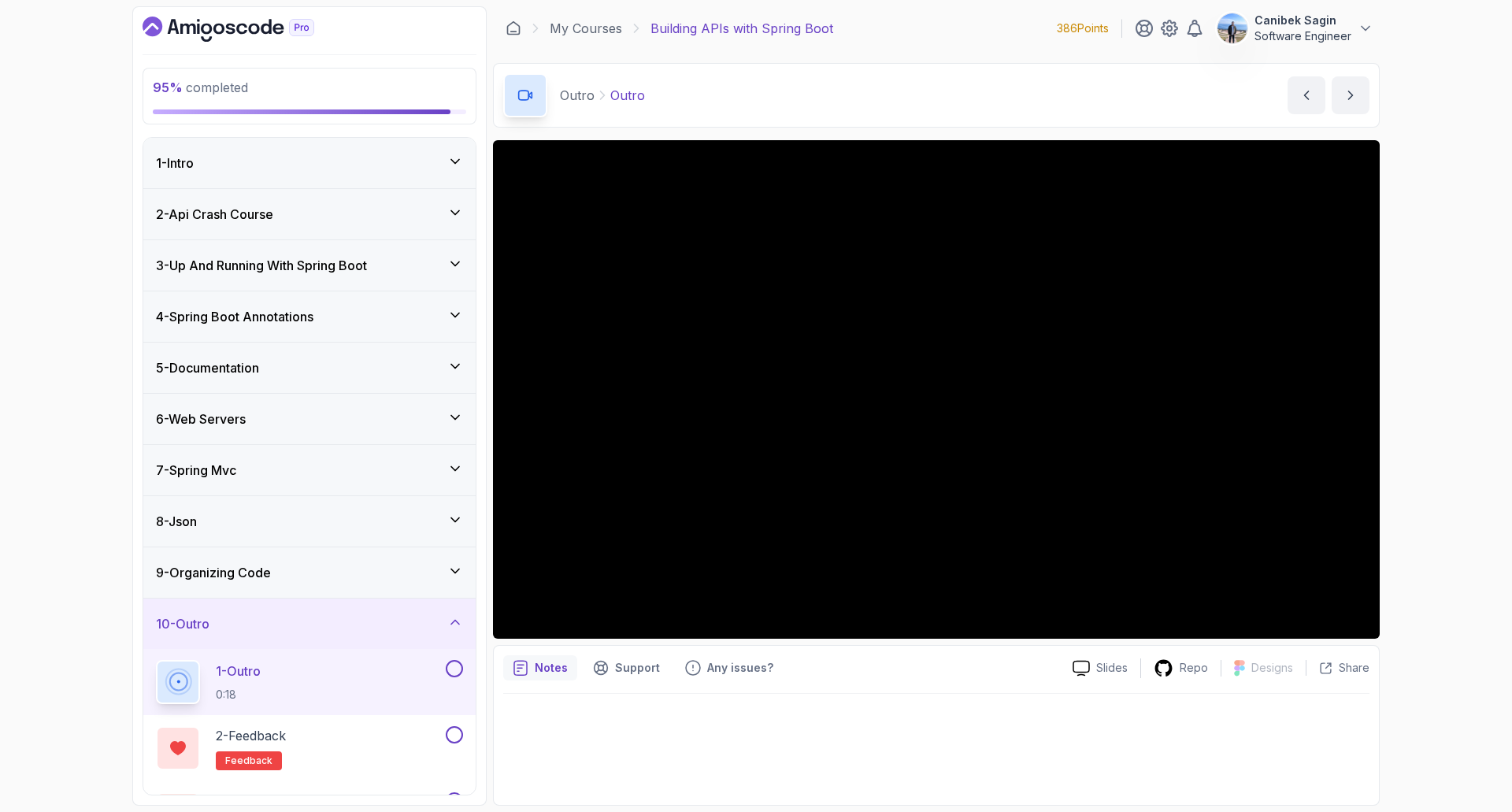
scroll to position [53, 0]
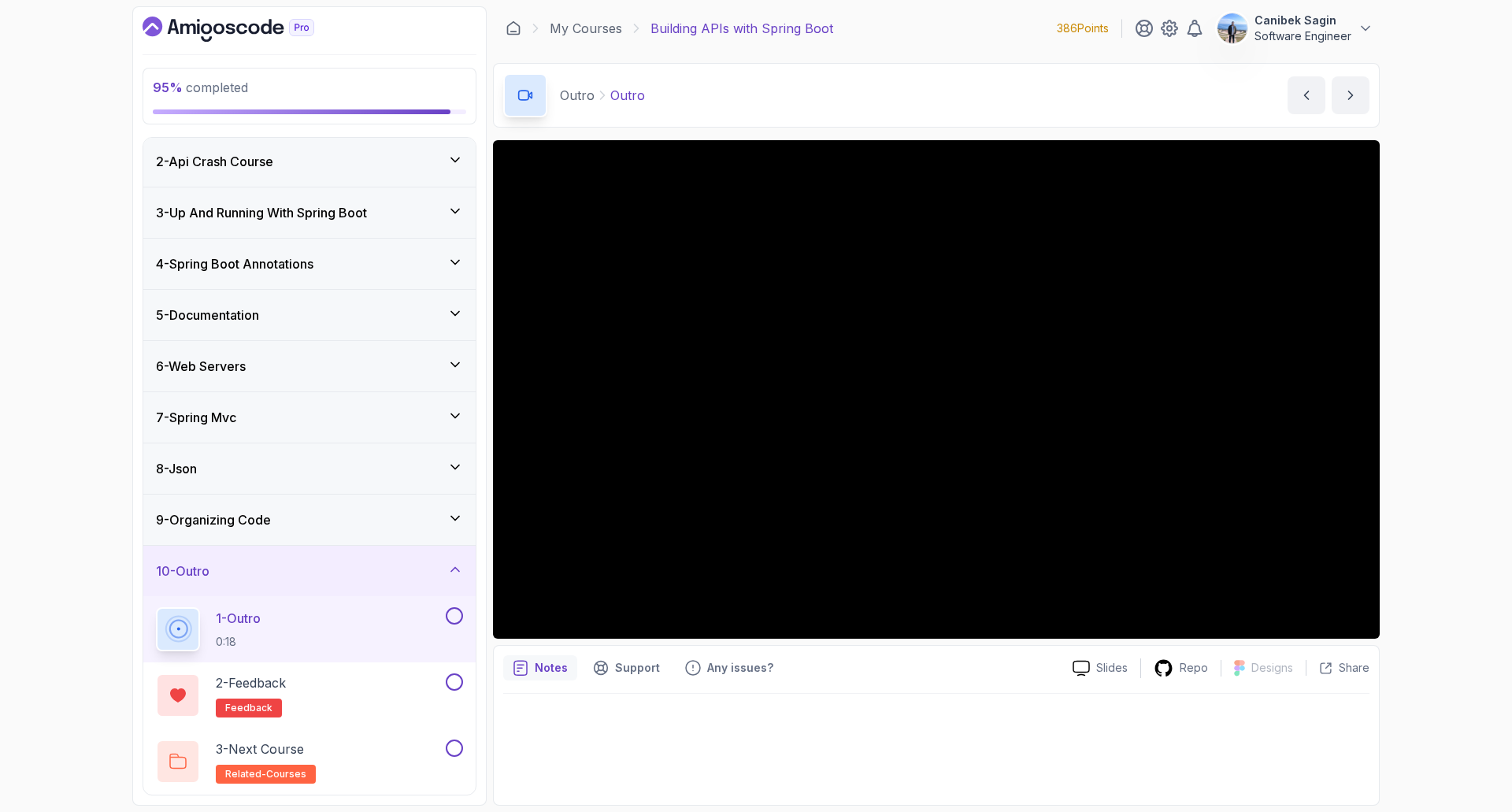
click at [451, 619] on button at bounding box center [455, 615] width 18 height 18
click at [465, 691] on div "2 - Feedback feedback" at bounding box center [309, 695] width 332 height 66
click at [456, 680] on button at bounding box center [455, 681] width 18 height 18
click at [450, 754] on button at bounding box center [455, 748] width 18 height 18
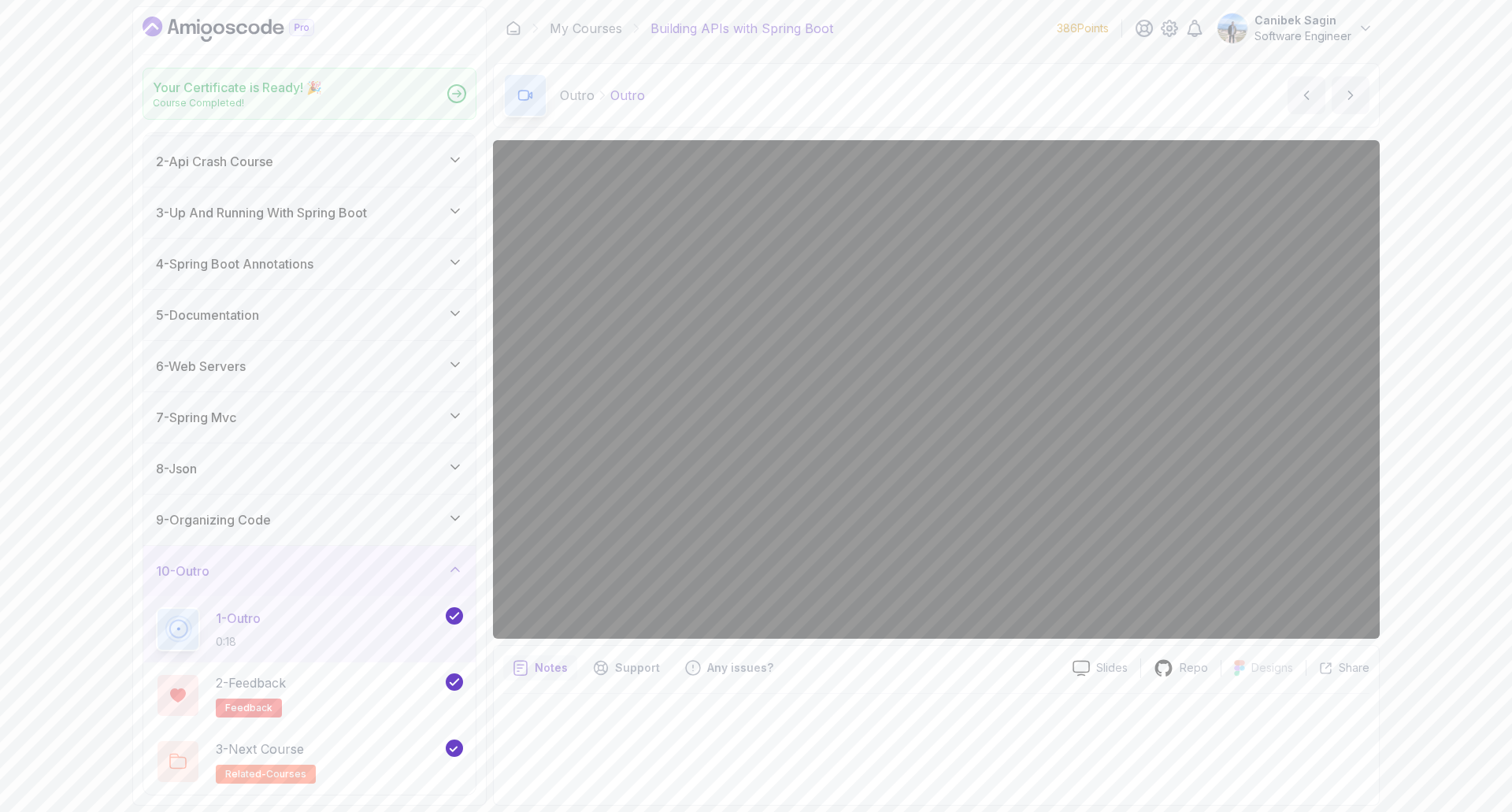
scroll to position [48, 0]
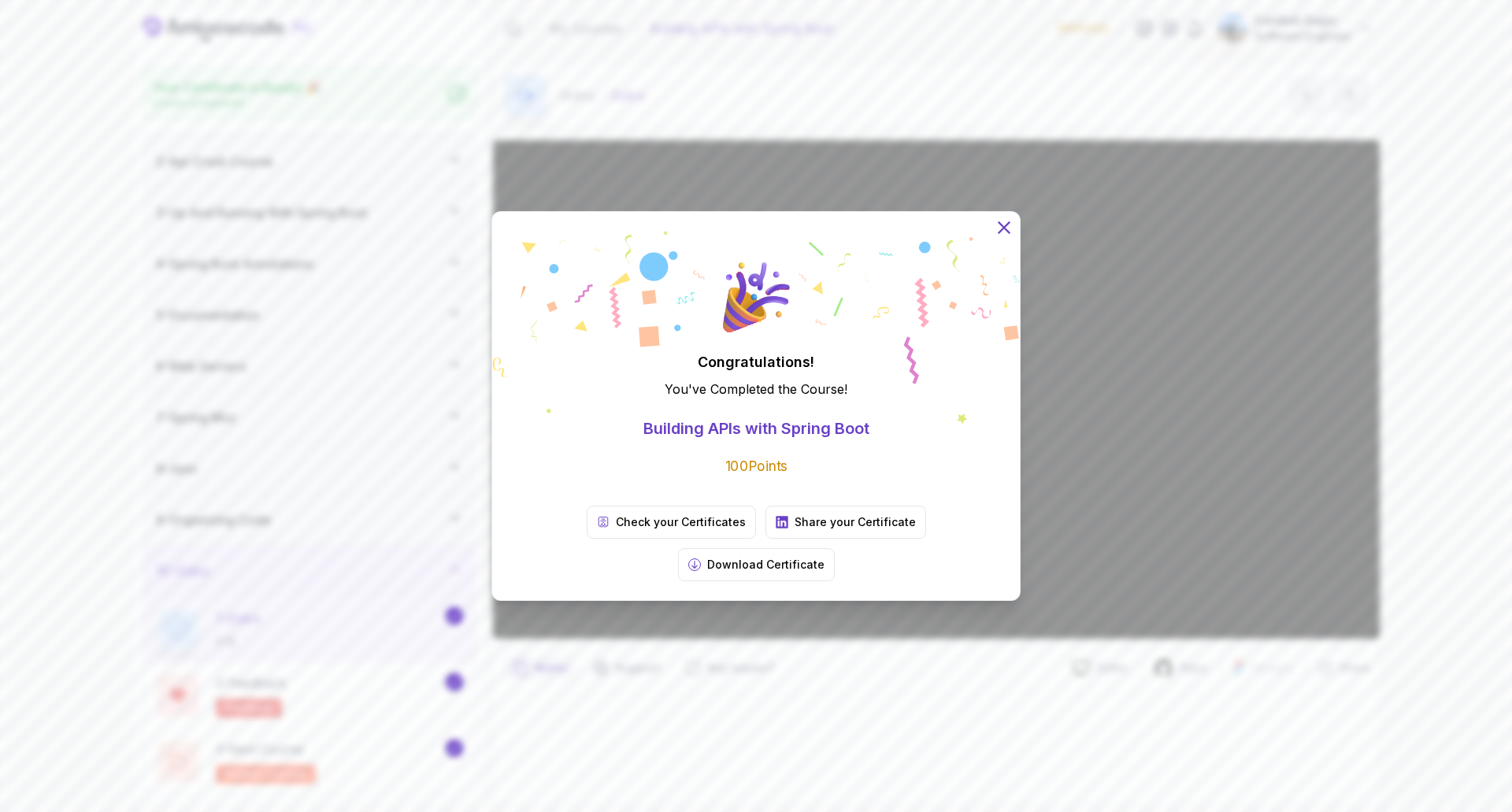
click at [1005, 238] on icon at bounding box center [1004, 228] width 20 height 20
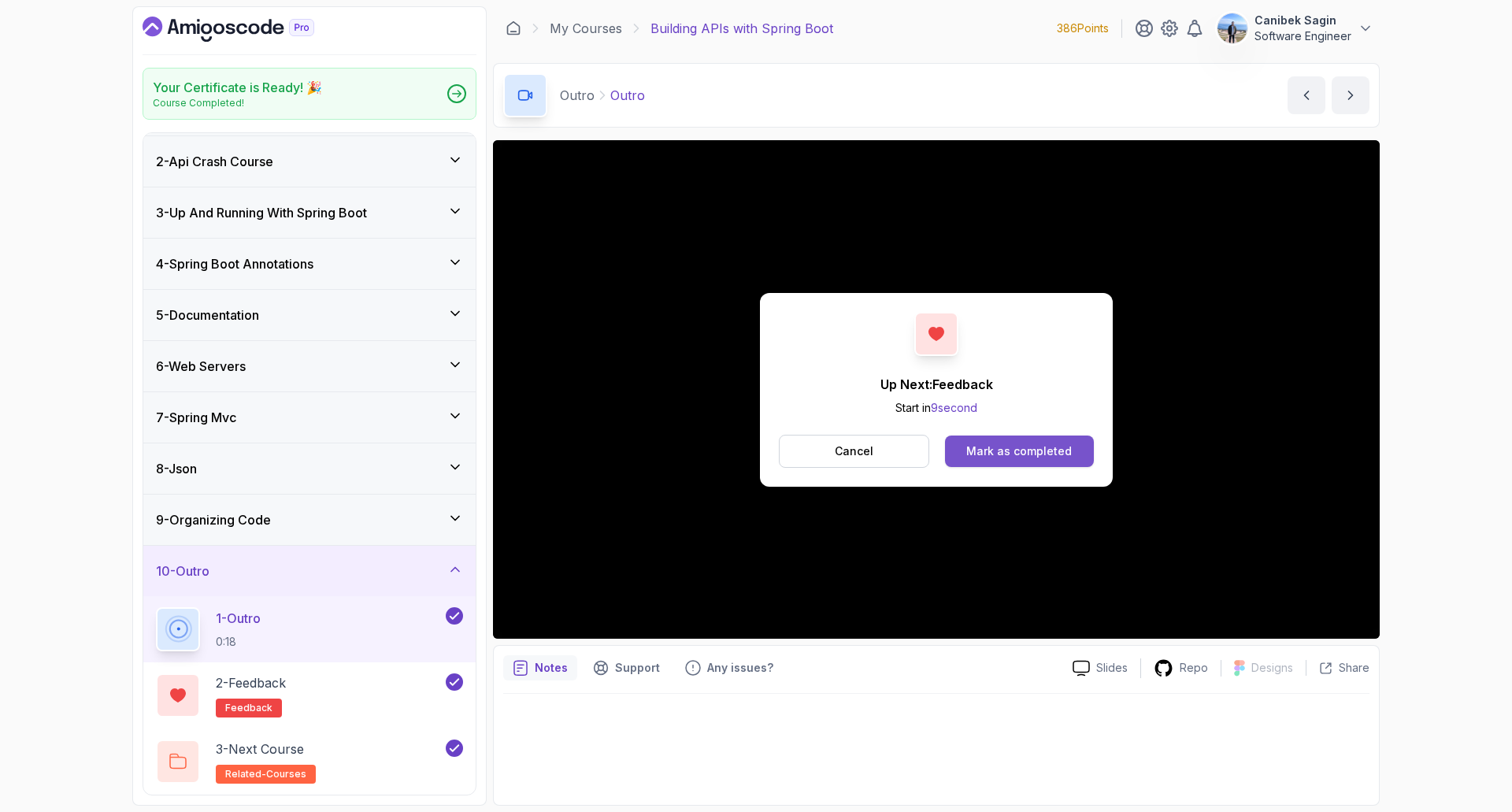
click at [1005, 436] on button "Mark as completed" at bounding box center [1020, 451] width 149 height 32
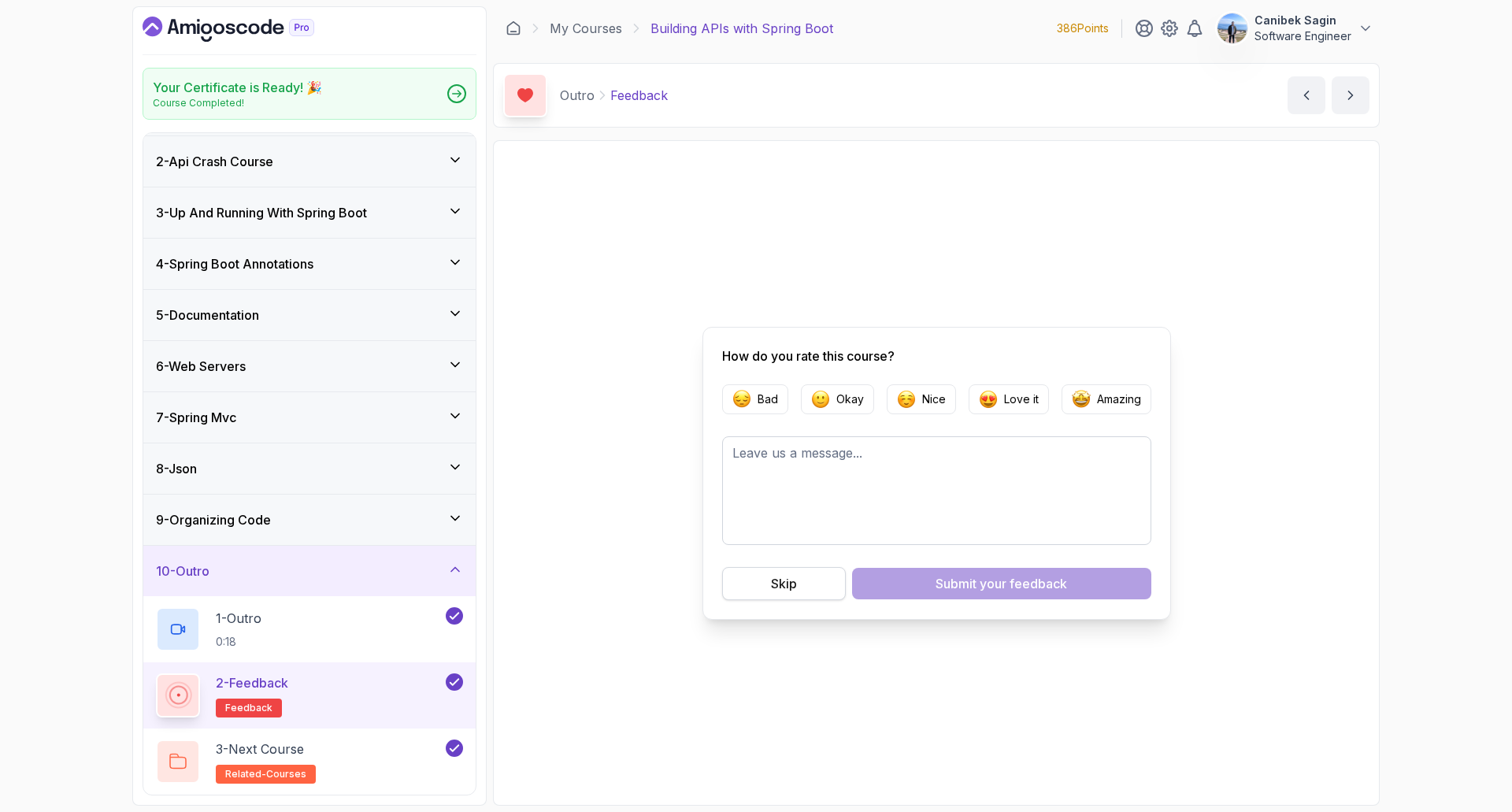
click at [825, 593] on button "Skip" at bounding box center [784, 583] width 124 height 33
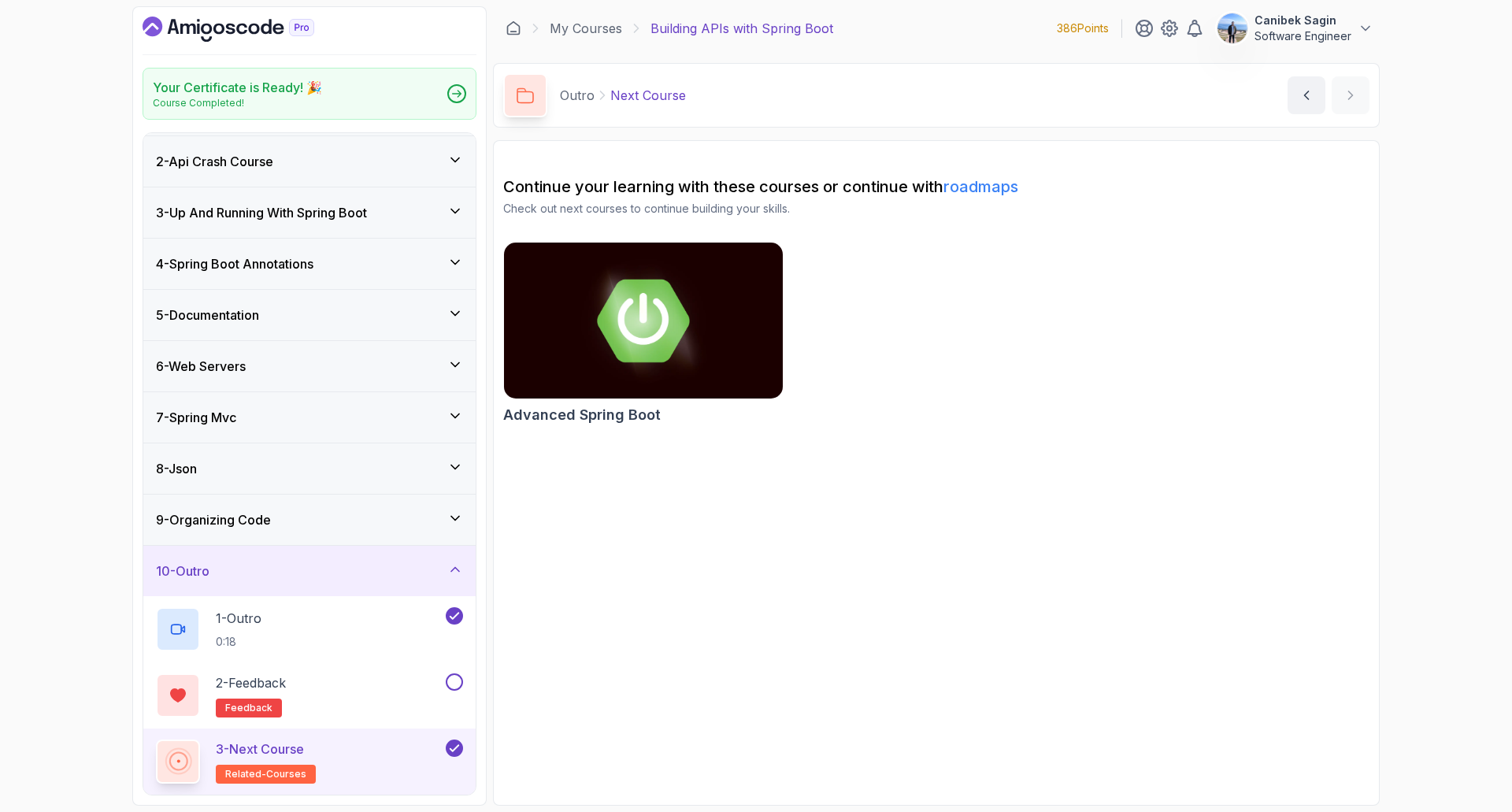
click at [689, 26] on p "Building APIs with Spring Boot" at bounding box center [742, 28] width 183 height 19
click at [594, 32] on link "My Courses" at bounding box center [586, 28] width 73 height 19
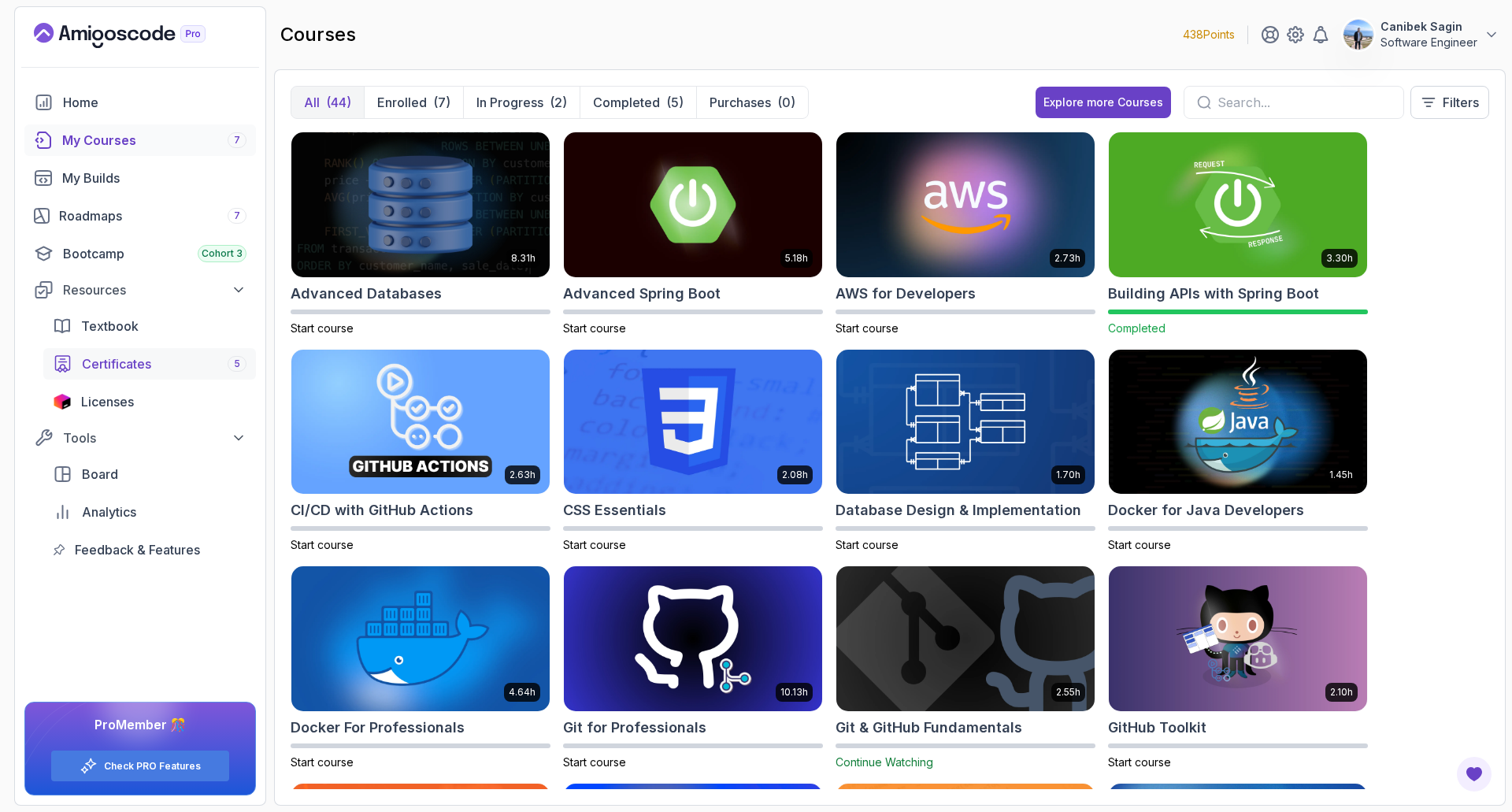
drag, startPoint x: 214, startPoint y: 386, endPoint x: 194, endPoint y: 376, distance: 22.4
drag, startPoint x: 194, startPoint y: 376, endPoint x: 524, endPoint y: 95, distance: 433.4
click at [525, 94] on p "In Progress" at bounding box center [510, 102] width 67 height 19
